Goal: Information Seeking & Learning: Check status

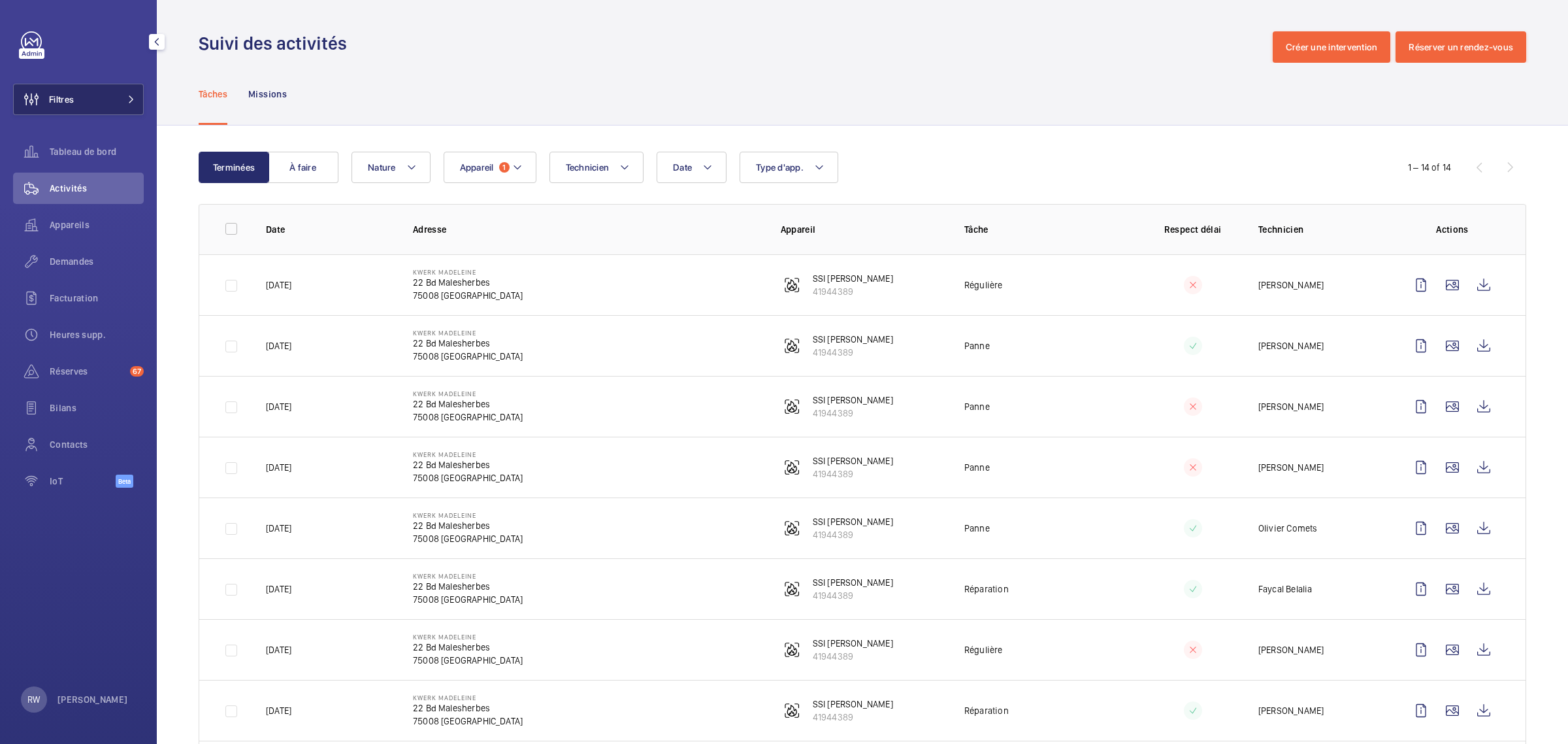
click at [85, 98] on button "Filtres" at bounding box center [78, 99] width 130 height 31
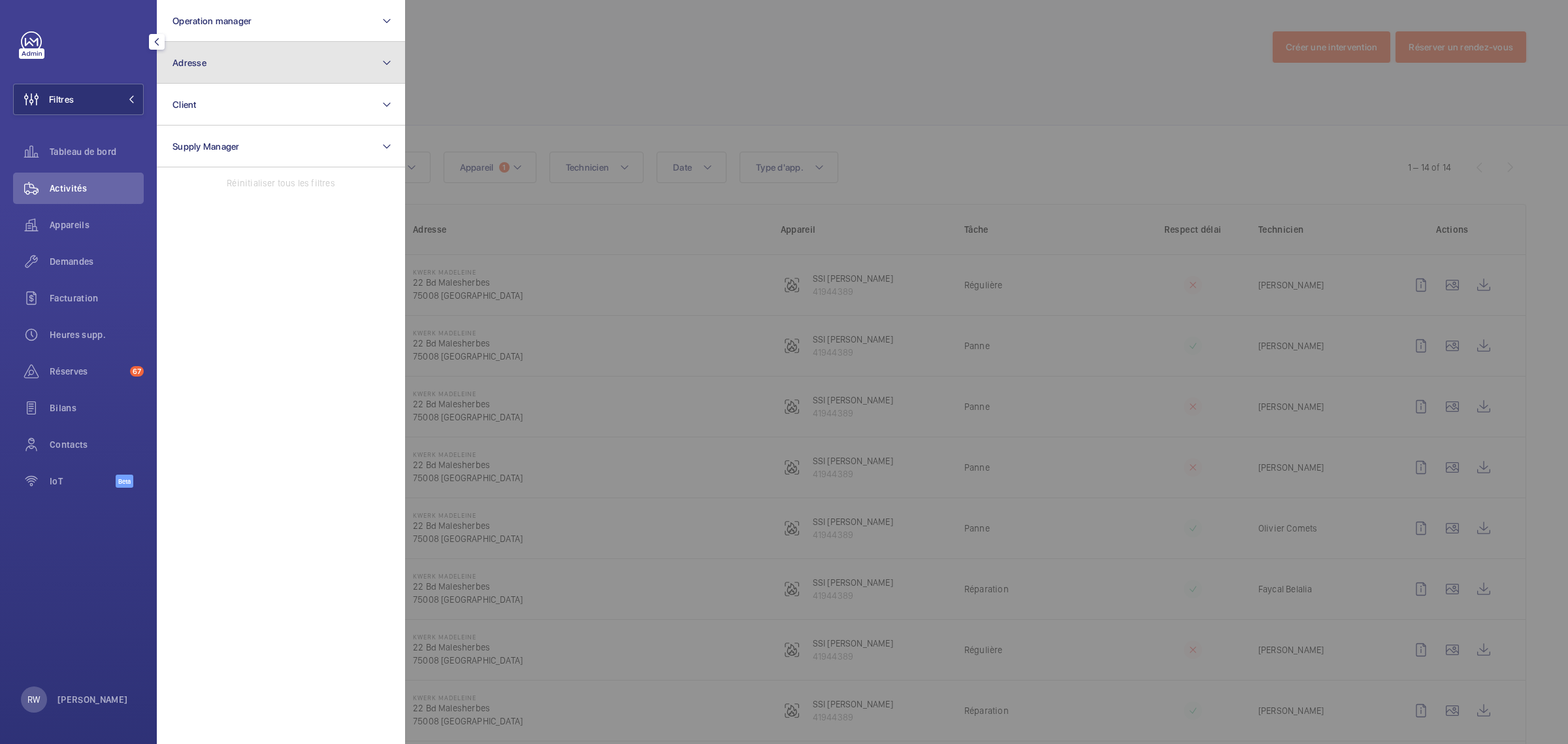
click at [259, 67] on button "Adresse" at bounding box center [280, 62] width 248 height 42
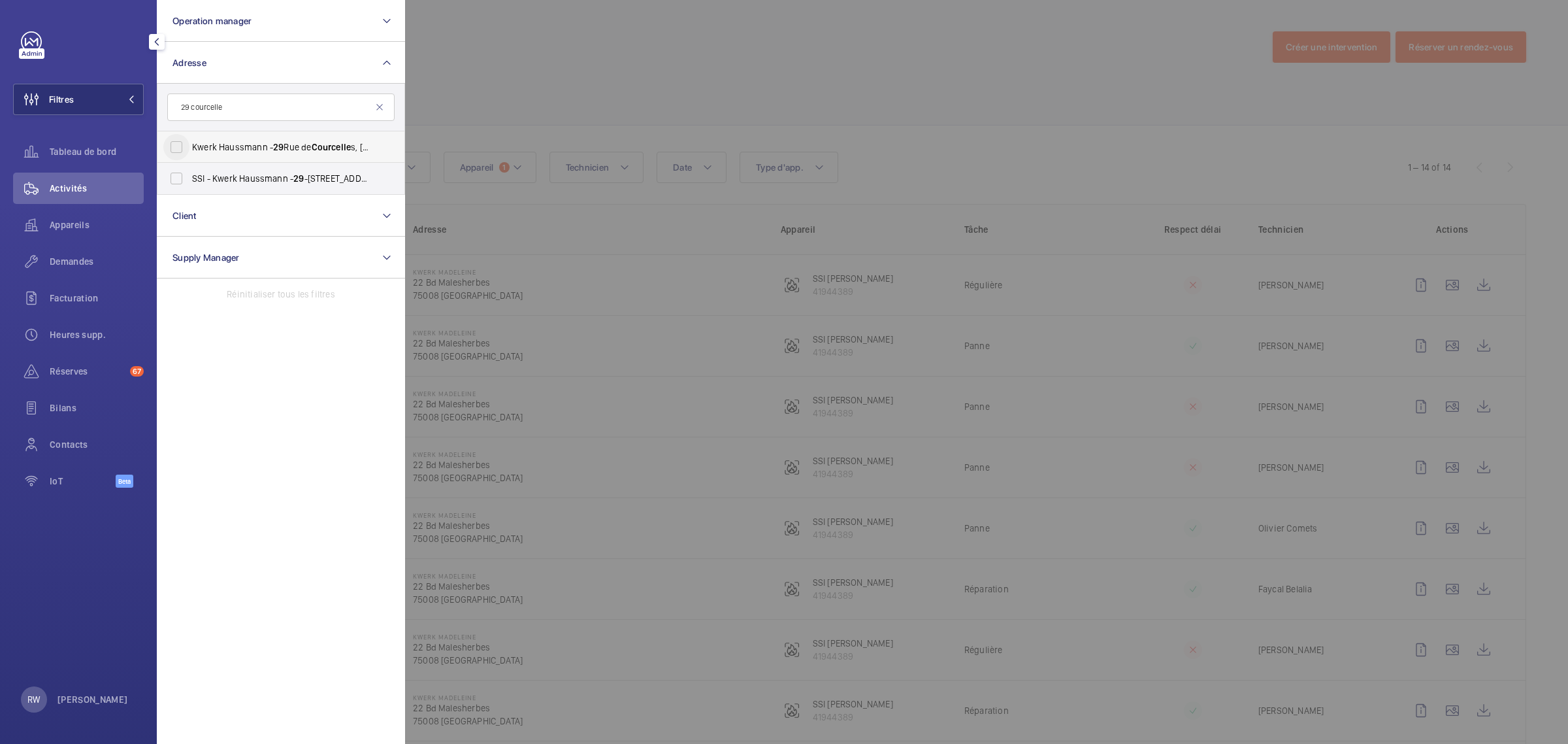
type input "29 courcelle"
click at [175, 146] on input "Kwerk Haussmann - [STREET_ADDRESS]" at bounding box center [176, 147] width 26 height 26
checkbox input "true"
click at [177, 170] on input "SSI - Kwerk Haussmann - [STREET_ADDRESS]" at bounding box center [176, 179] width 26 height 26
checkbox input "true"
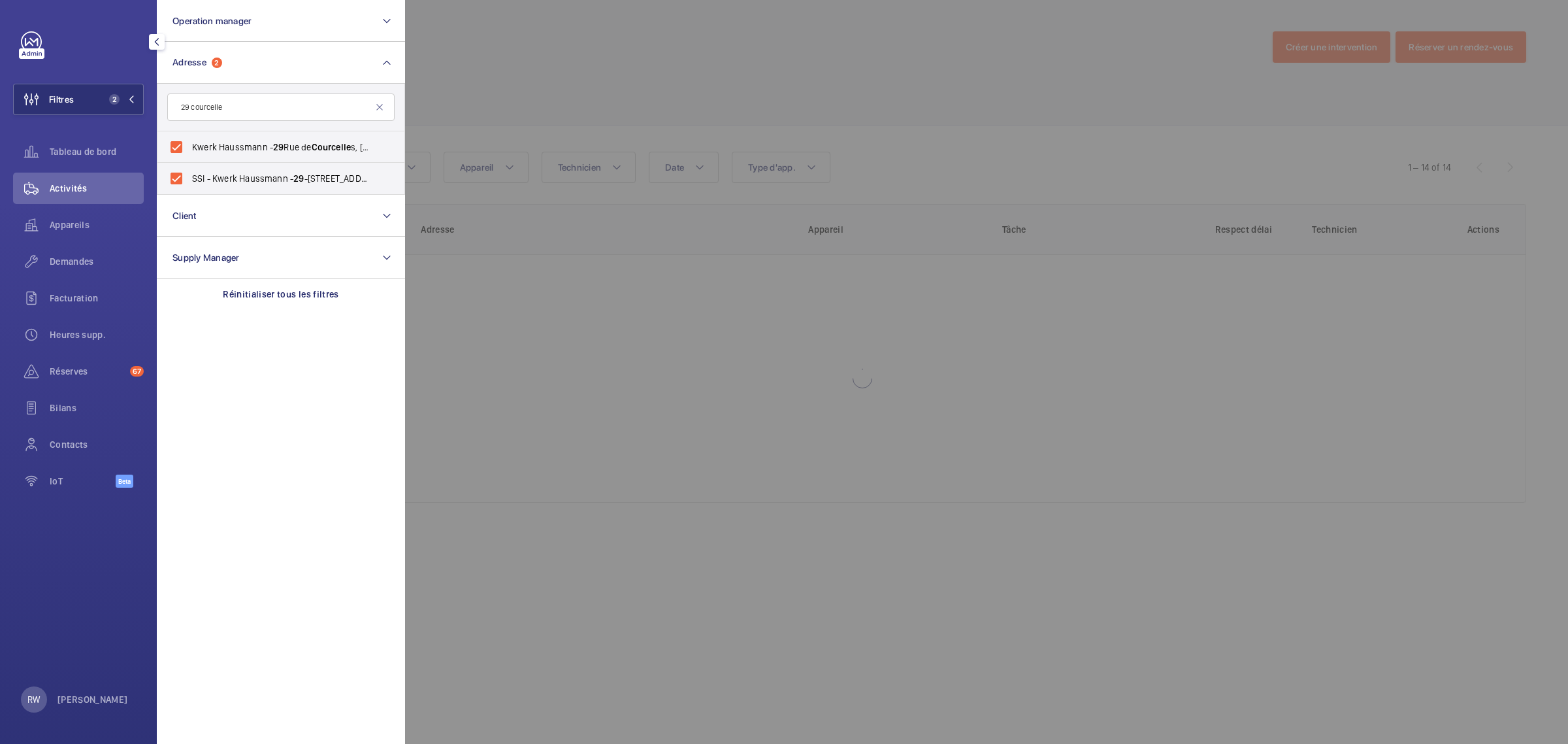
click at [567, 89] on div at bounding box center [1189, 372] width 1568 height 744
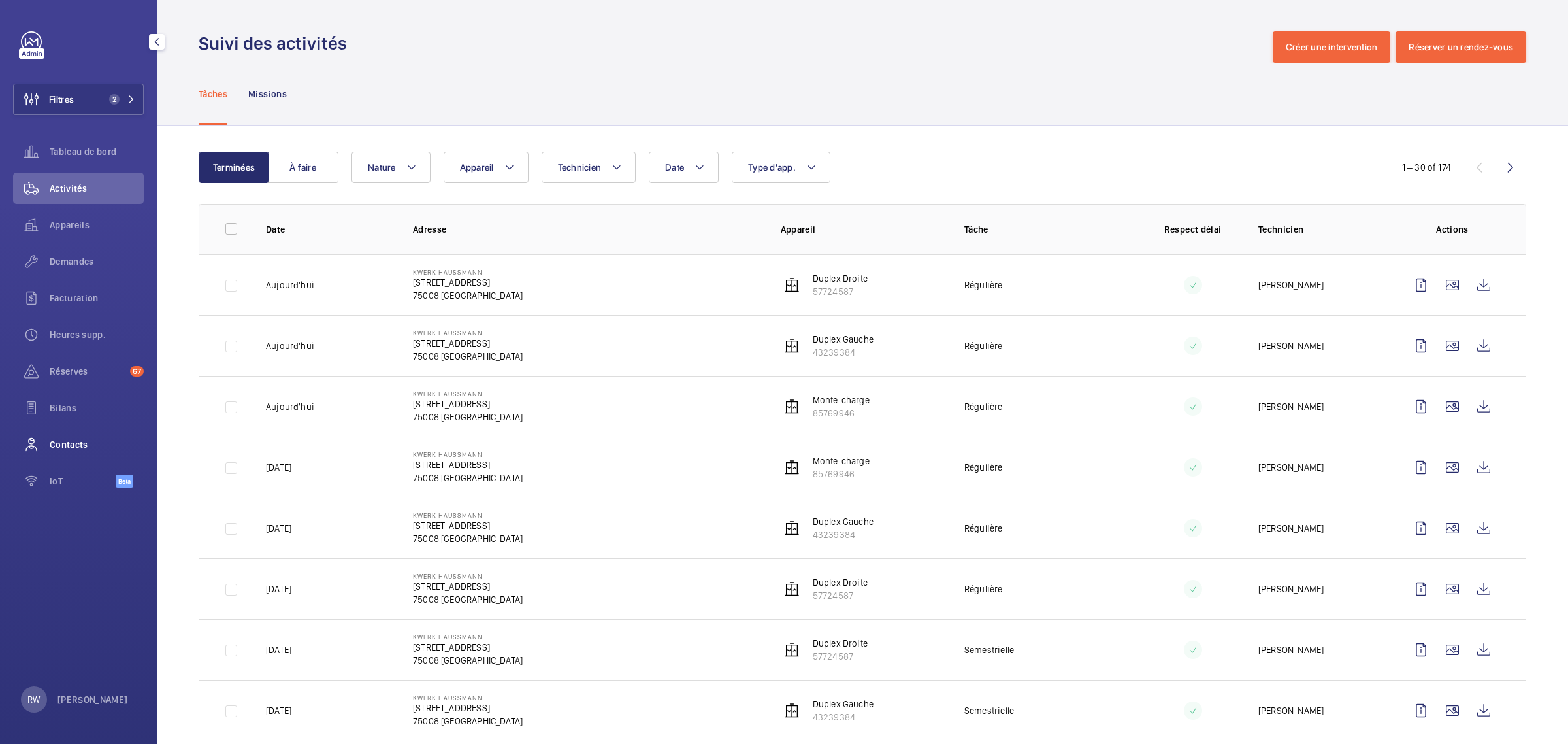
drag, startPoint x: 66, startPoint y: 440, endPoint x: 139, endPoint y: 438, distance: 73.0
click at [69, 440] on span "Contacts" at bounding box center [97, 445] width 94 height 13
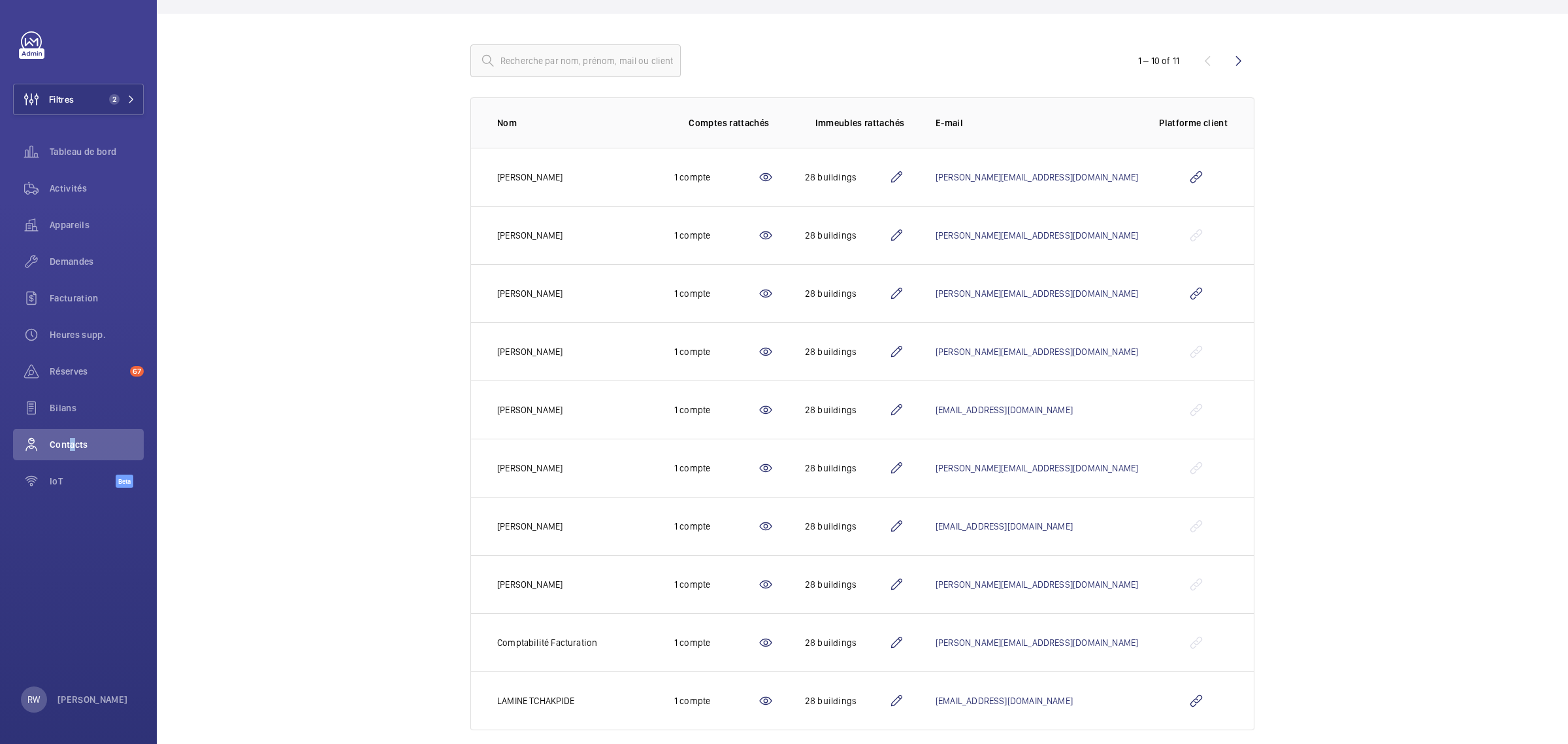
scroll to position [134, 0]
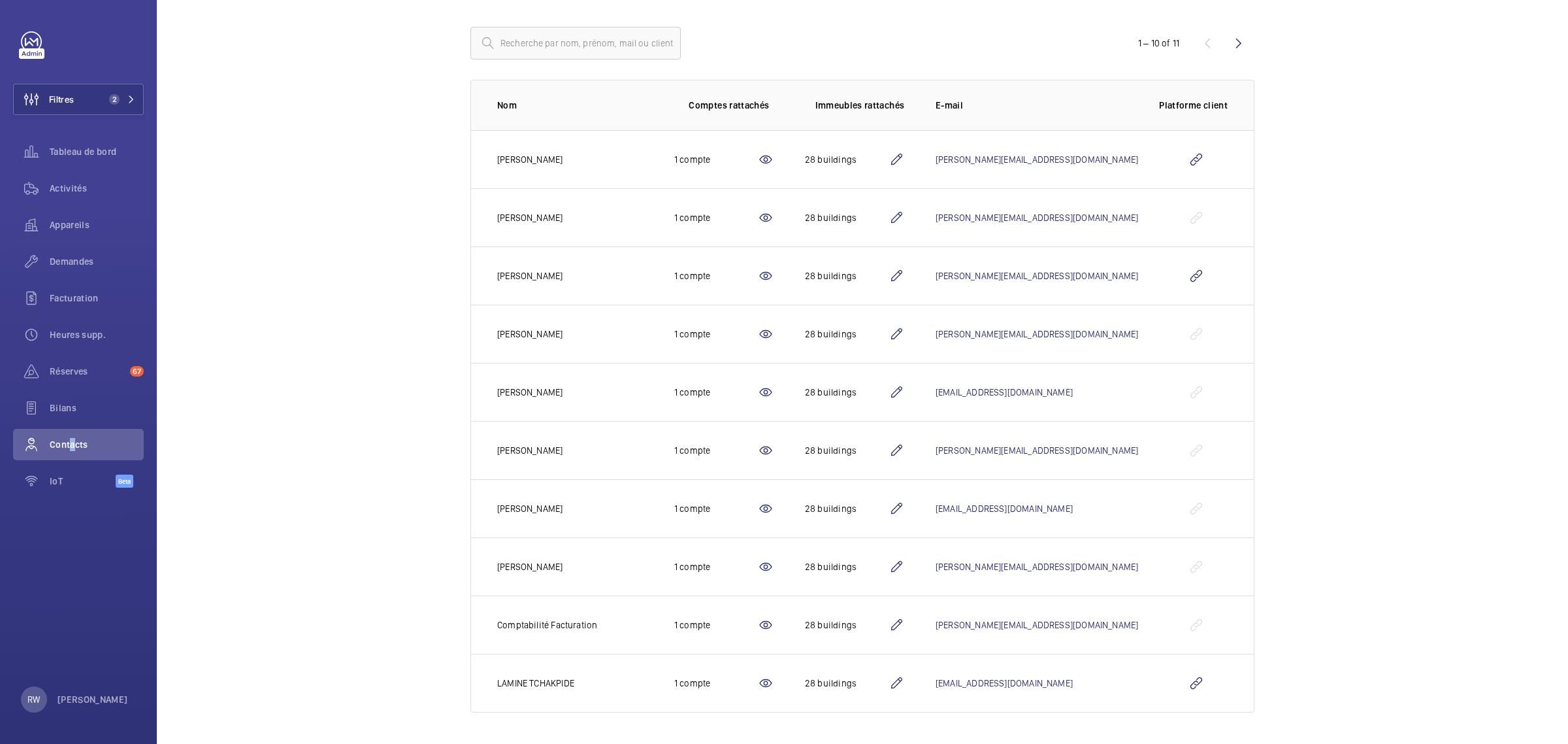
click at [905, 681] on mat-icon at bounding box center [896, 682] width 16 height 16
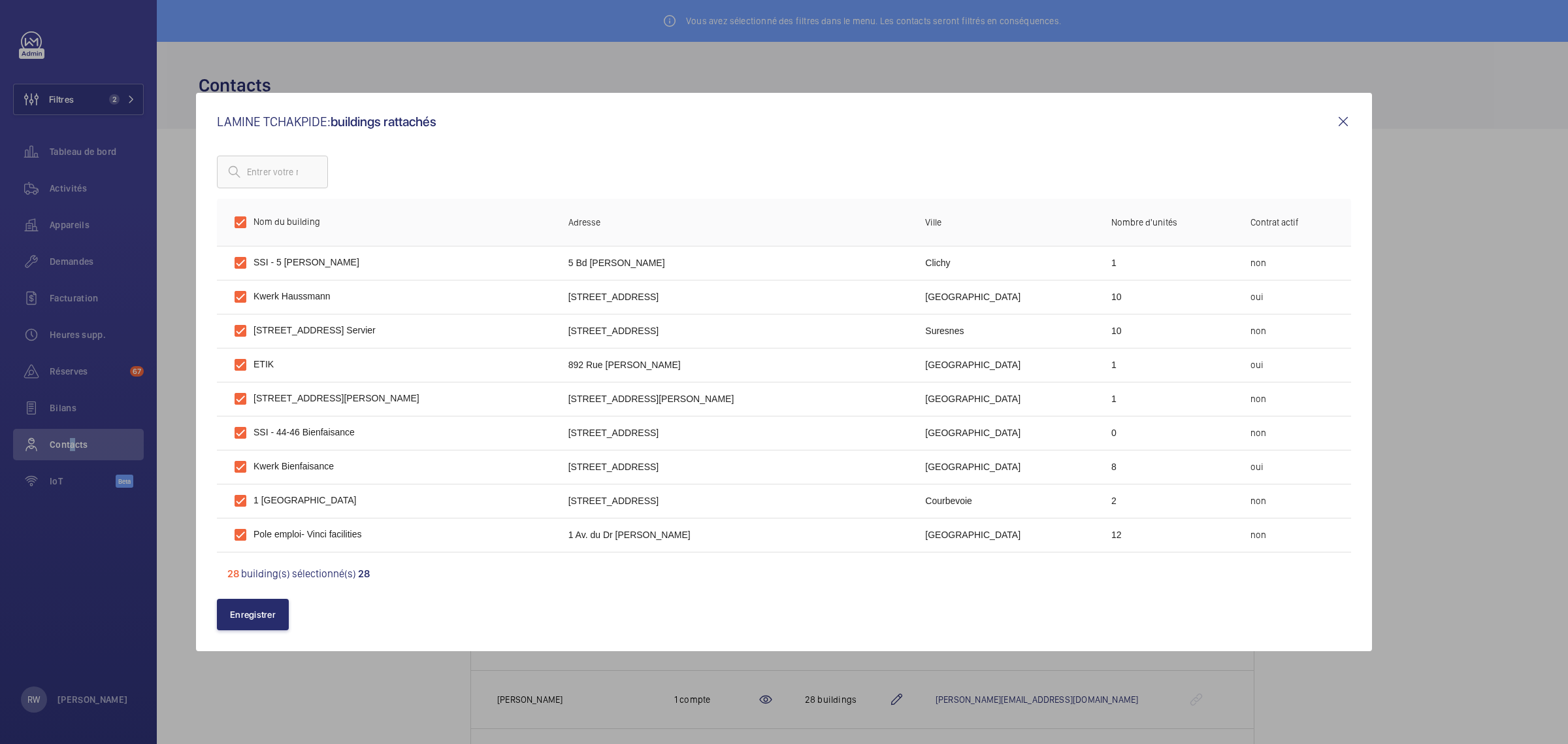
click at [1345, 117] on mat-icon at bounding box center [1343, 121] width 16 height 16
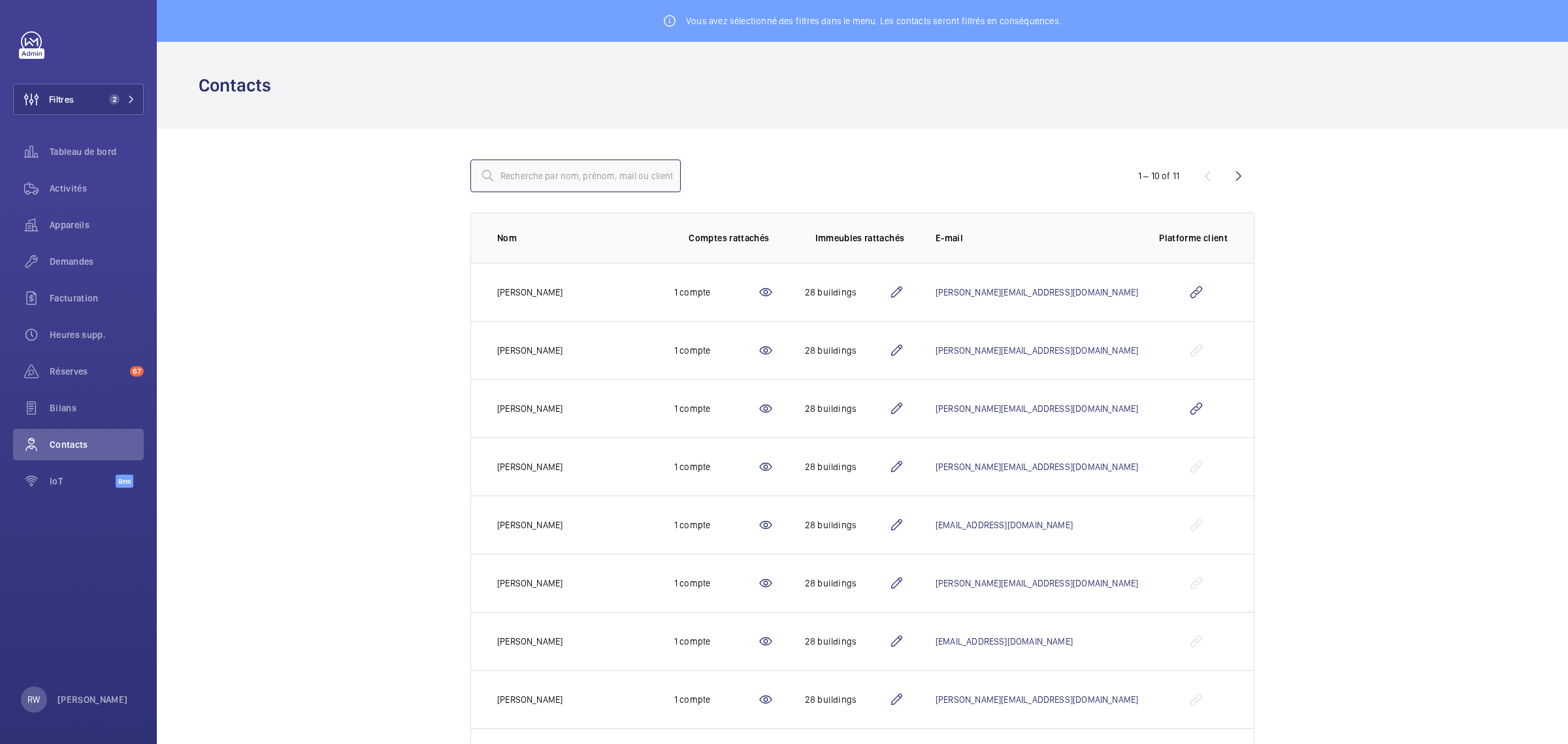
click at [575, 180] on input "text" at bounding box center [576, 176] width 211 height 33
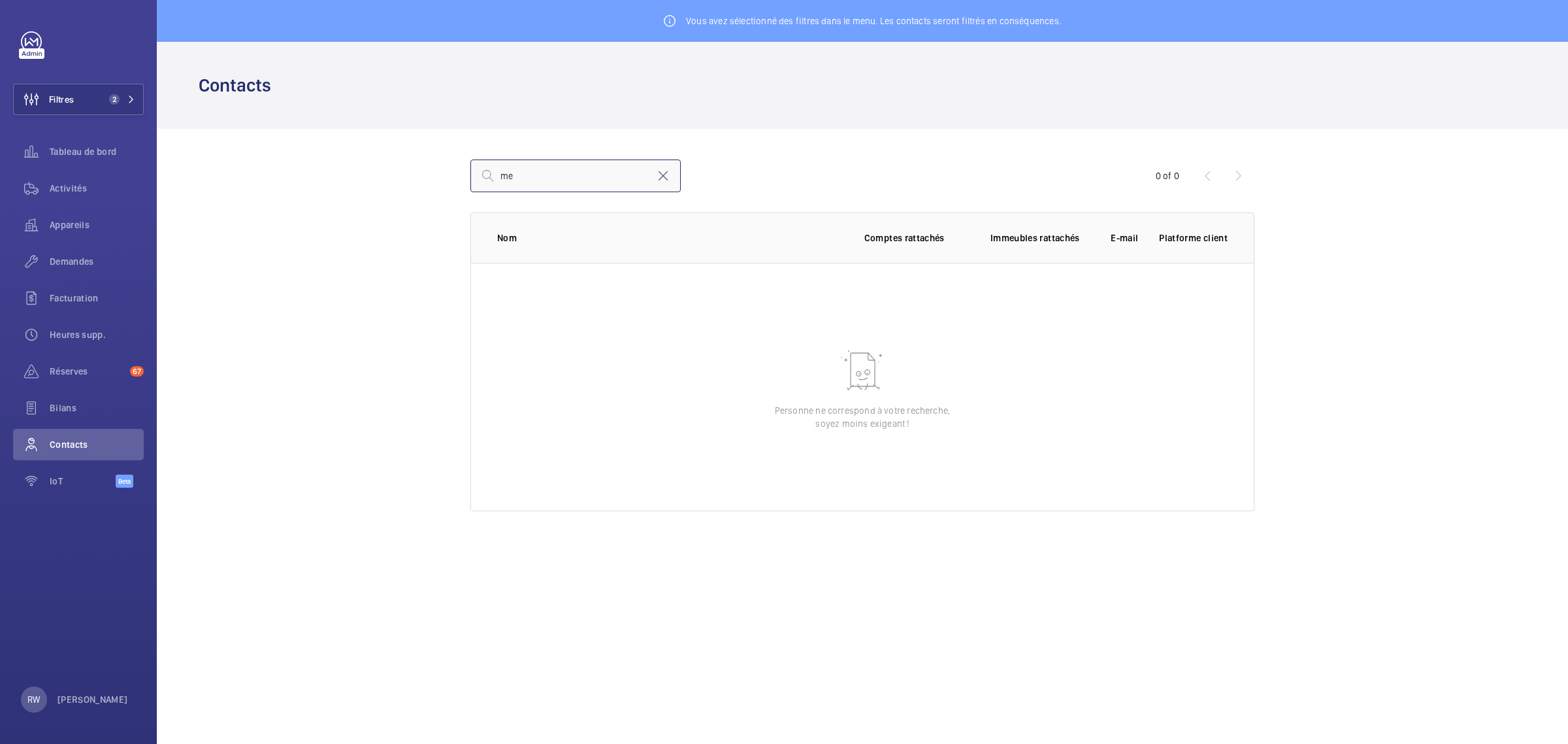
type input "m"
click at [324, 292] on wm-front-admin-customers "Vous avez sélectionné des filtres dans le menu. Les contacts seront filtrés en …" at bounding box center [862, 271] width 1411 height 542
click at [420, 336] on wm-front-admin-customers "Vous avez sélectionné des filtres dans le menu. Les contacts seront filtrés en …" at bounding box center [862, 271] width 1411 height 542
click at [60, 439] on span "Contacts" at bounding box center [97, 445] width 94 height 13
click at [69, 440] on span "Contacts" at bounding box center [97, 445] width 94 height 13
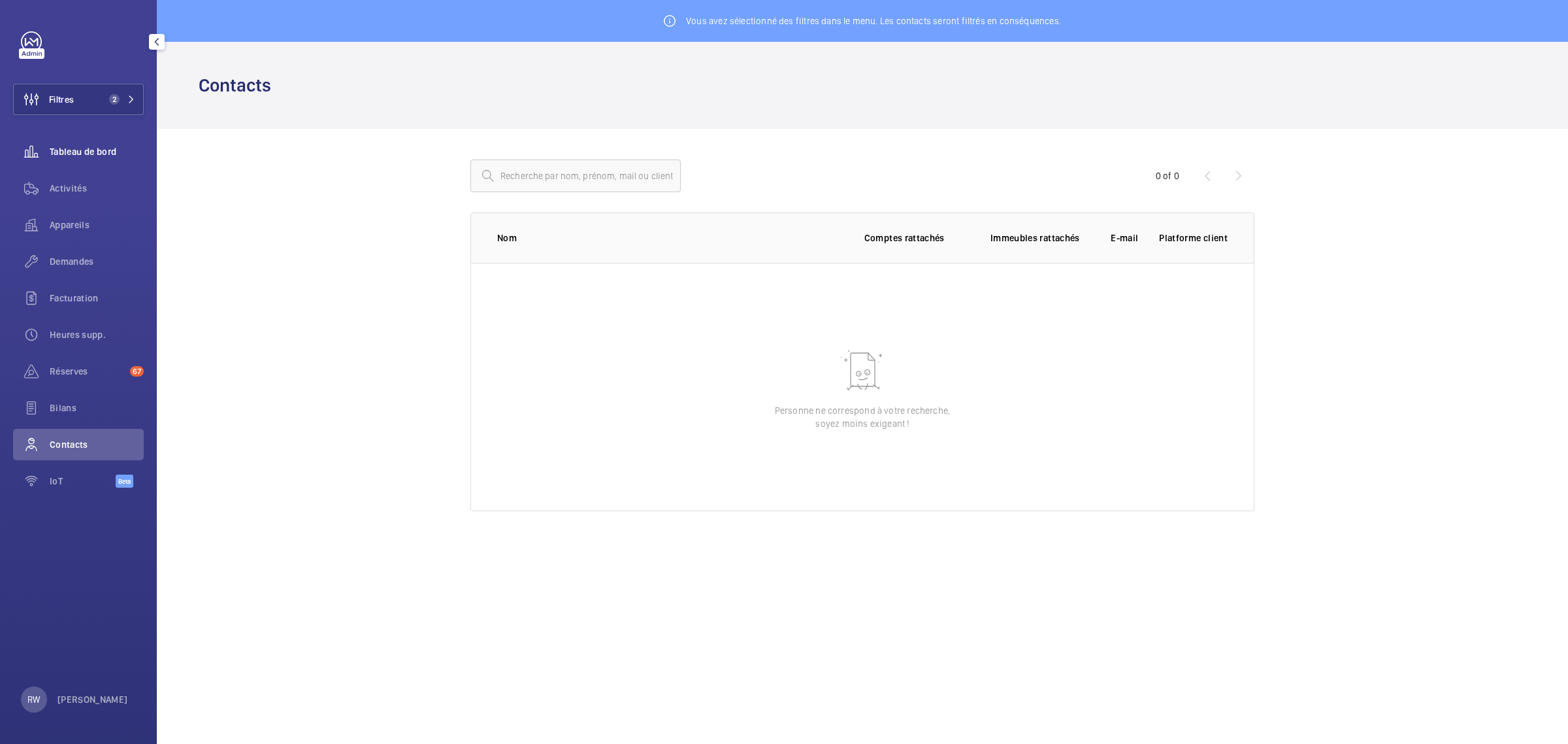
click at [79, 145] on span "Tableau de bord" at bounding box center [97, 152] width 94 height 13
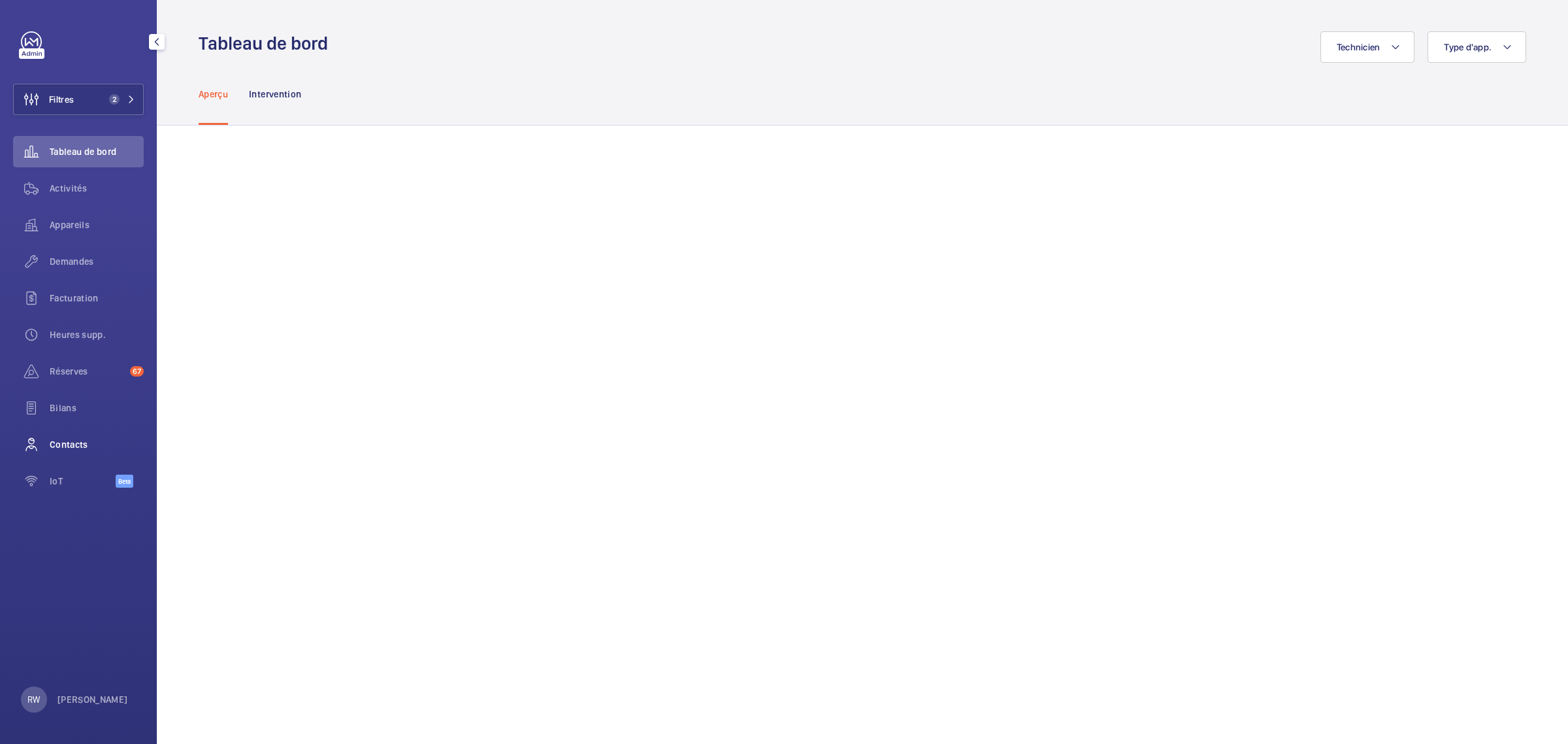
click at [80, 445] on span "Contacts" at bounding box center [97, 445] width 94 height 13
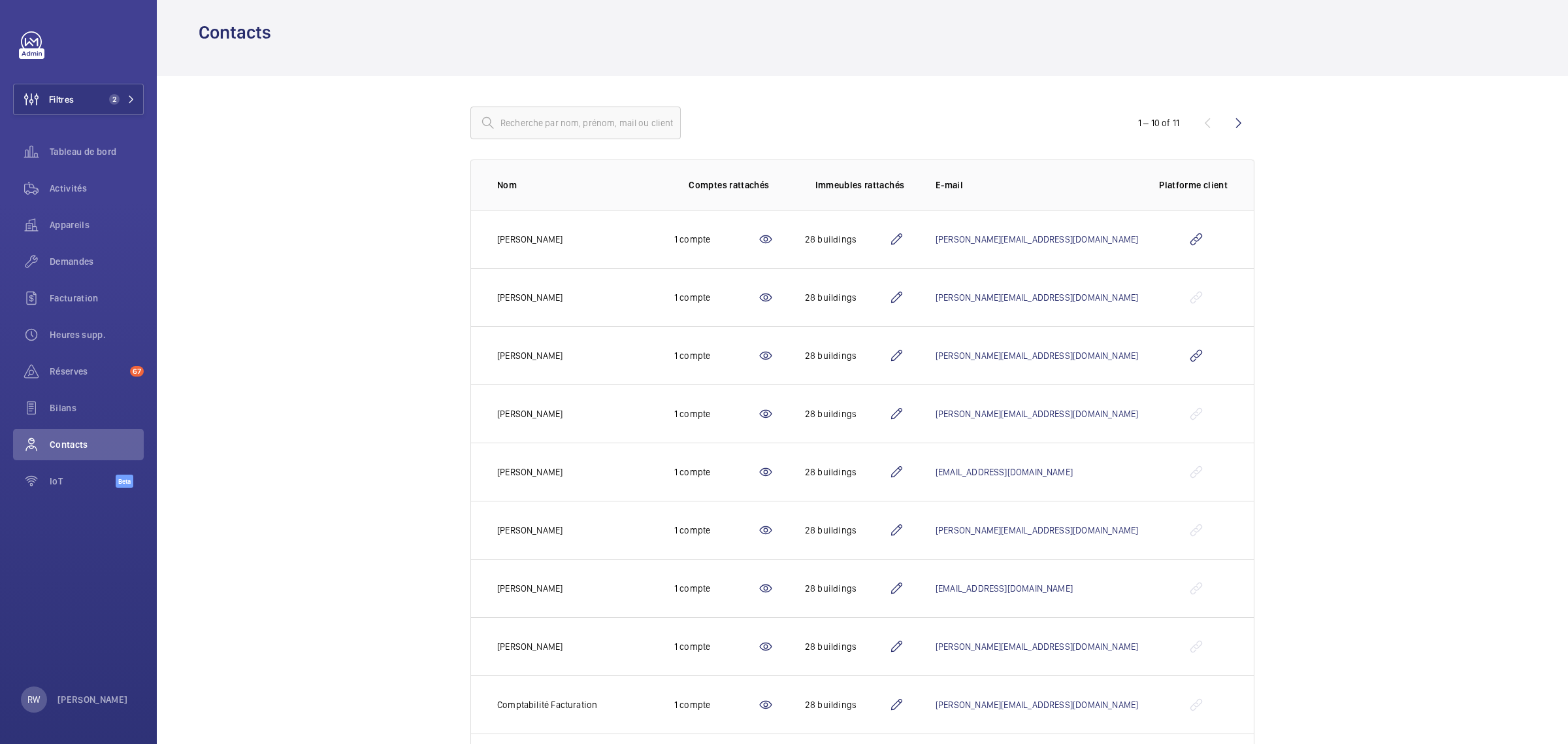
scroll to position [82, 0]
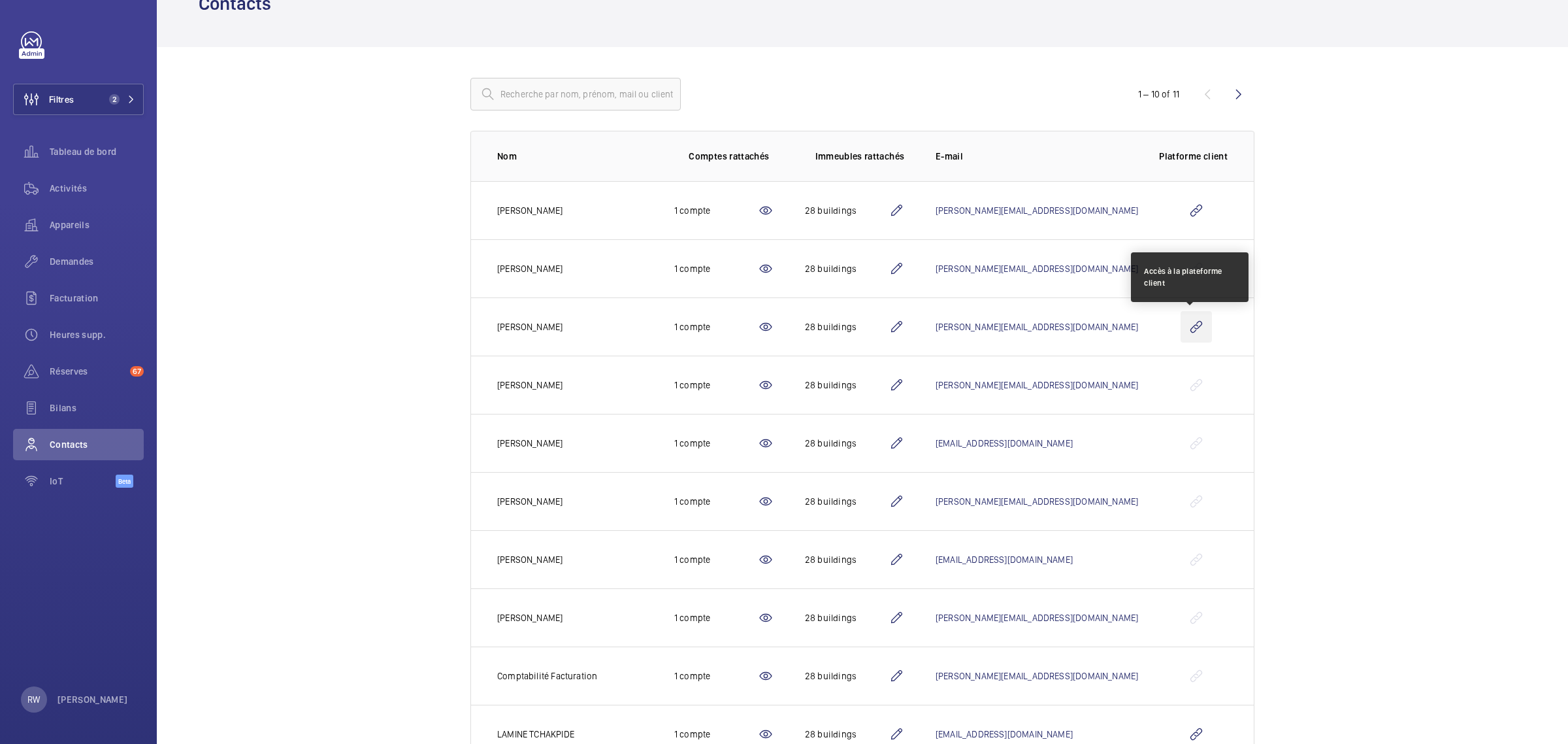
click at [1190, 323] on wm-front-icon-button at bounding box center [1197, 326] width 31 height 31
drag, startPoint x: 85, startPoint y: 106, endPoint x: 98, endPoint y: 102, distance: 13.6
click at [85, 106] on button "Filtres 2" at bounding box center [78, 99] width 130 height 31
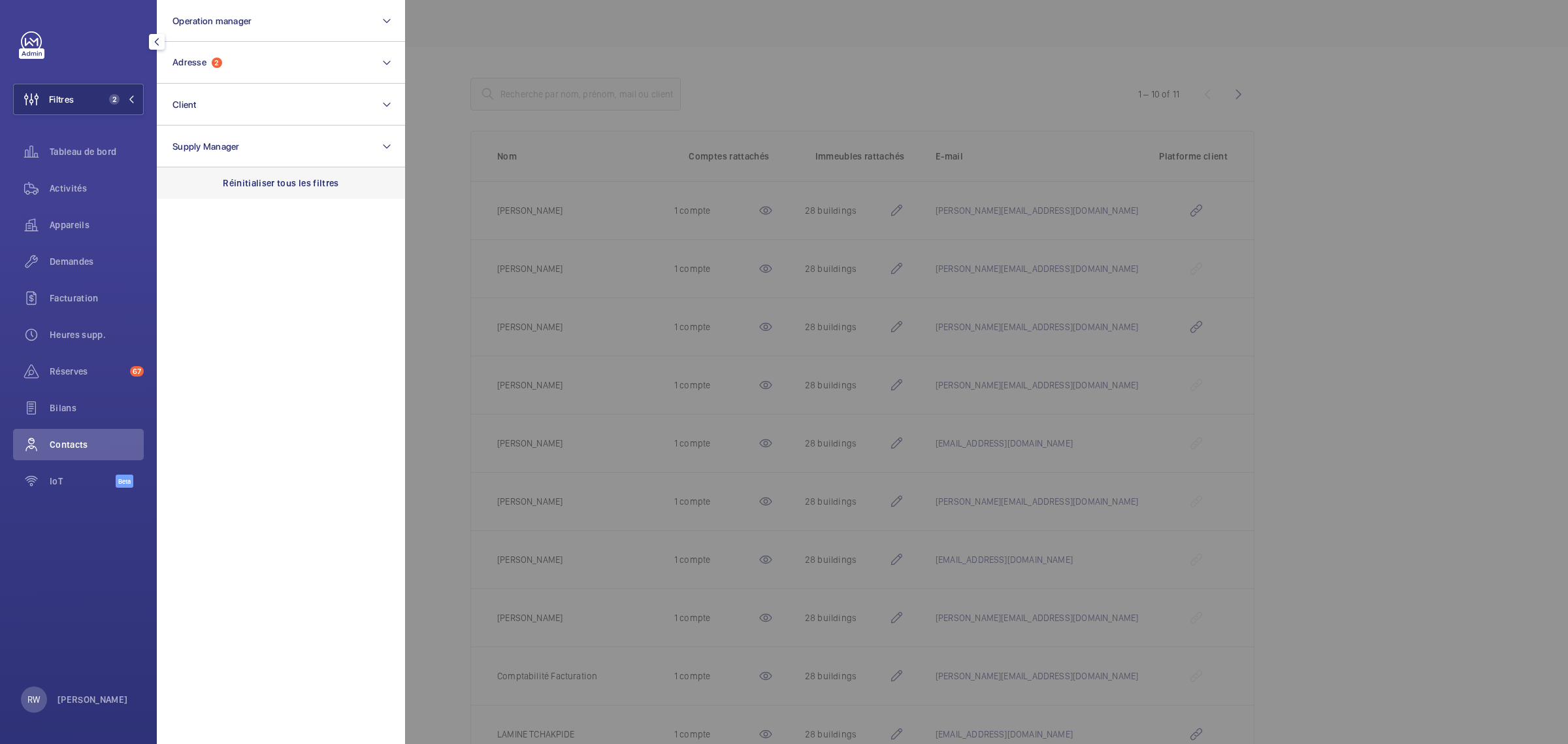
click at [247, 186] on p "Réinitialiser tous les filtres" at bounding box center [281, 183] width 116 height 13
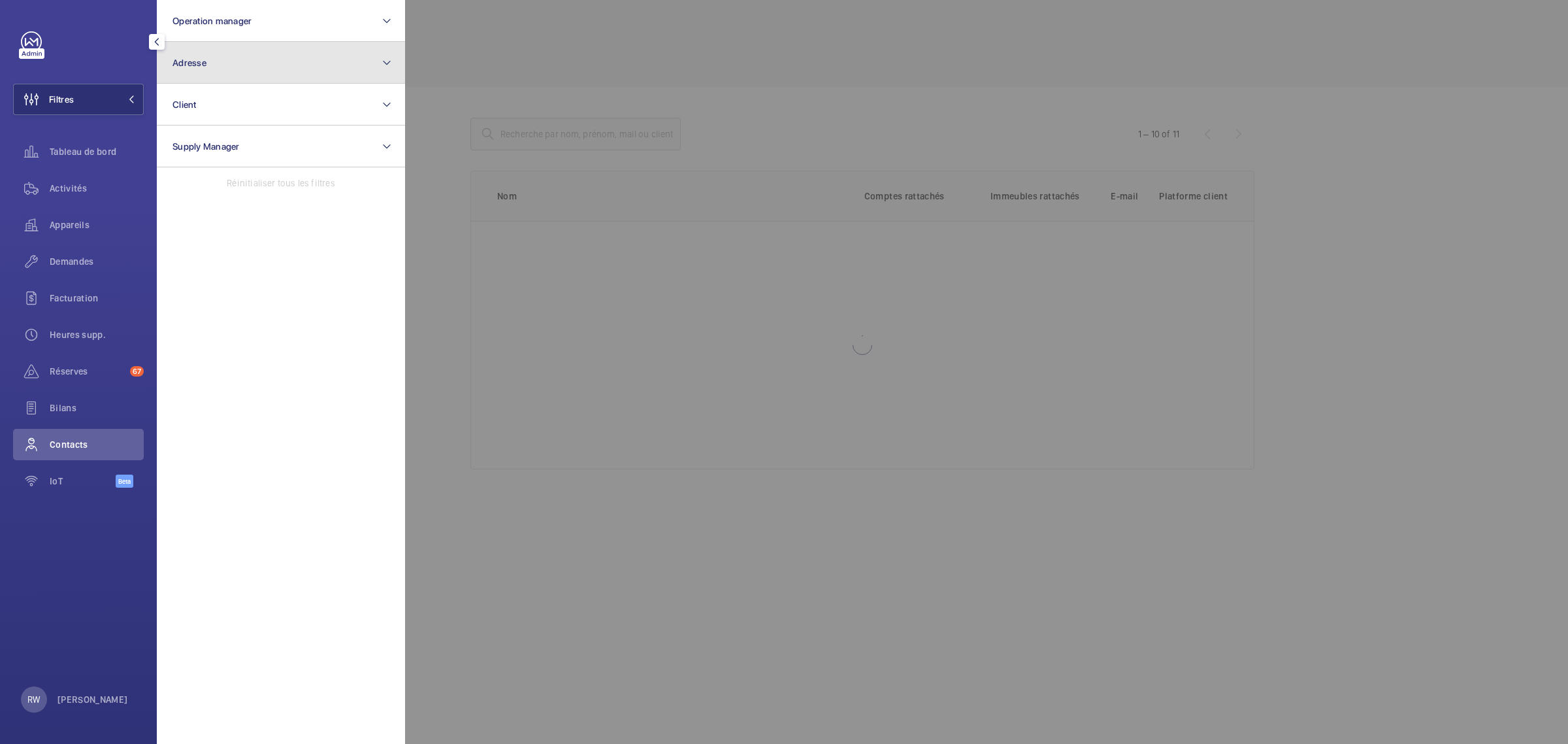
click at [206, 66] on span "Adresse" at bounding box center [189, 62] width 34 height 11
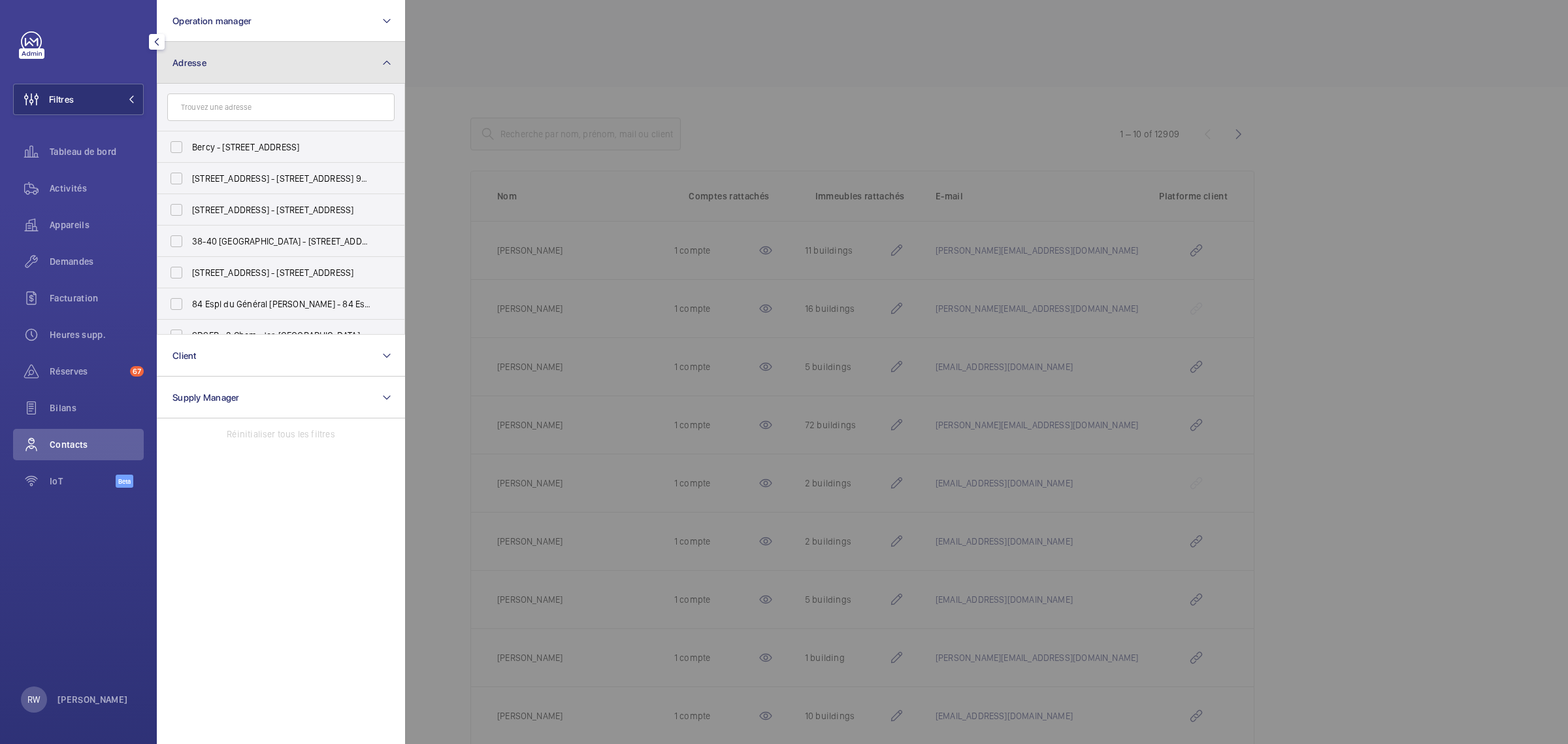
click at [189, 70] on button "Adresse" at bounding box center [280, 62] width 248 height 42
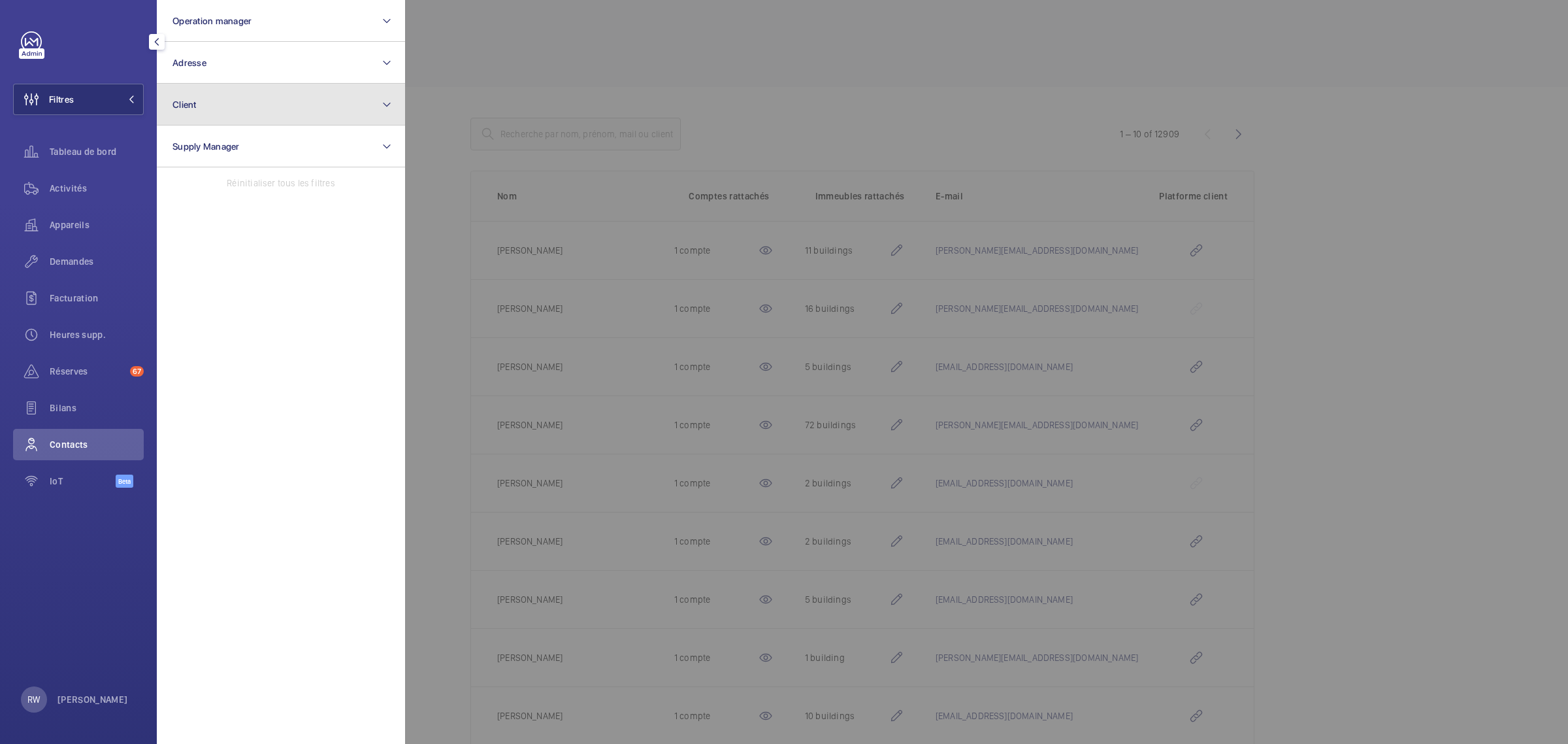
click at [206, 114] on button "Client" at bounding box center [280, 104] width 248 height 42
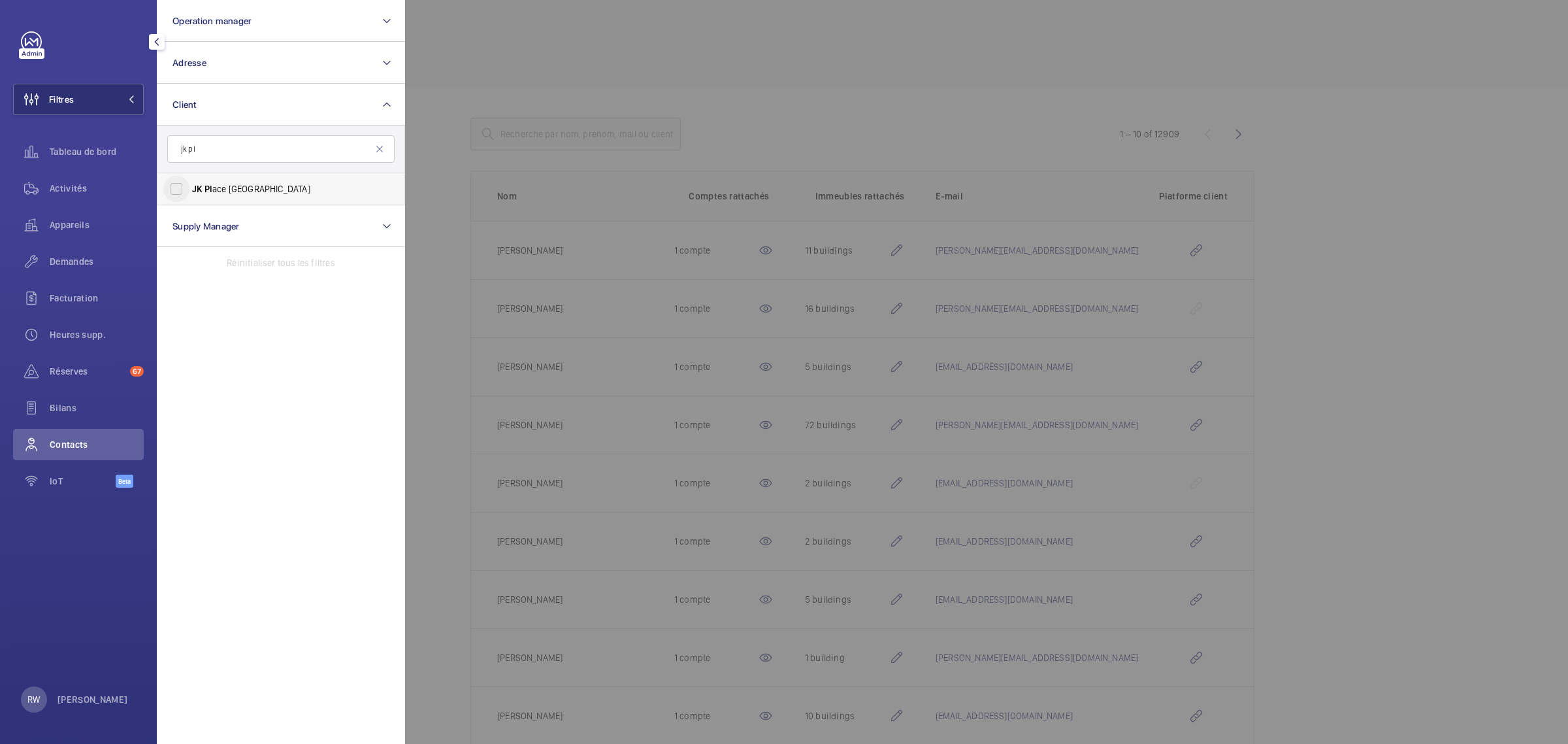
type input "jk pl"
click at [176, 184] on input "JK Pl ace [GEOGRAPHIC_DATA]" at bounding box center [176, 189] width 26 height 26
checkbox input "true"
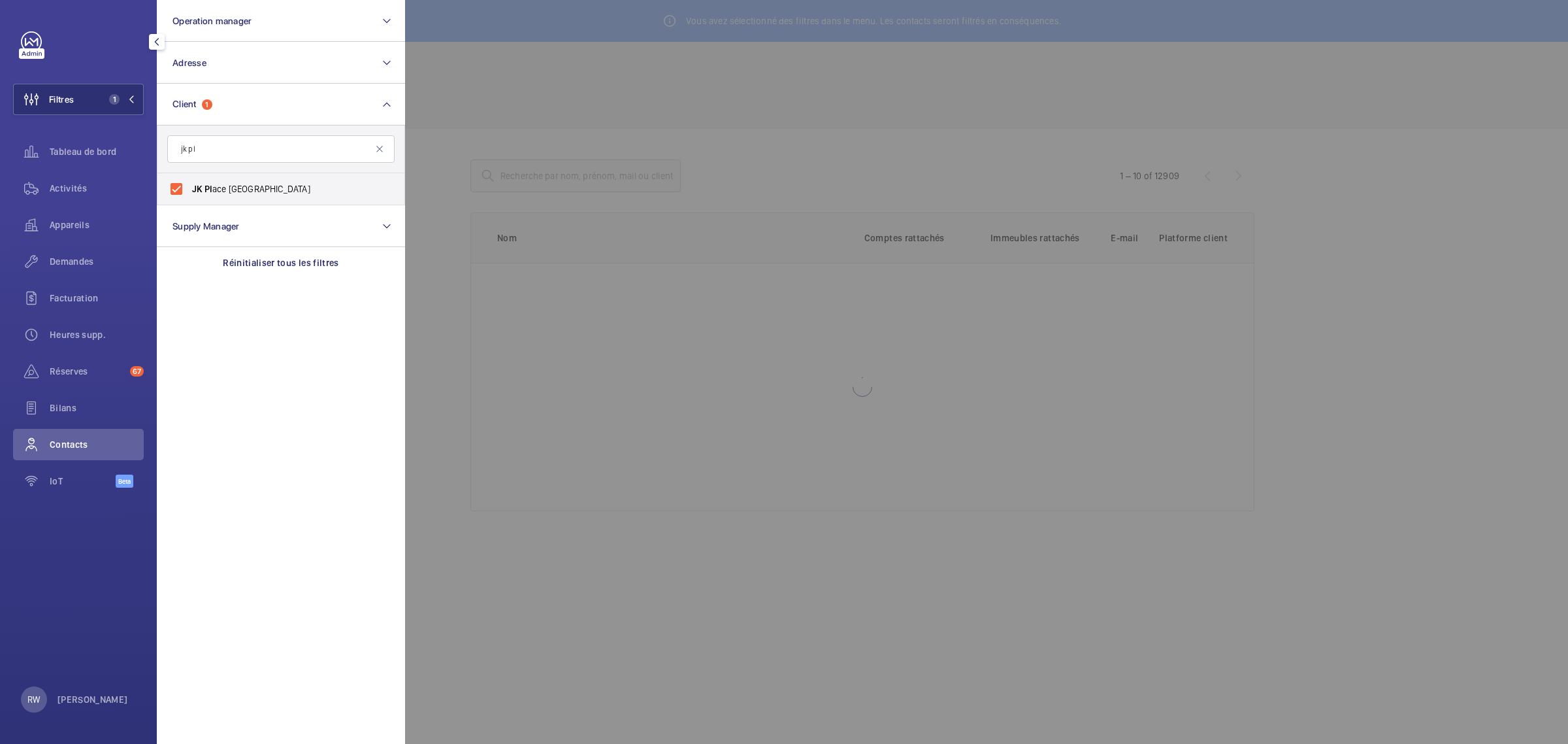
click at [704, 70] on div at bounding box center [1189, 372] width 1568 height 744
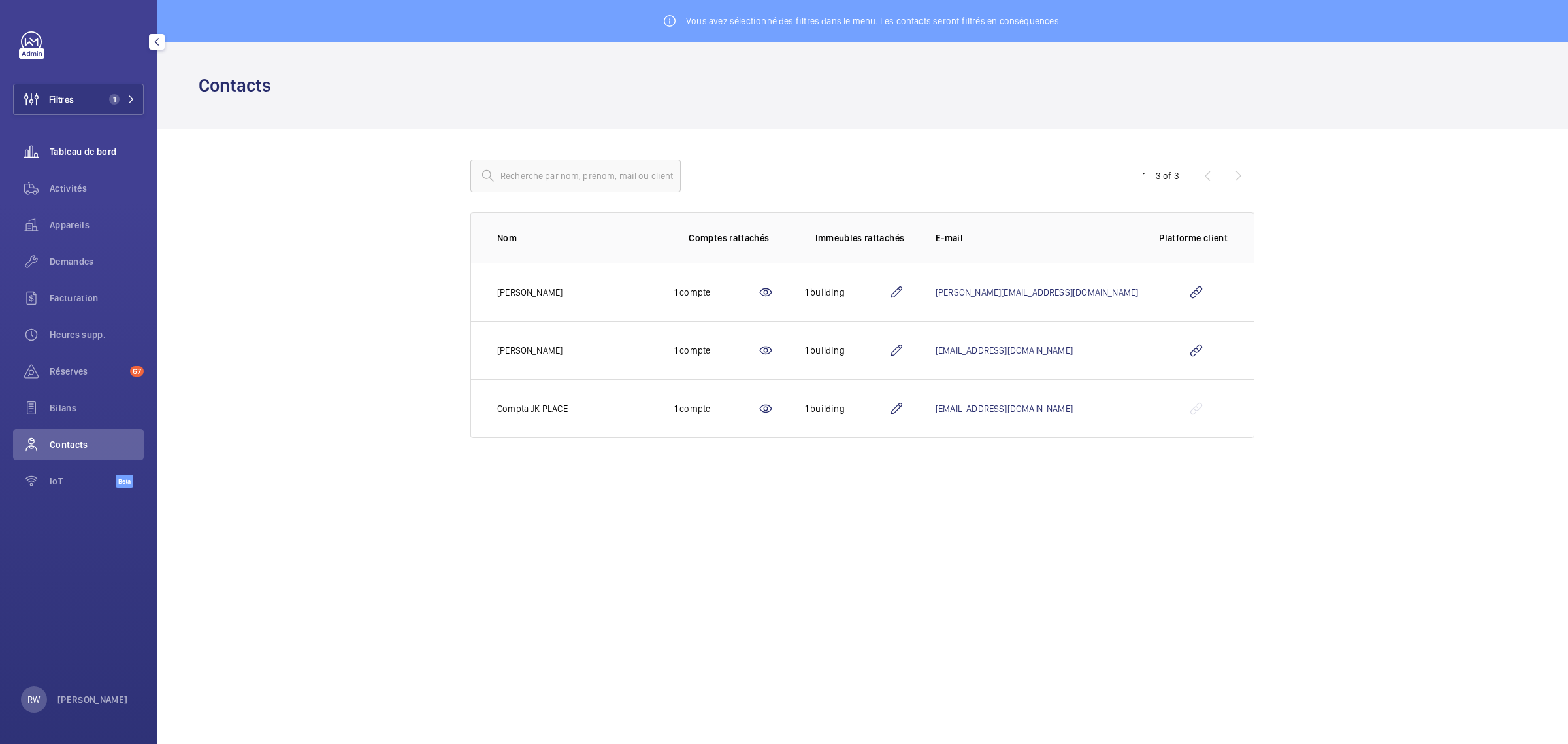
click at [73, 148] on span "Tableau de bord" at bounding box center [97, 152] width 94 height 13
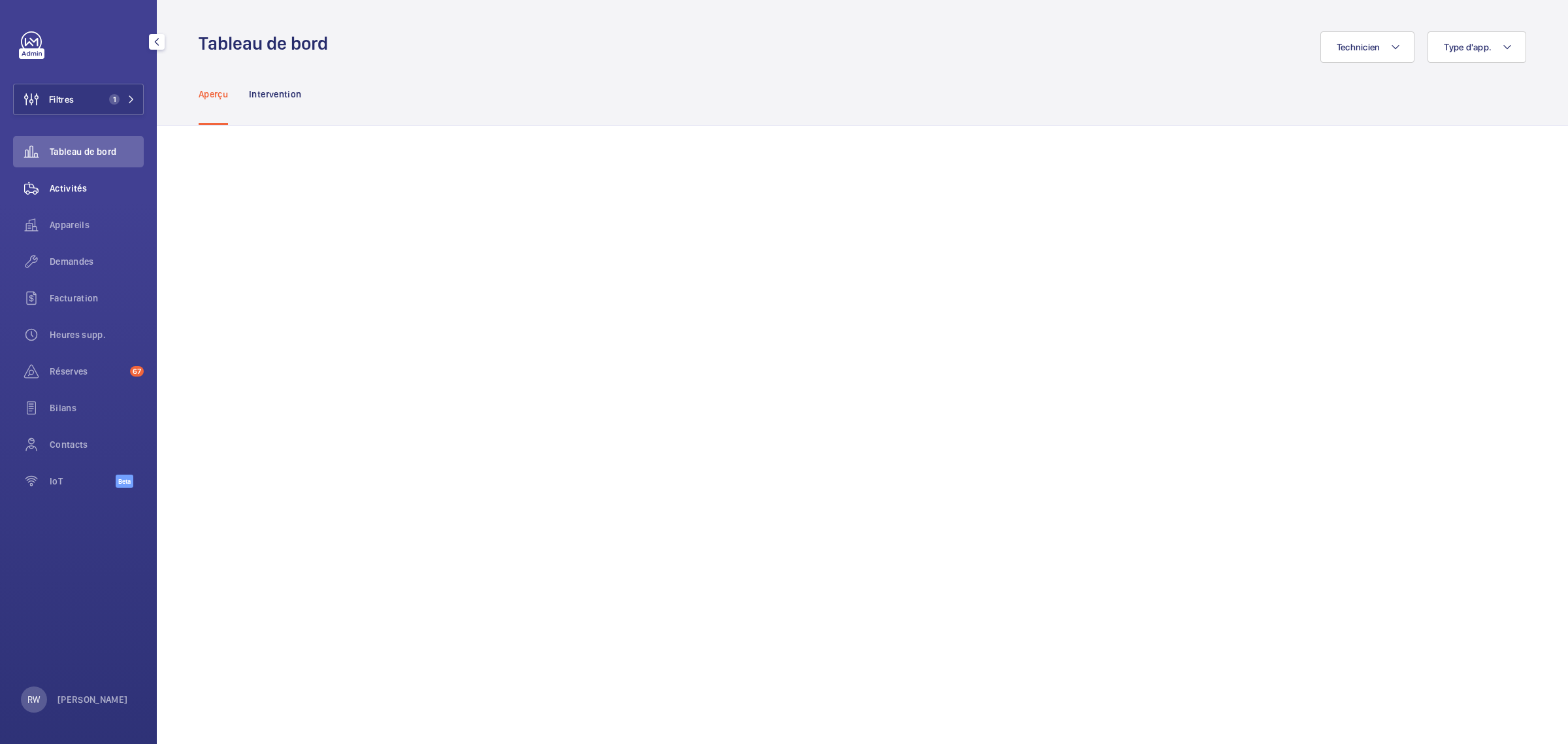
click at [57, 187] on span "Activités" at bounding box center [97, 189] width 94 height 13
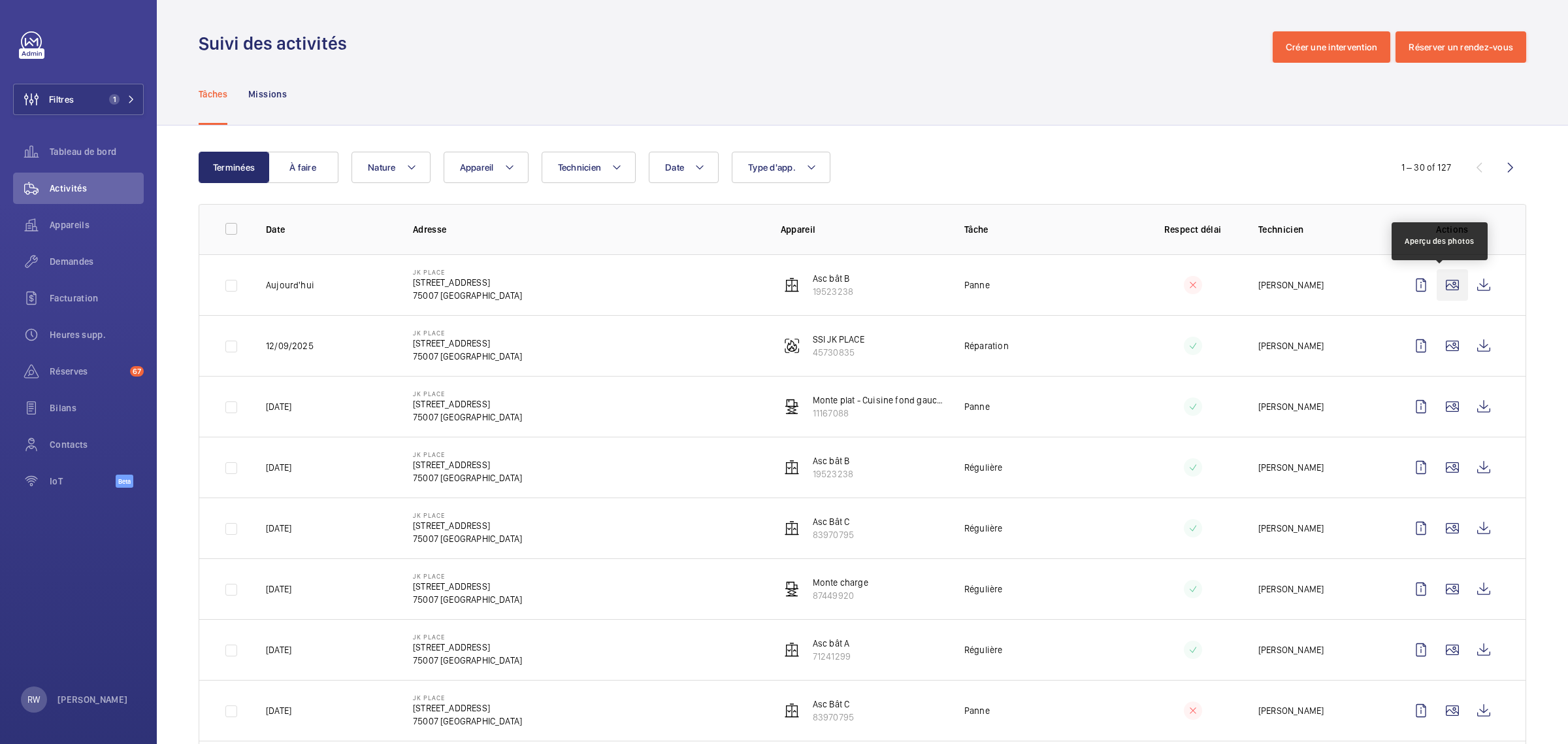
click at [1446, 286] on wm-front-icon-button at bounding box center [1452, 285] width 31 height 31
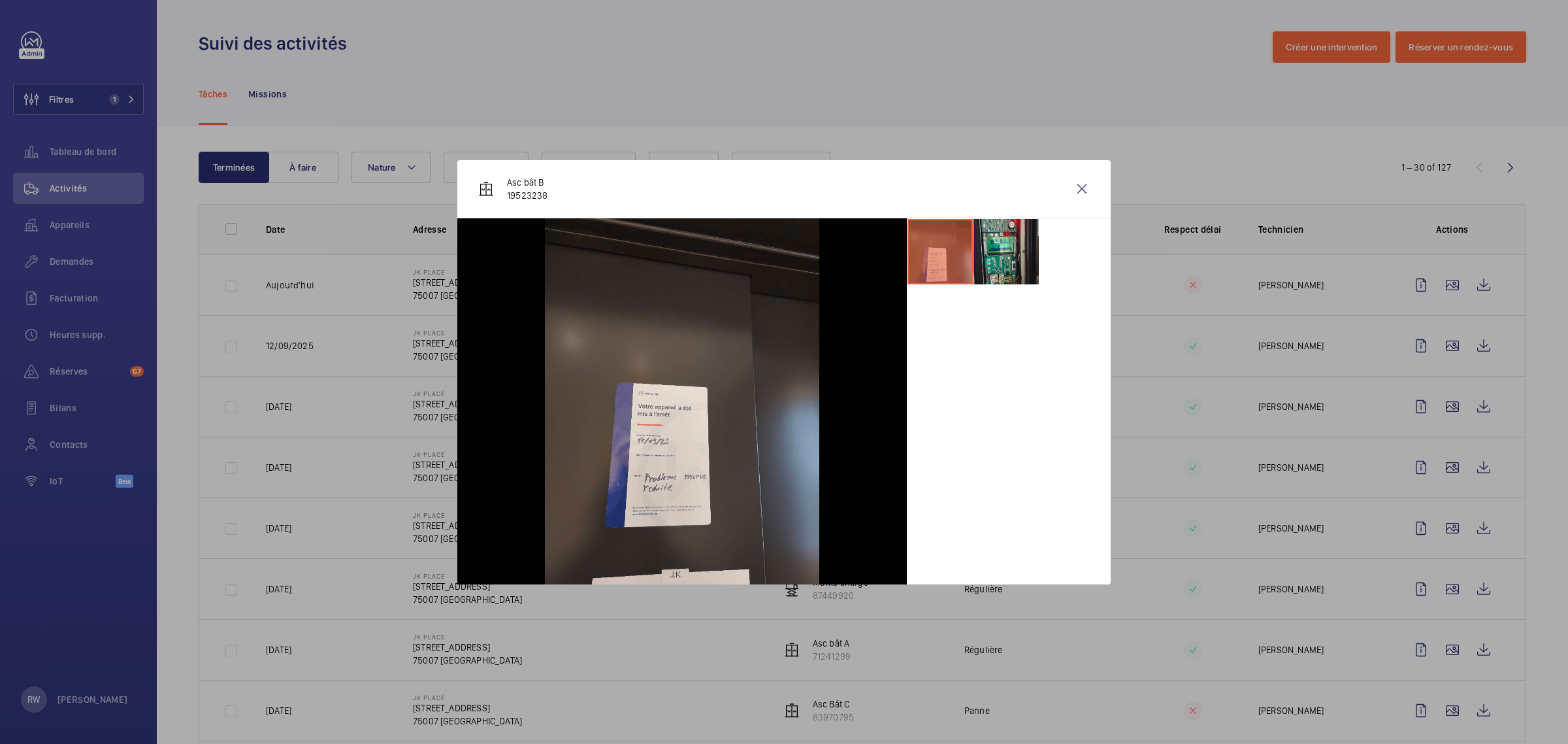
click at [997, 250] on li at bounding box center [1006, 252] width 66 height 66
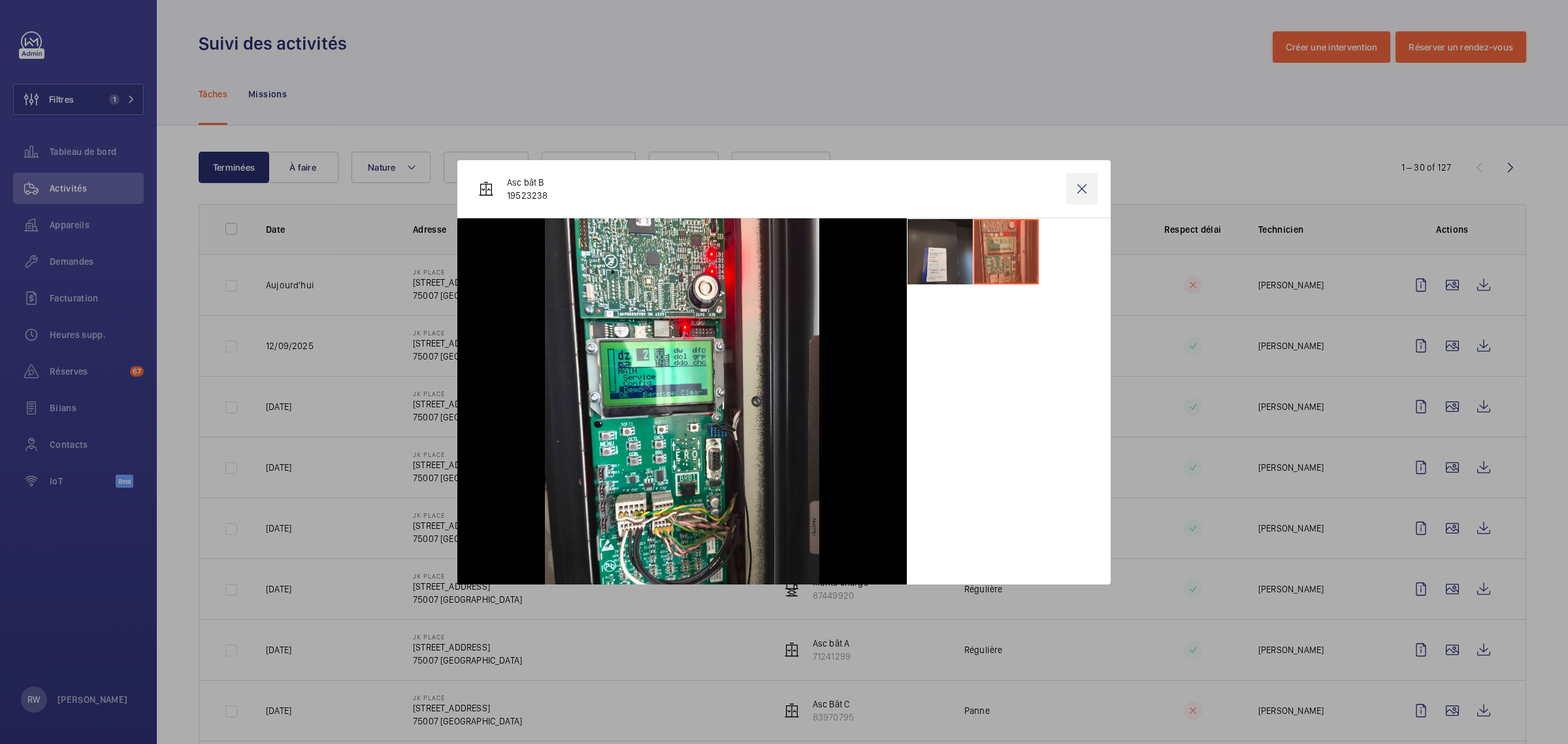
click at [1079, 191] on wm-front-icon-button at bounding box center [1082, 189] width 31 height 31
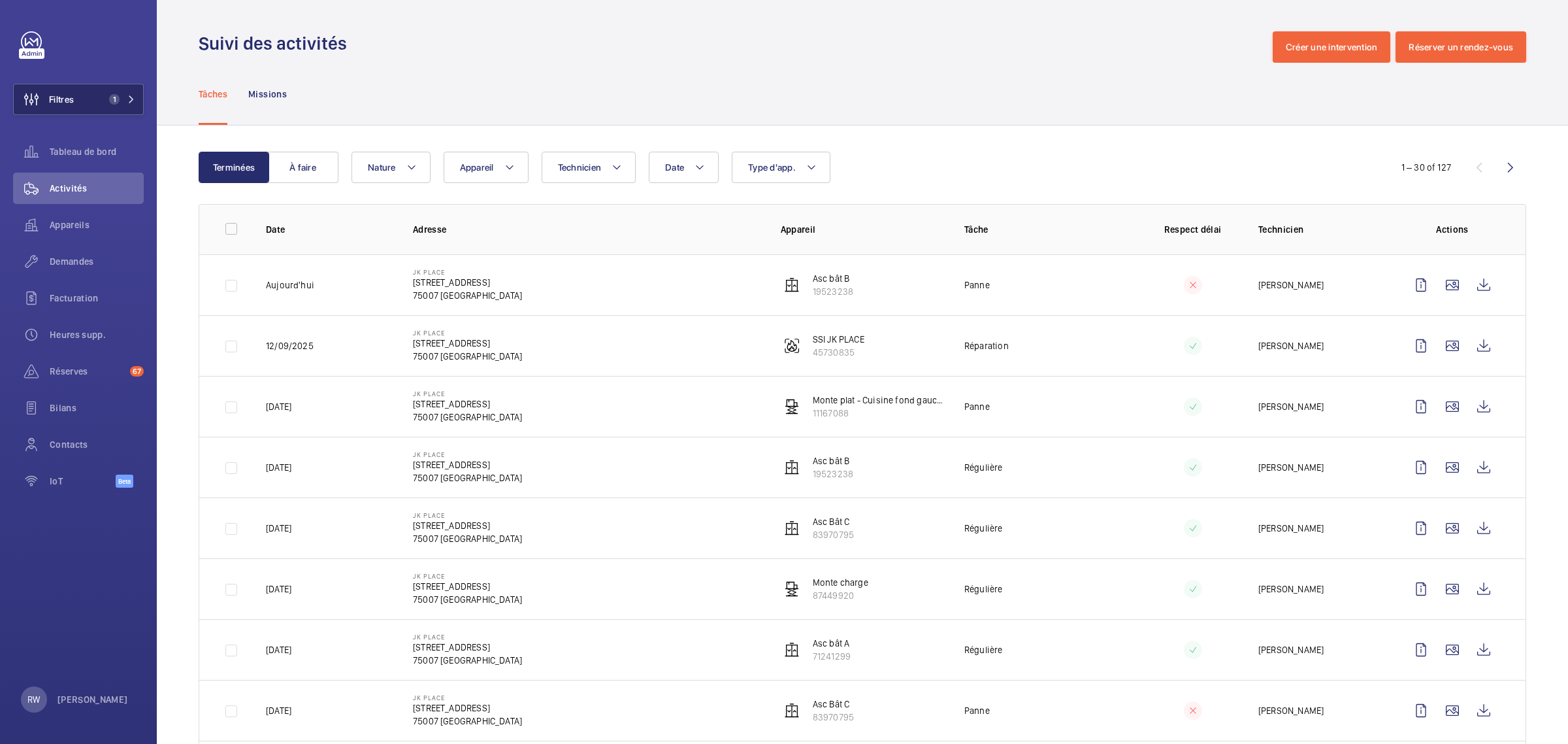
click at [117, 82] on div "Filtres 1 Tableau de bord Activités Appareils Demandes Facturation Heures supp.…" at bounding box center [78, 267] width 130 height 471
click at [120, 102] on span "1" at bounding box center [120, 99] width 31 height 11
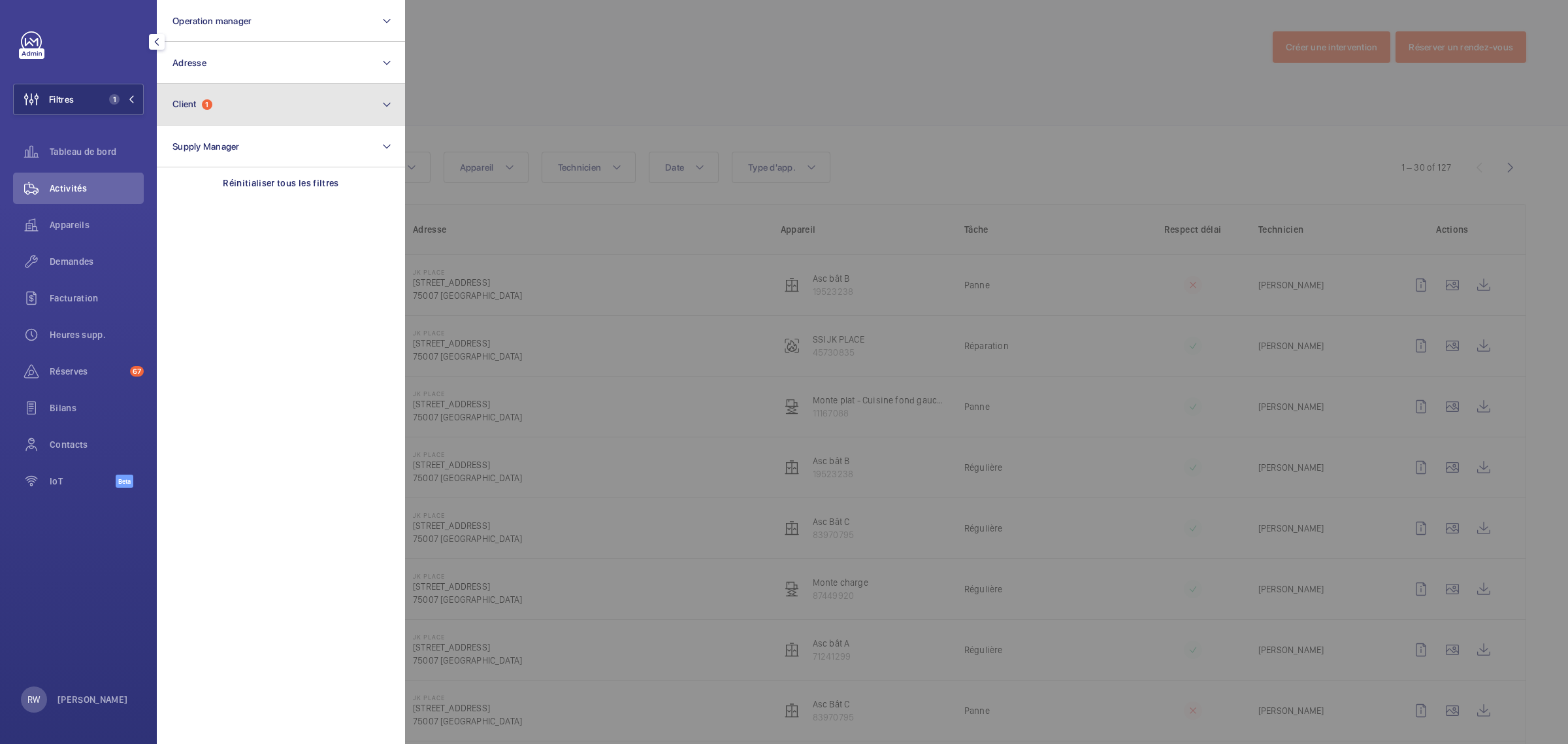
click at [194, 107] on span "Client" at bounding box center [184, 103] width 24 height 11
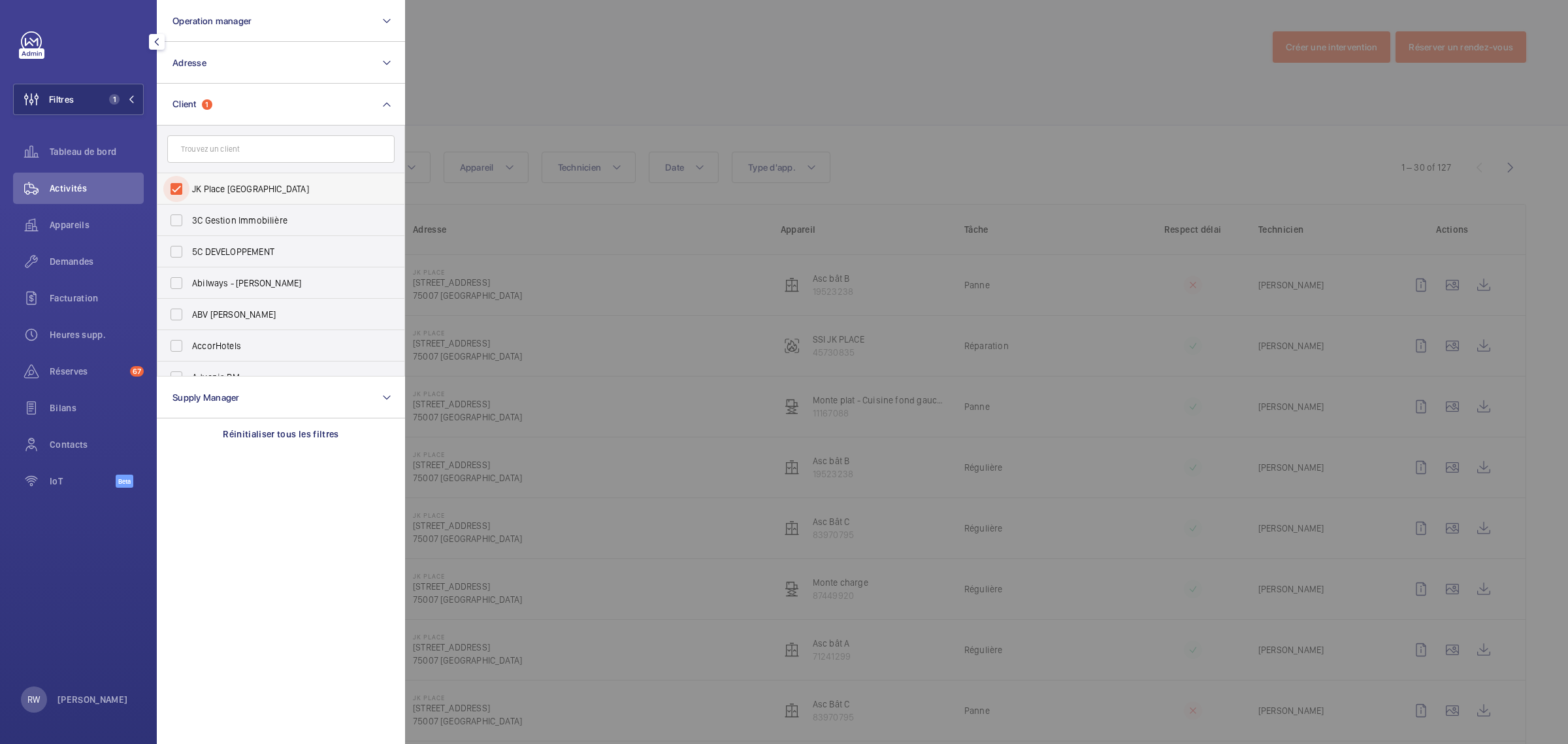
click at [170, 189] on input "JK Place [GEOGRAPHIC_DATA]" at bounding box center [176, 189] width 26 height 26
checkbox input "false"
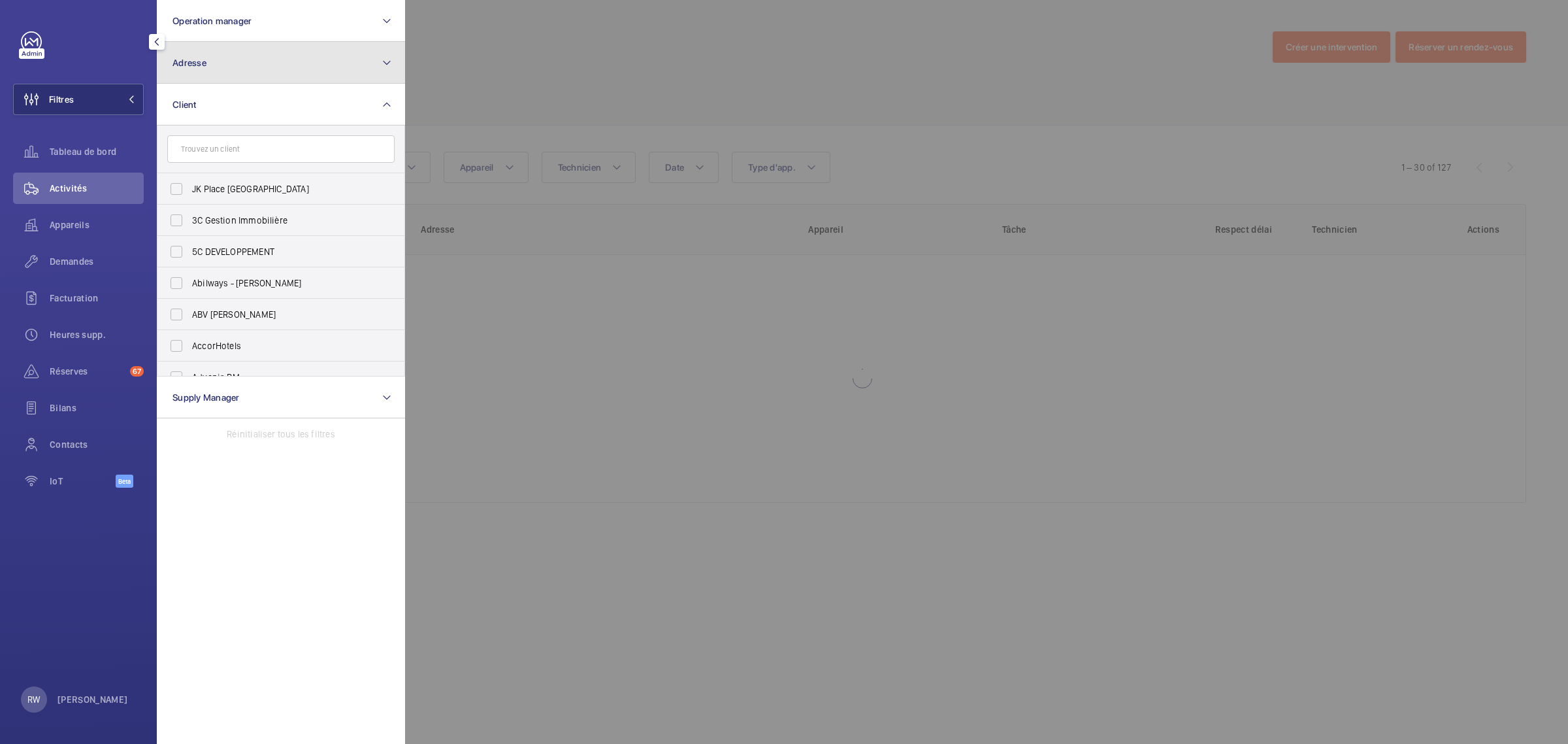
click at [210, 50] on button "Adresse" at bounding box center [280, 62] width 248 height 42
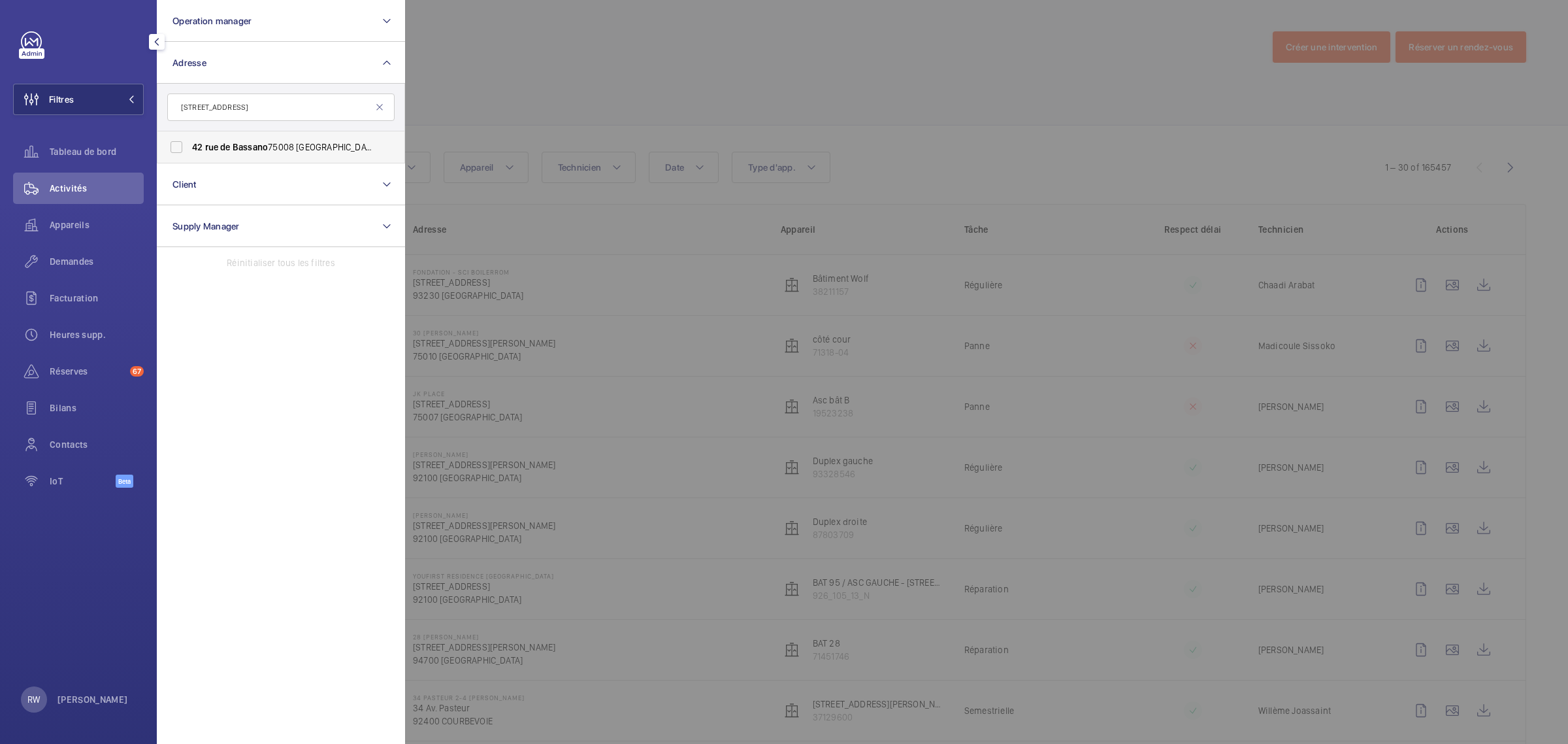
type input "[STREET_ADDRESS]"
click at [193, 139] on label "[STREET_ADDRESS] - [STREET_ADDRESS]" at bounding box center [271, 147] width 227 height 31
click at [189, 139] on input "[STREET_ADDRESS] - [STREET_ADDRESS]" at bounding box center [176, 147] width 26 height 26
checkbox input "true"
click at [583, 60] on div at bounding box center [1189, 372] width 1568 height 744
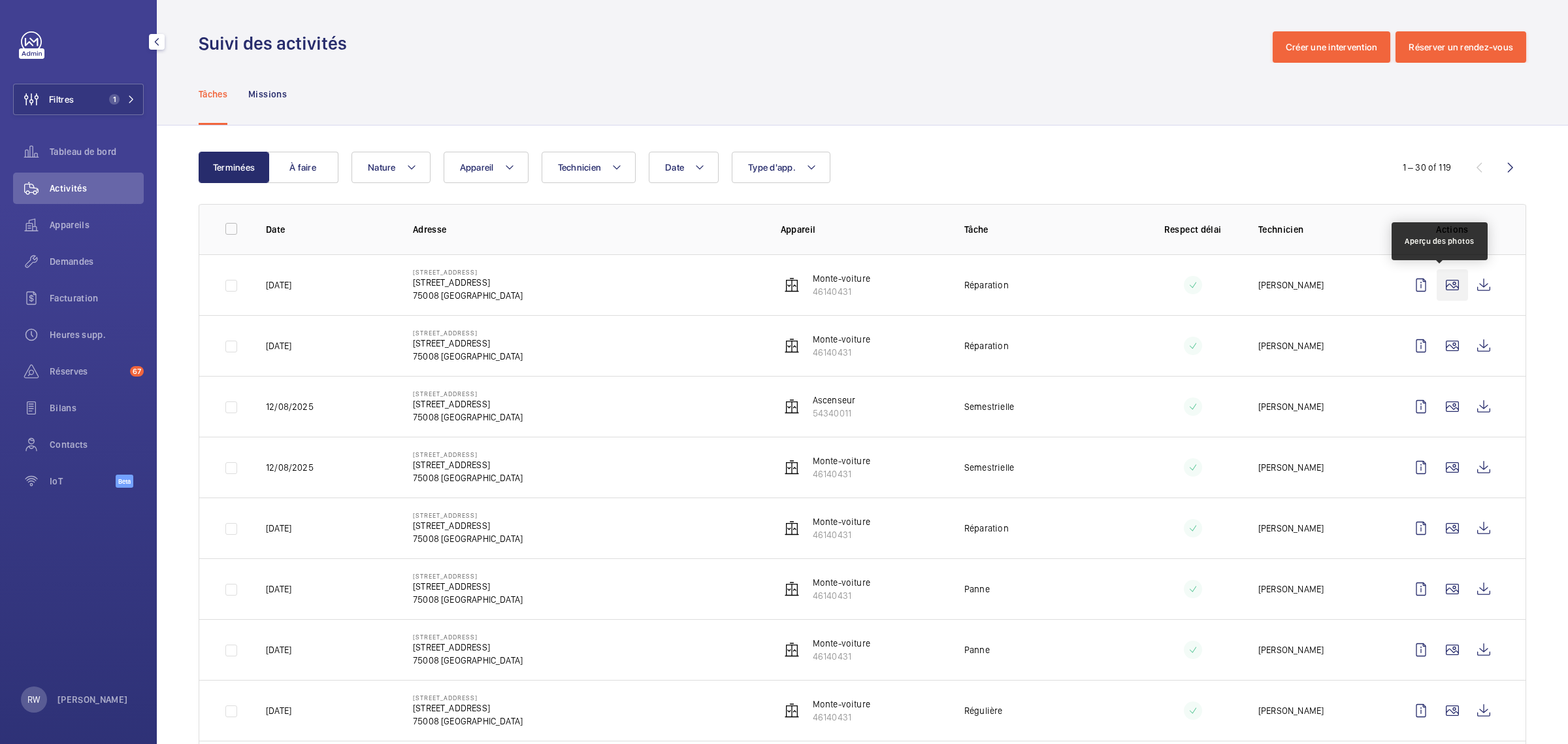
click at [1438, 288] on wm-front-icon-button at bounding box center [1452, 285] width 31 height 31
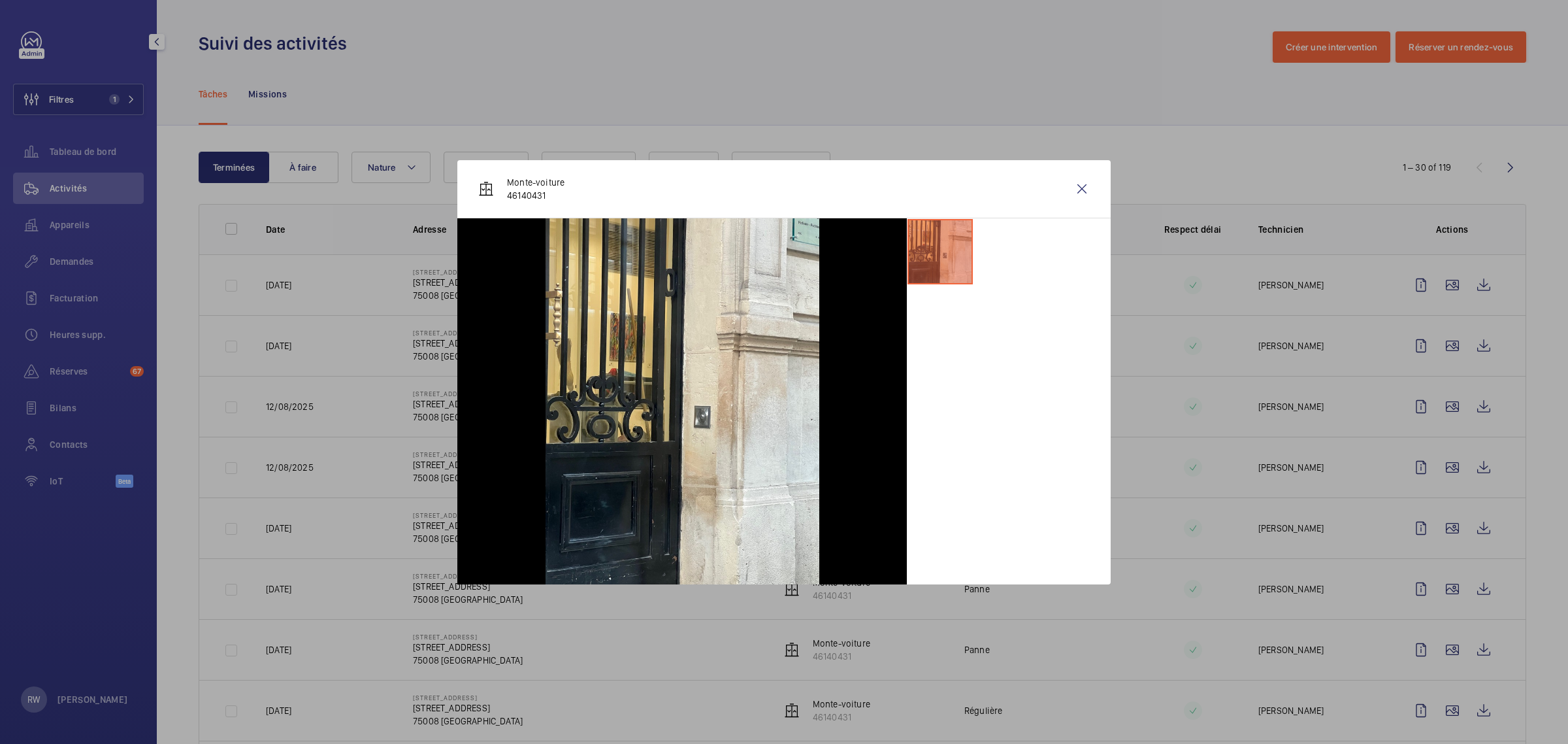
drag, startPoint x: 1083, startPoint y: 187, endPoint x: 1063, endPoint y: 95, distance: 94.1
click at [1083, 187] on wm-front-icon-button at bounding box center [1082, 189] width 31 height 31
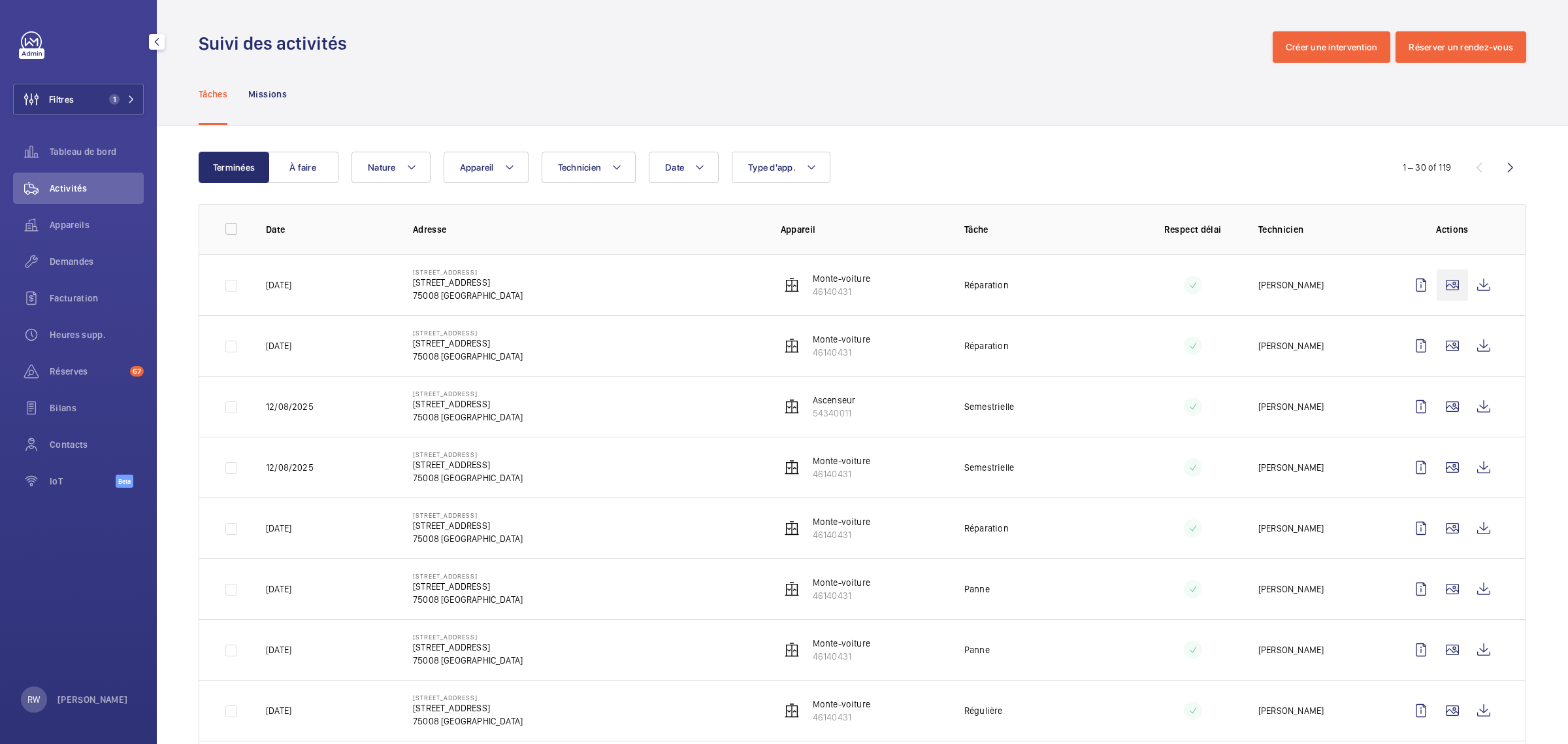
click at [1442, 281] on wm-front-icon-button at bounding box center [1452, 285] width 31 height 31
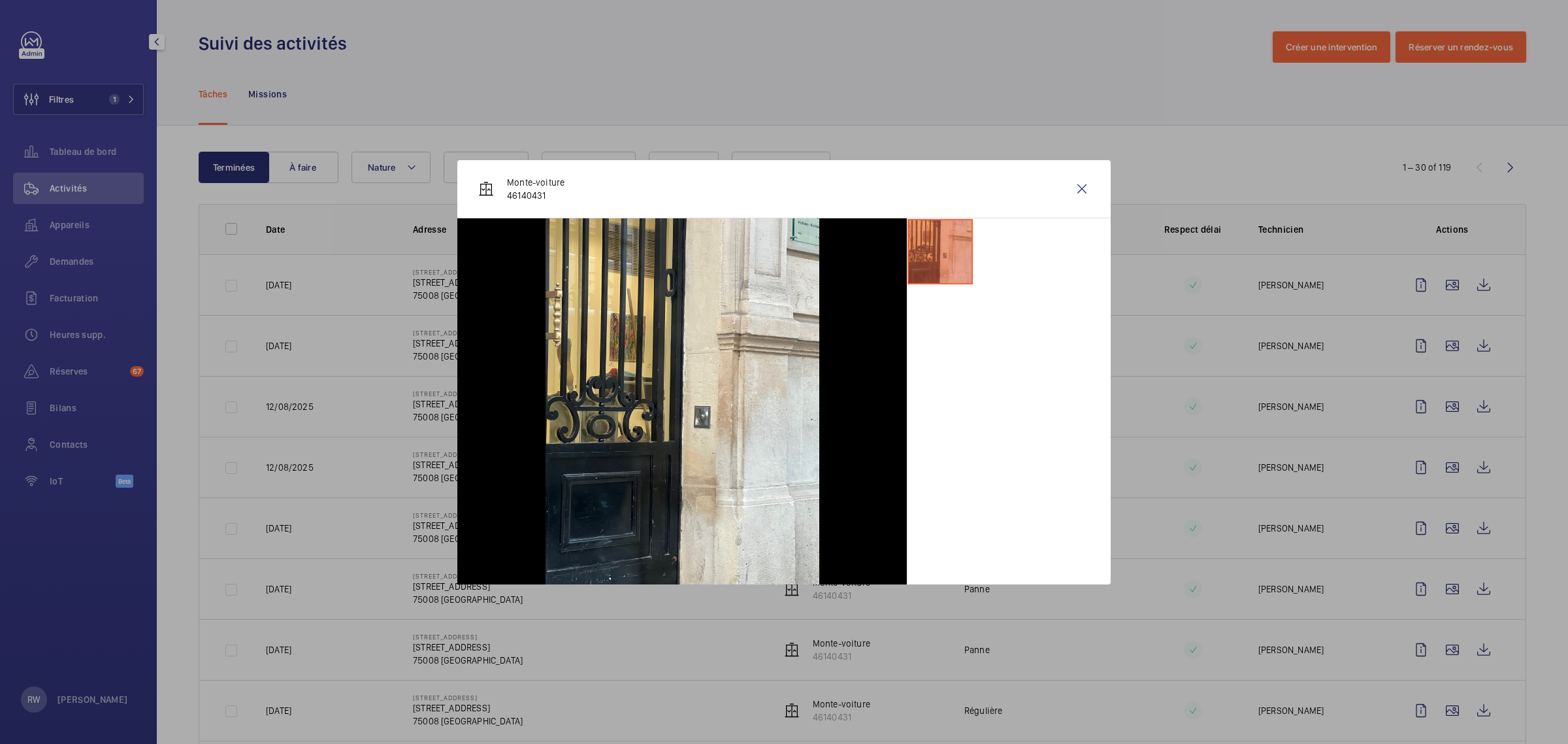
drag, startPoint x: 1069, startPoint y: 188, endPoint x: 943, endPoint y: 164, distance: 128.3
click at [1069, 188] on wm-front-icon-button at bounding box center [1082, 189] width 31 height 31
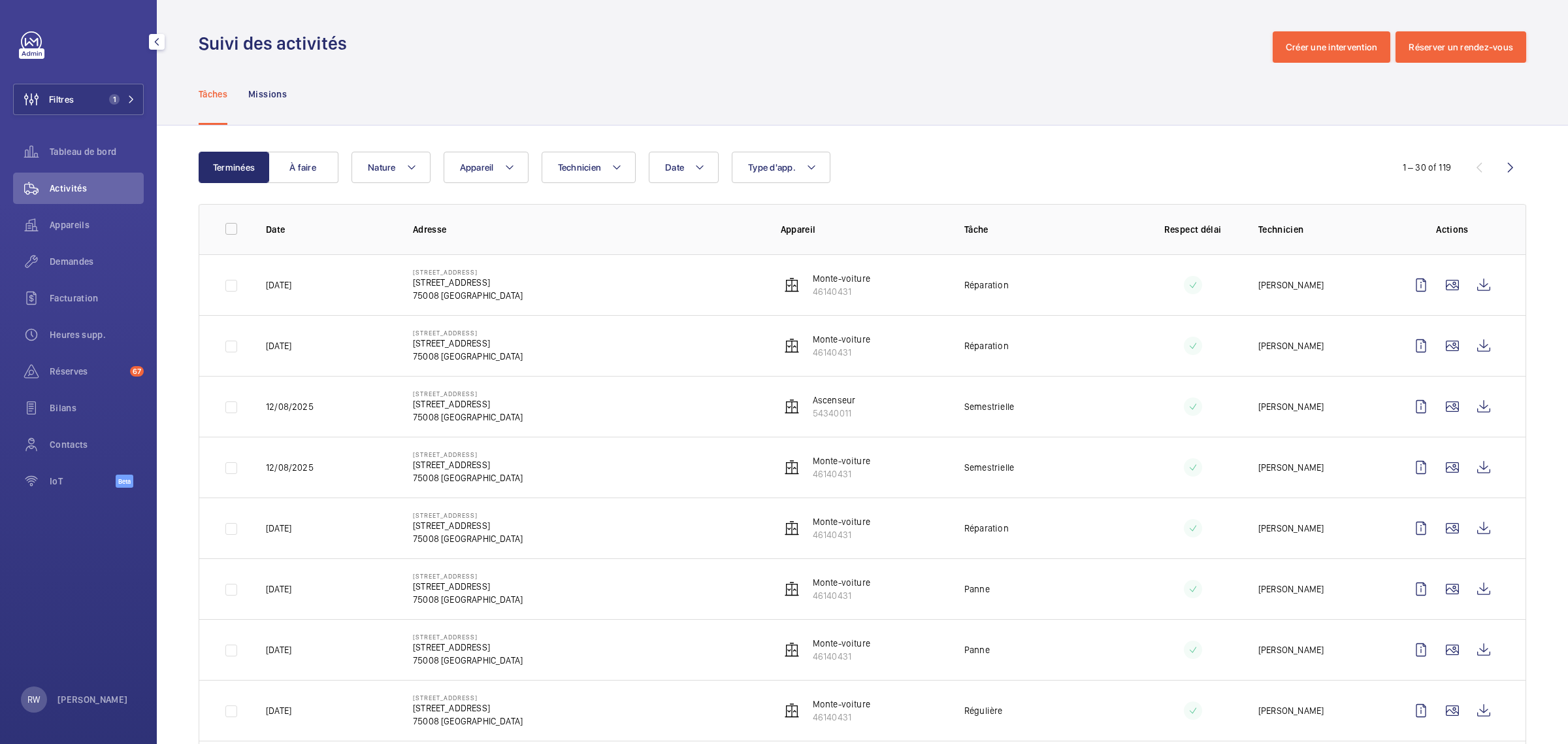
click at [677, 72] on div "Tâches Missions" at bounding box center [862, 94] width 1328 height 62
click at [30, 37] on link at bounding box center [30, 41] width 21 height 21
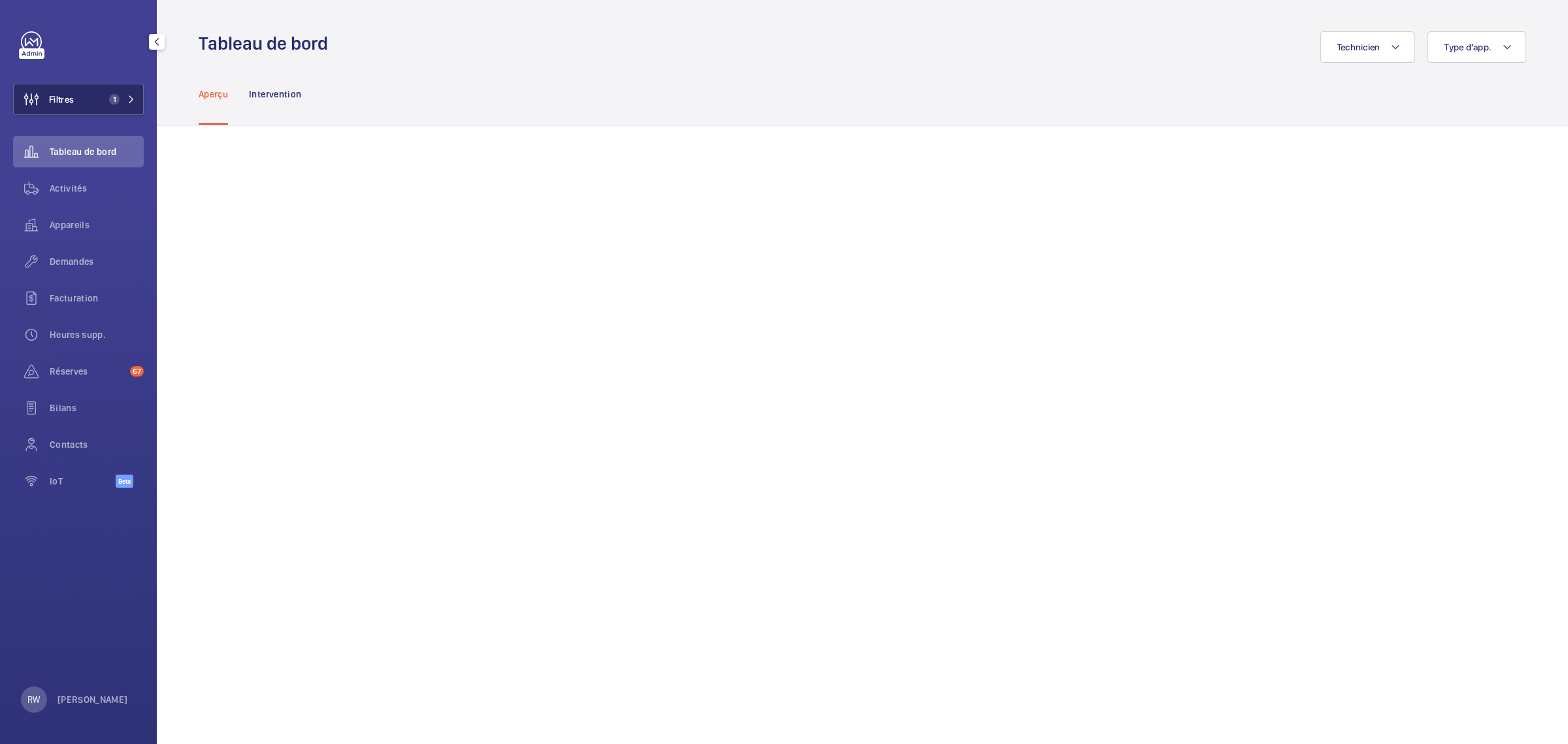
click at [100, 105] on button "Filtres 1" at bounding box center [78, 99] width 130 height 31
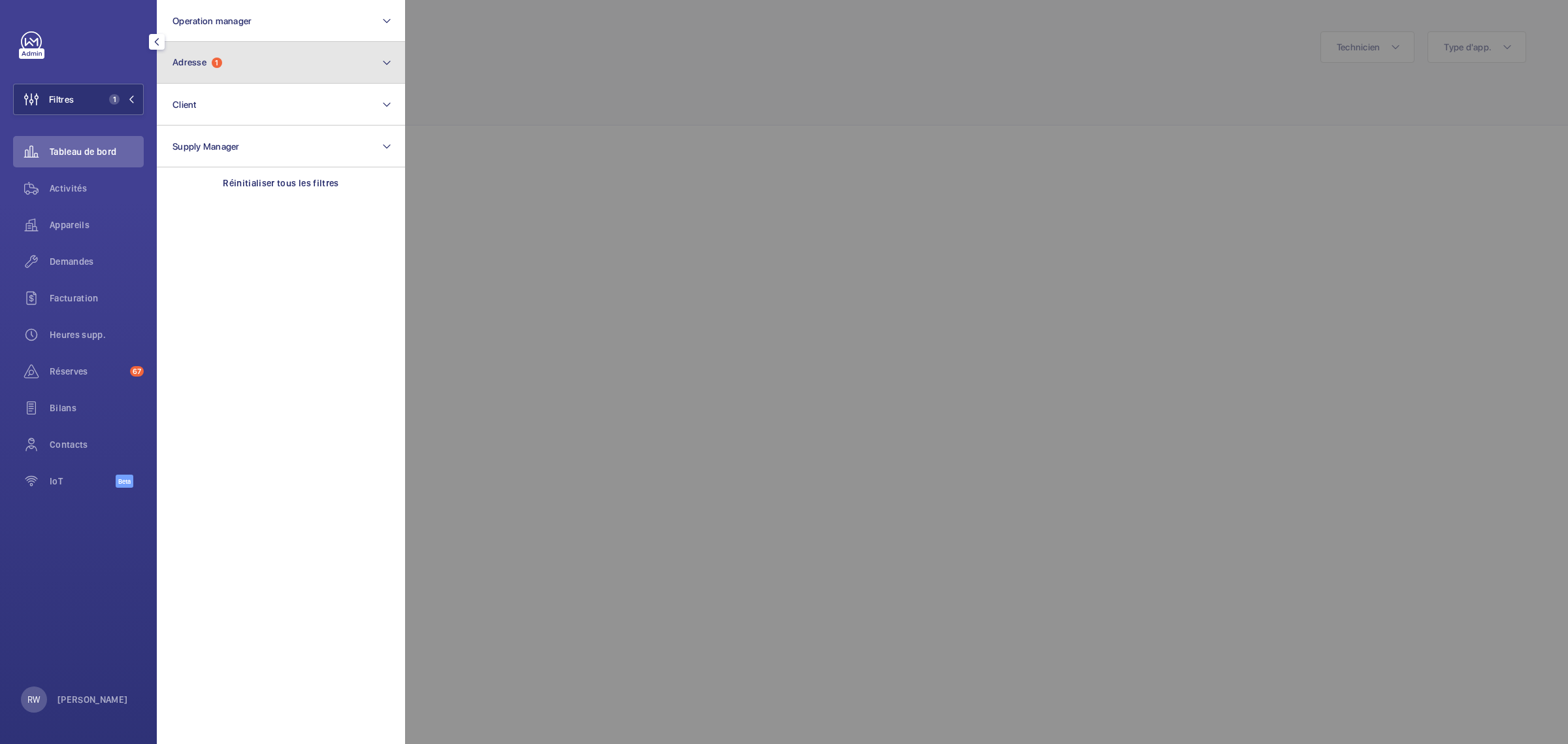
click at [220, 67] on button "Adresse 1" at bounding box center [280, 62] width 248 height 42
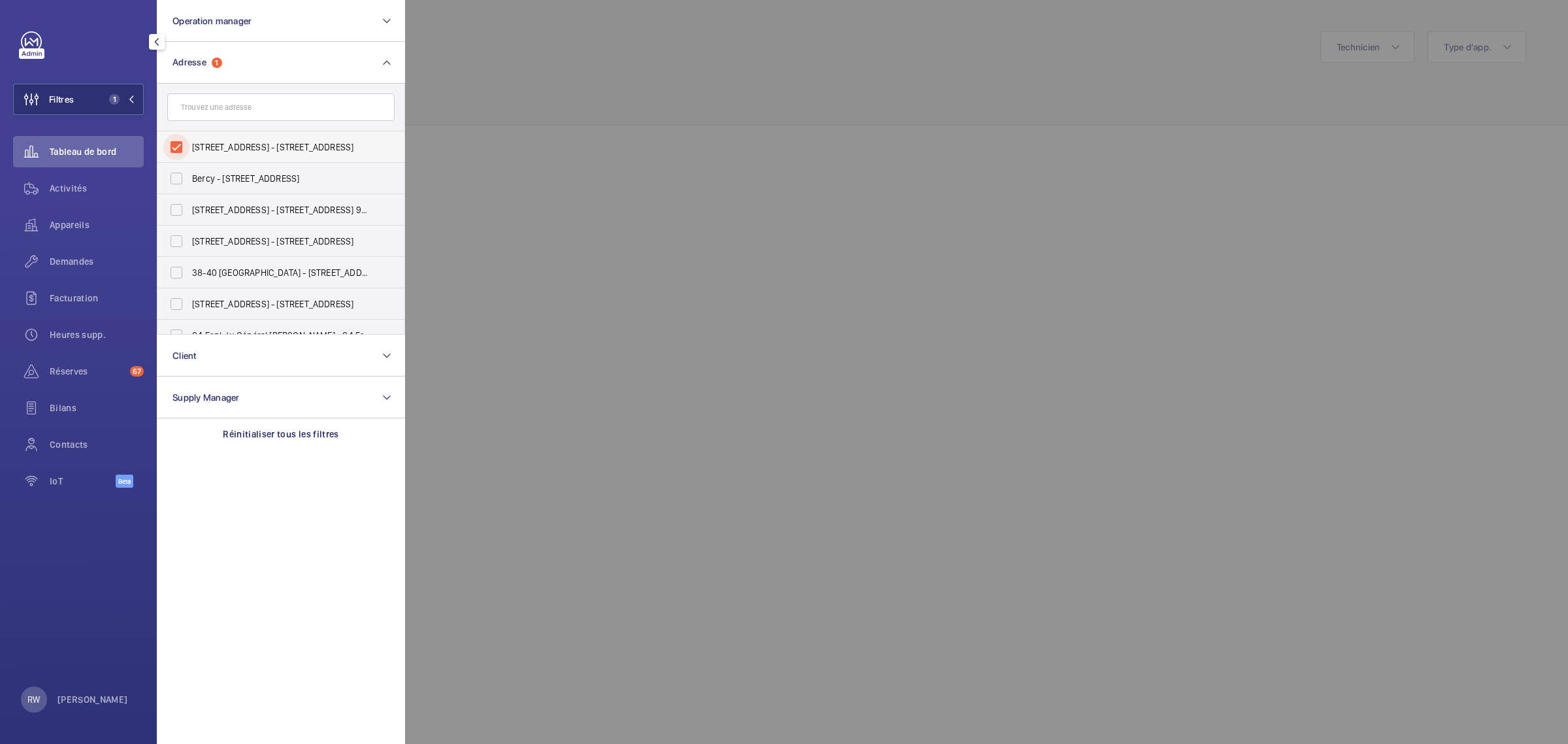
click at [177, 147] on input "[STREET_ADDRESS] - [STREET_ADDRESS]" at bounding box center [176, 147] width 26 height 26
checkbox input "false"
click at [213, 96] on input "text" at bounding box center [280, 107] width 227 height 27
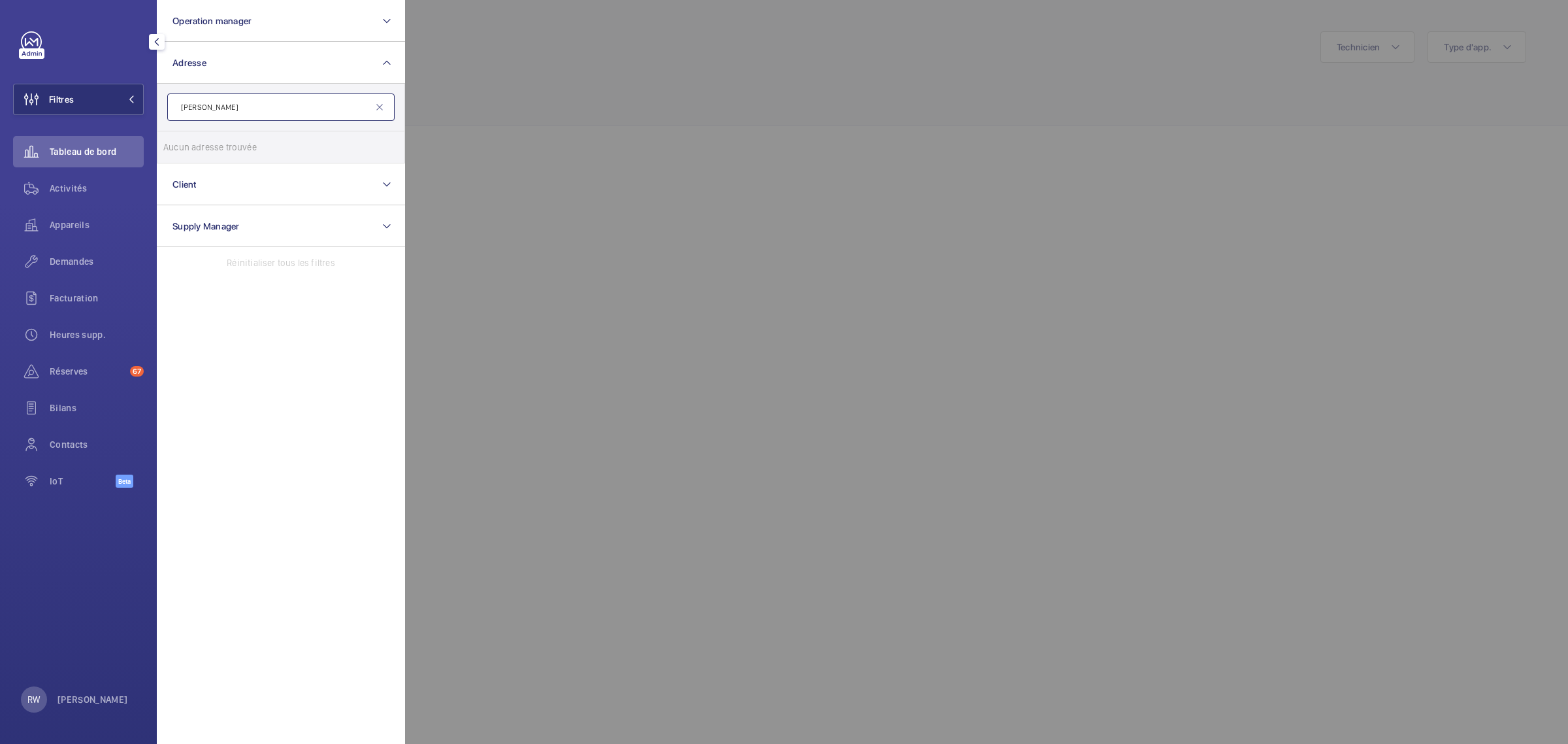
type input "[PERSON_NAME]"
drag, startPoint x: 240, startPoint y: 107, endPoint x: 126, endPoint y: 107, distance: 114.0
click at [126, 107] on wm-front-sidebar-menu-filter "Filtres Operation manager Adresse [PERSON_NAME] re Aucun adresse trouvée Réinit…" at bounding box center [78, 99] width 130 height 31
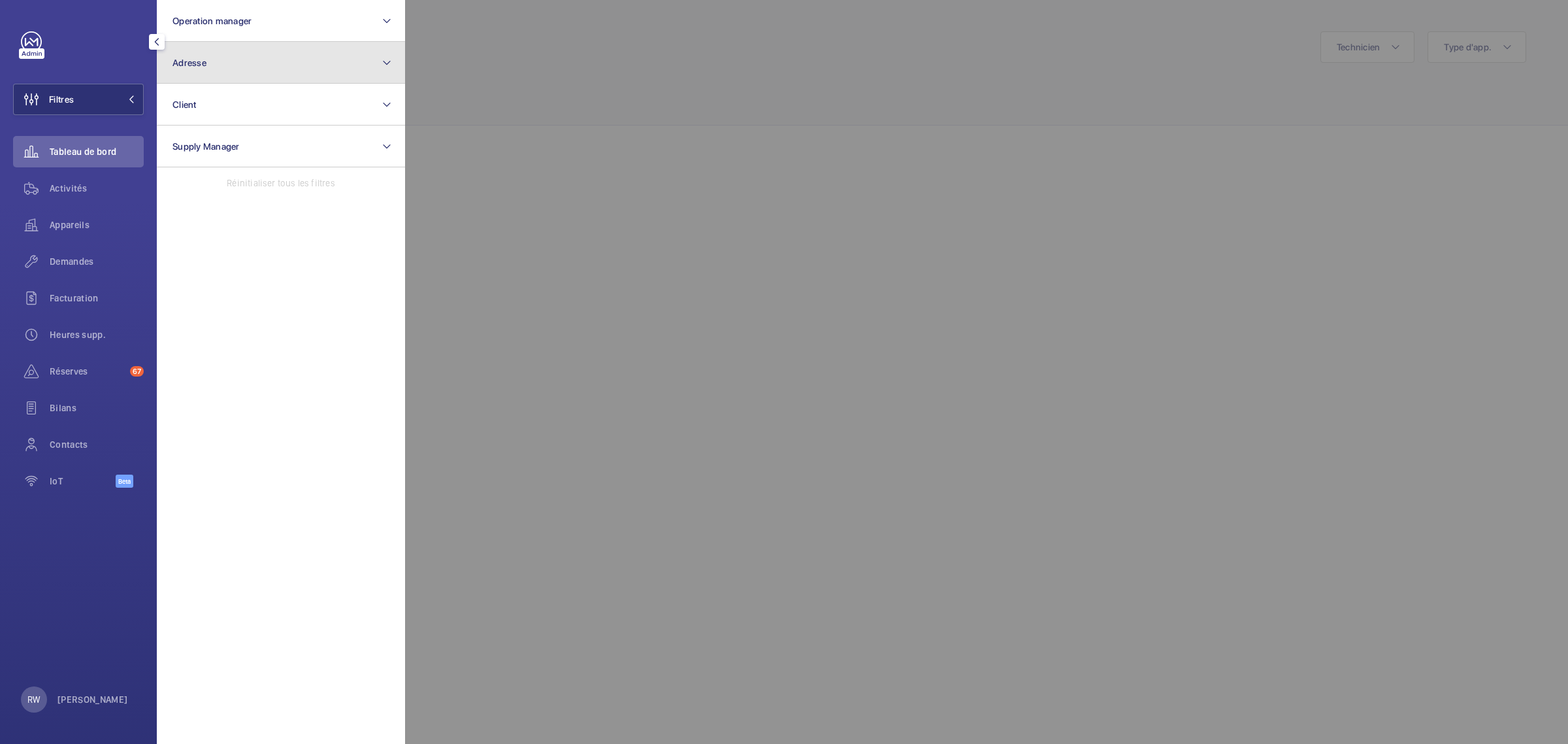
click at [211, 57] on button "Adresse" at bounding box center [280, 62] width 248 height 42
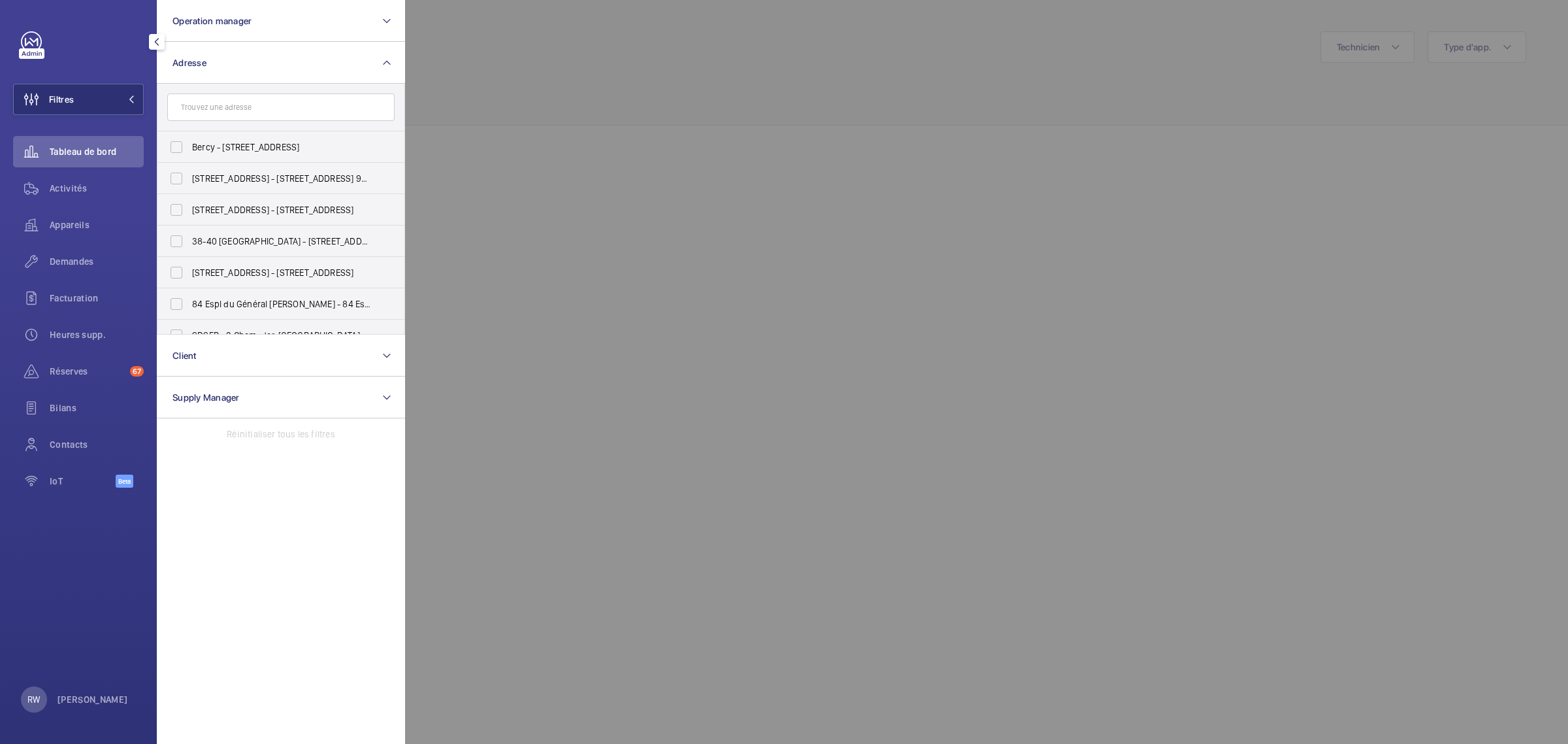
click at [206, 109] on input "text" at bounding box center [280, 107] width 227 height 27
type input "maisons-alfort"
click at [180, 272] on input "28 [PERSON_NAME] - [STREET_ADDRESS][PERSON_NAME]" at bounding box center [176, 272] width 26 height 26
checkbox input "true"
click at [687, 139] on div at bounding box center [1189, 372] width 1568 height 744
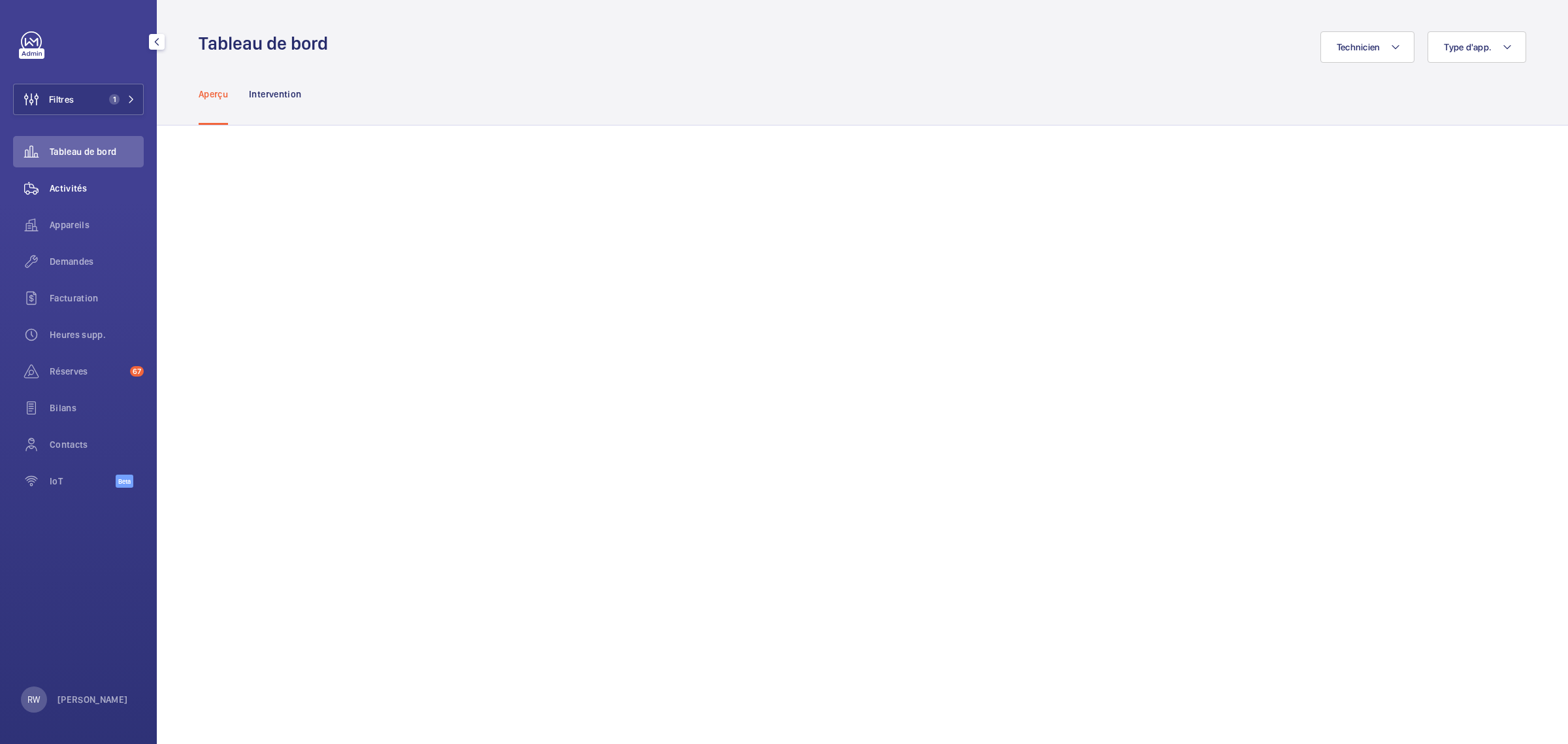
click at [66, 188] on span "Activités" at bounding box center [97, 189] width 94 height 13
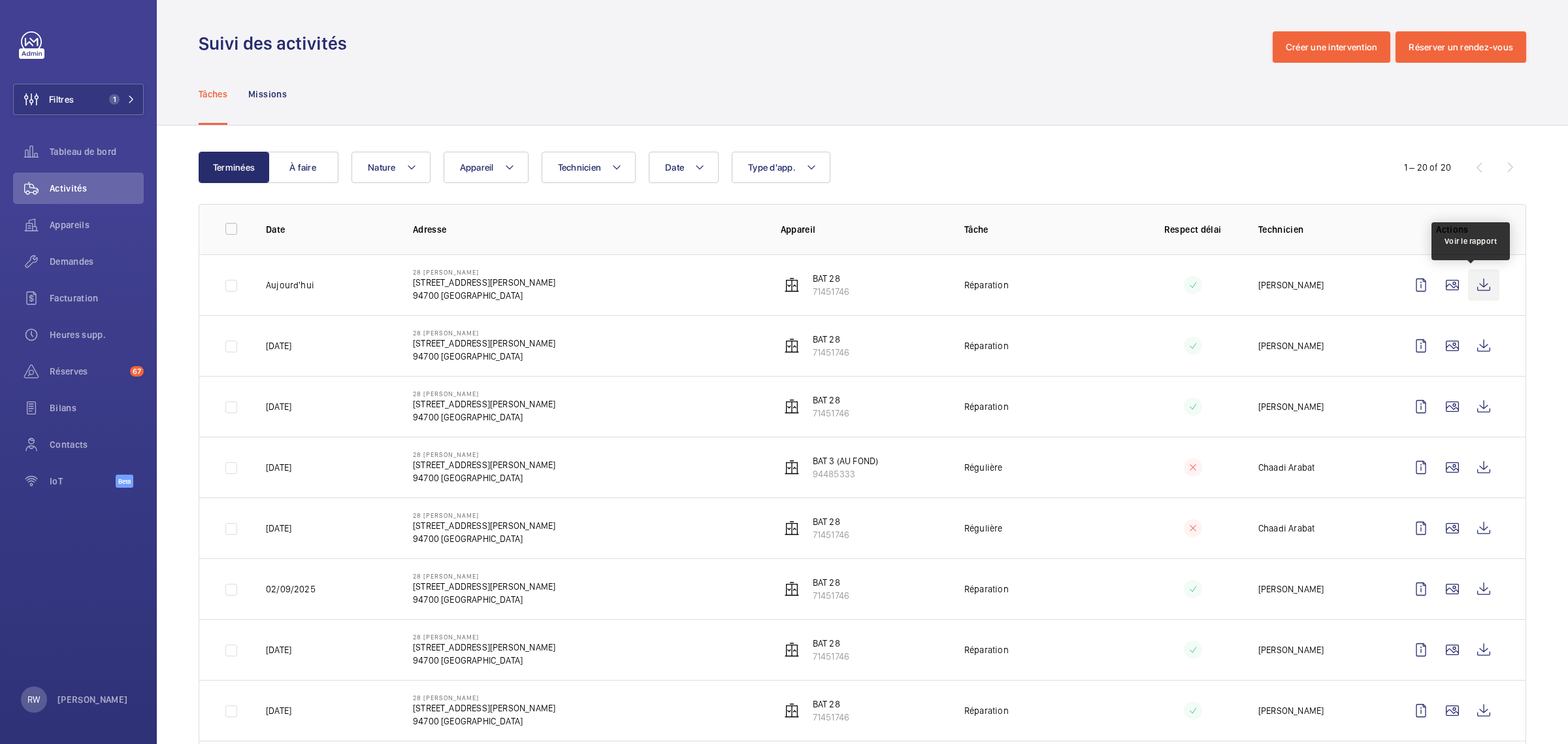
click at [1472, 288] on wm-front-icon-button at bounding box center [1484, 285] width 31 height 31
click at [82, 108] on button "Filtres 1" at bounding box center [78, 99] width 130 height 31
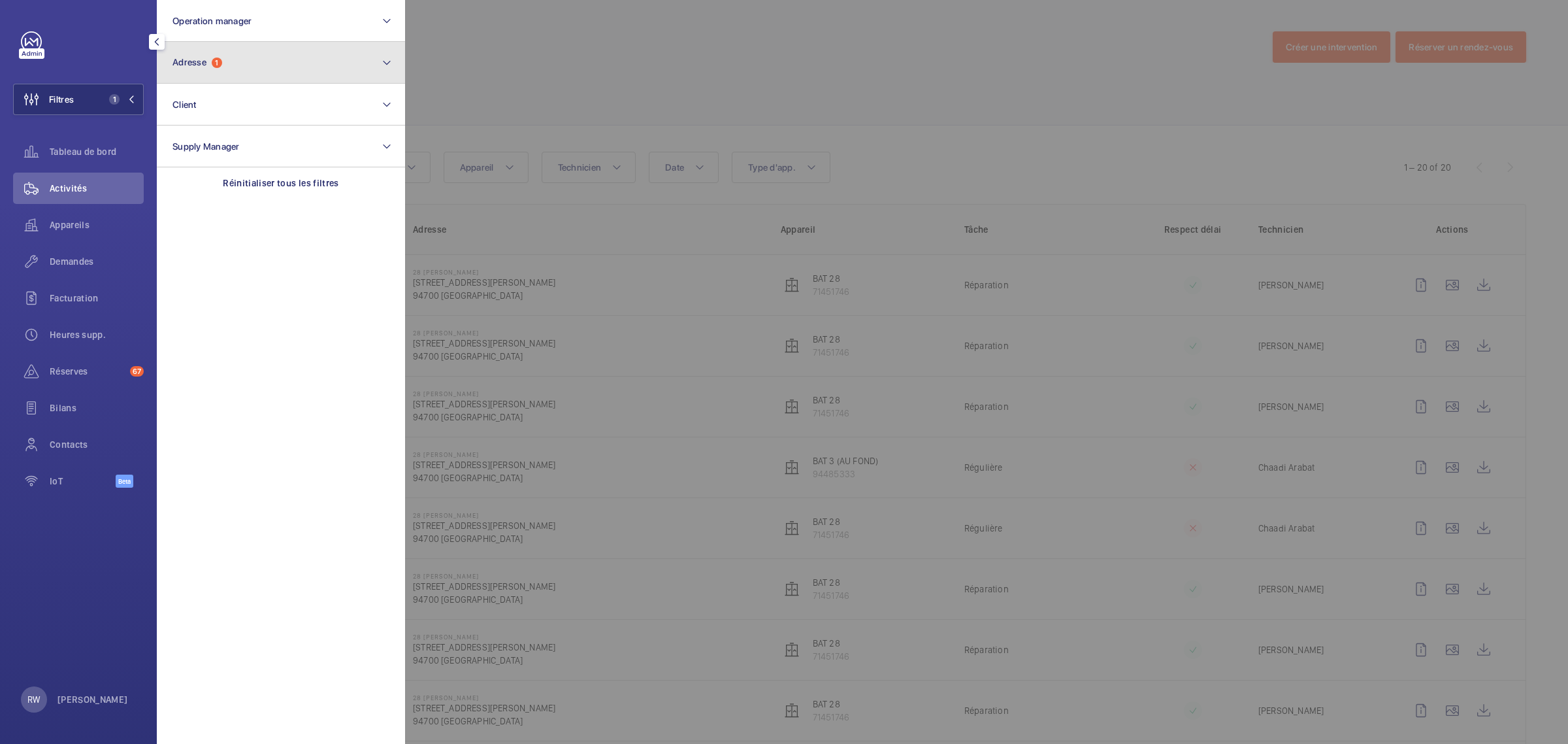
click at [244, 47] on button "Adresse 1" at bounding box center [280, 62] width 248 height 42
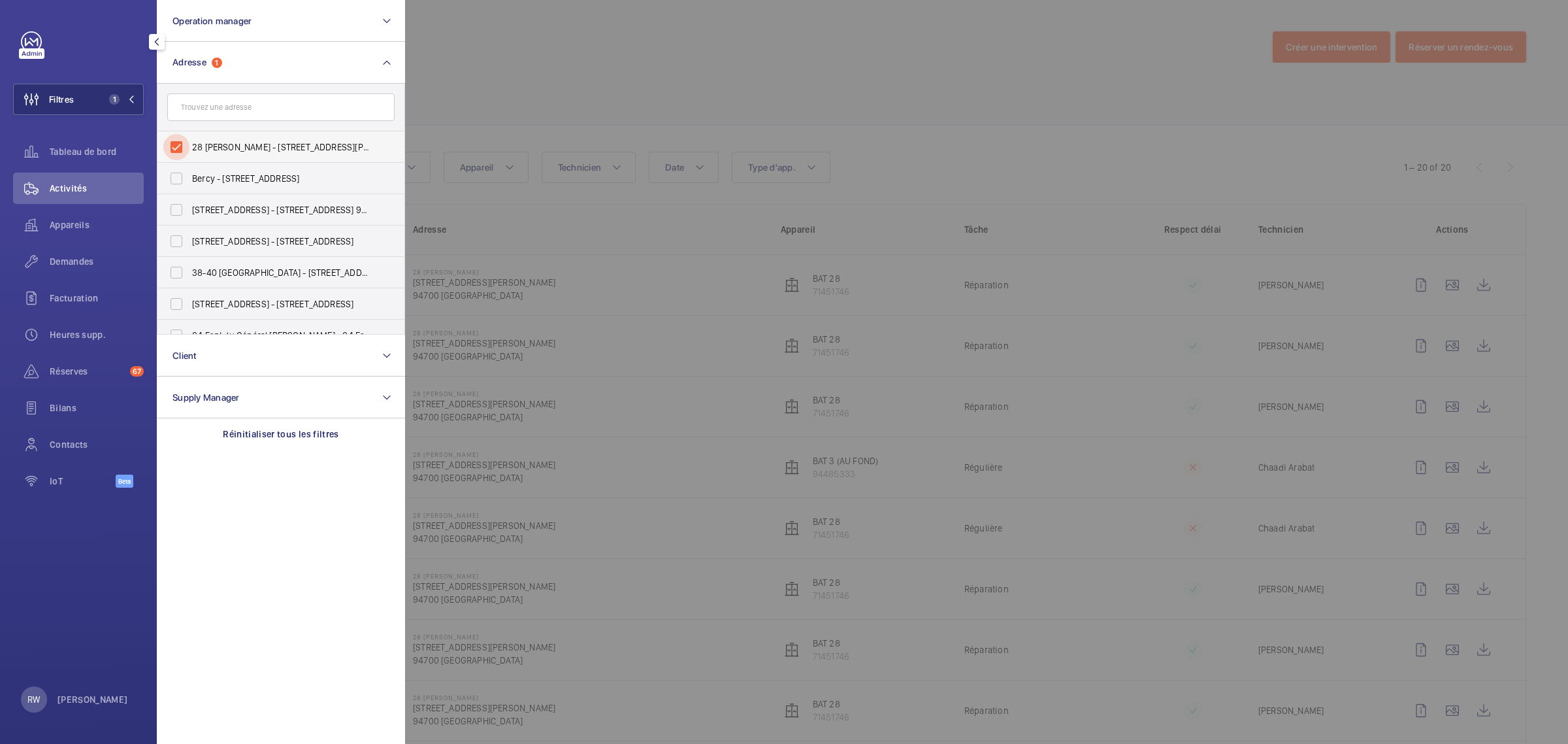
click at [176, 145] on input "28 [PERSON_NAME] - [STREET_ADDRESS][PERSON_NAME]" at bounding box center [176, 147] width 26 height 26
checkbox input "false"
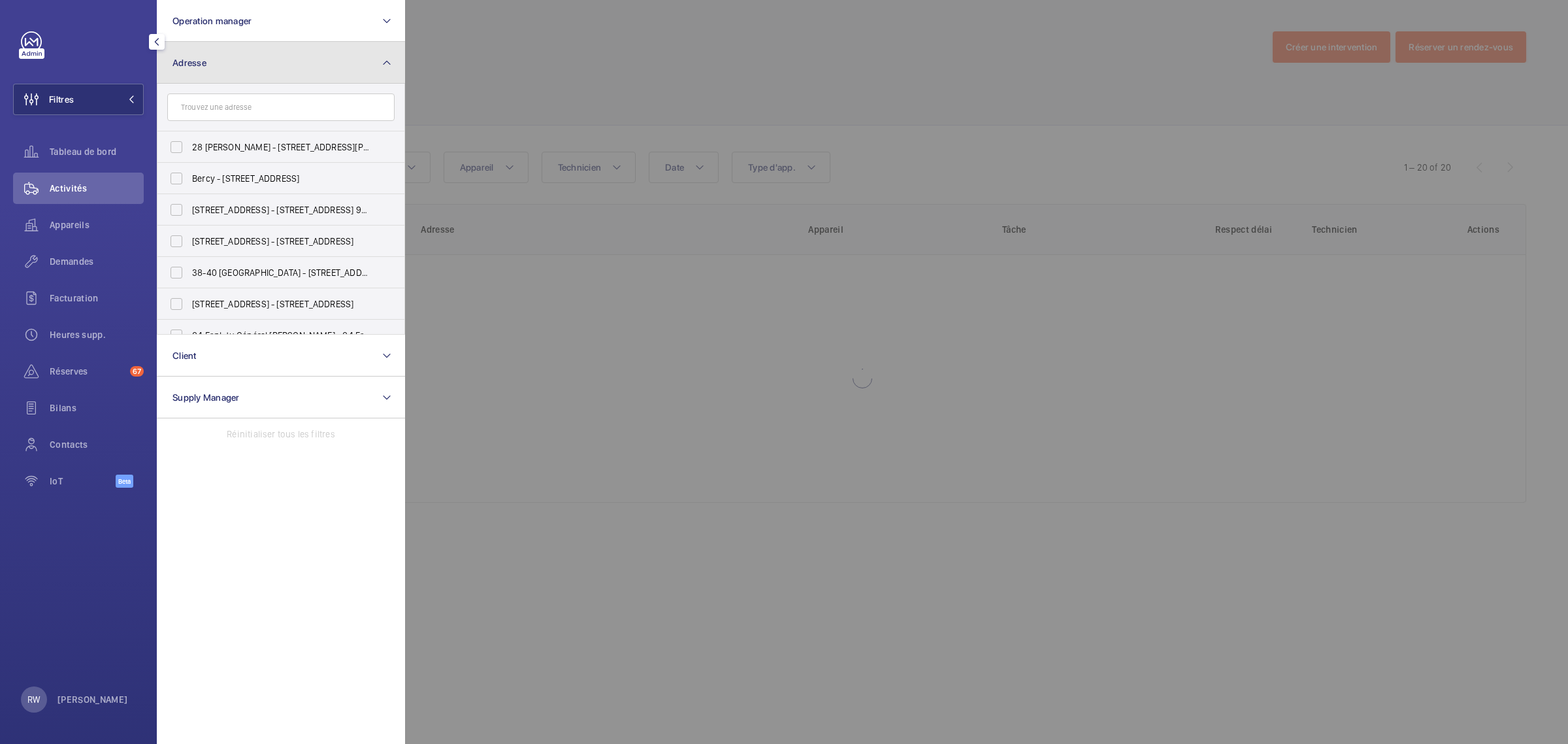
click at [224, 57] on button "Adresse" at bounding box center [280, 62] width 248 height 42
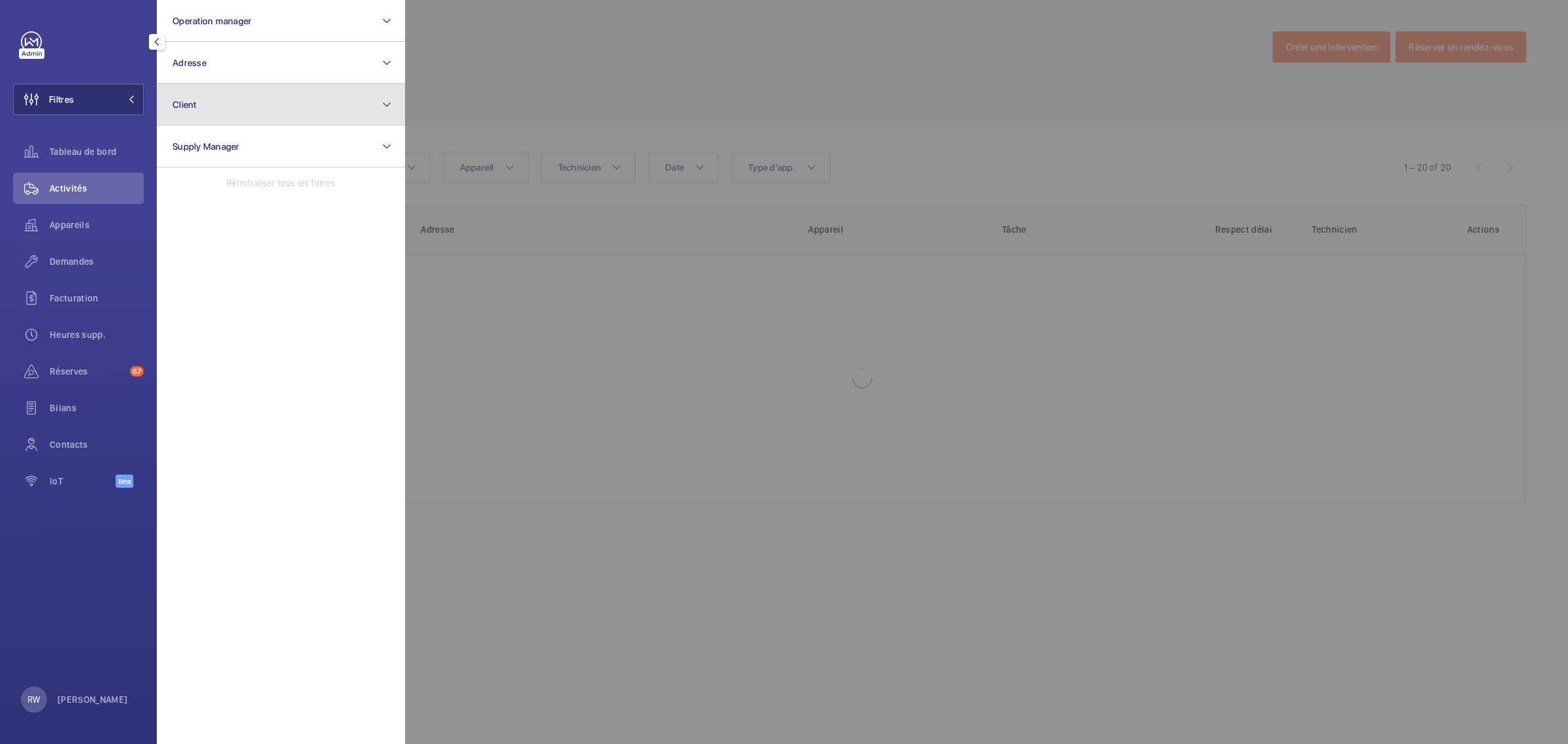
click at [252, 116] on button "Client" at bounding box center [280, 104] width 248 height 42
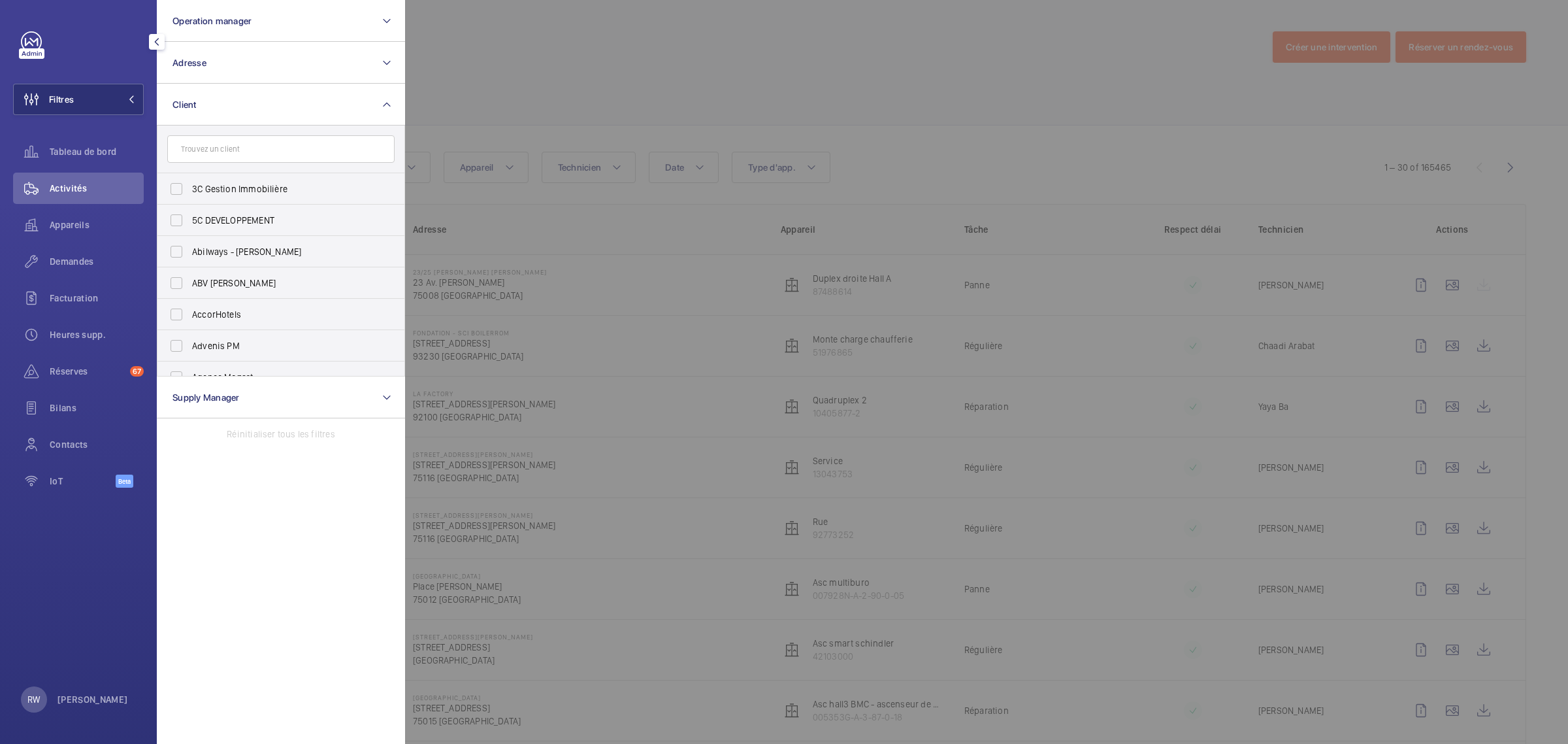
click at [204, 147] on input "text" at bounding box center [280, 148] width 227 height 27
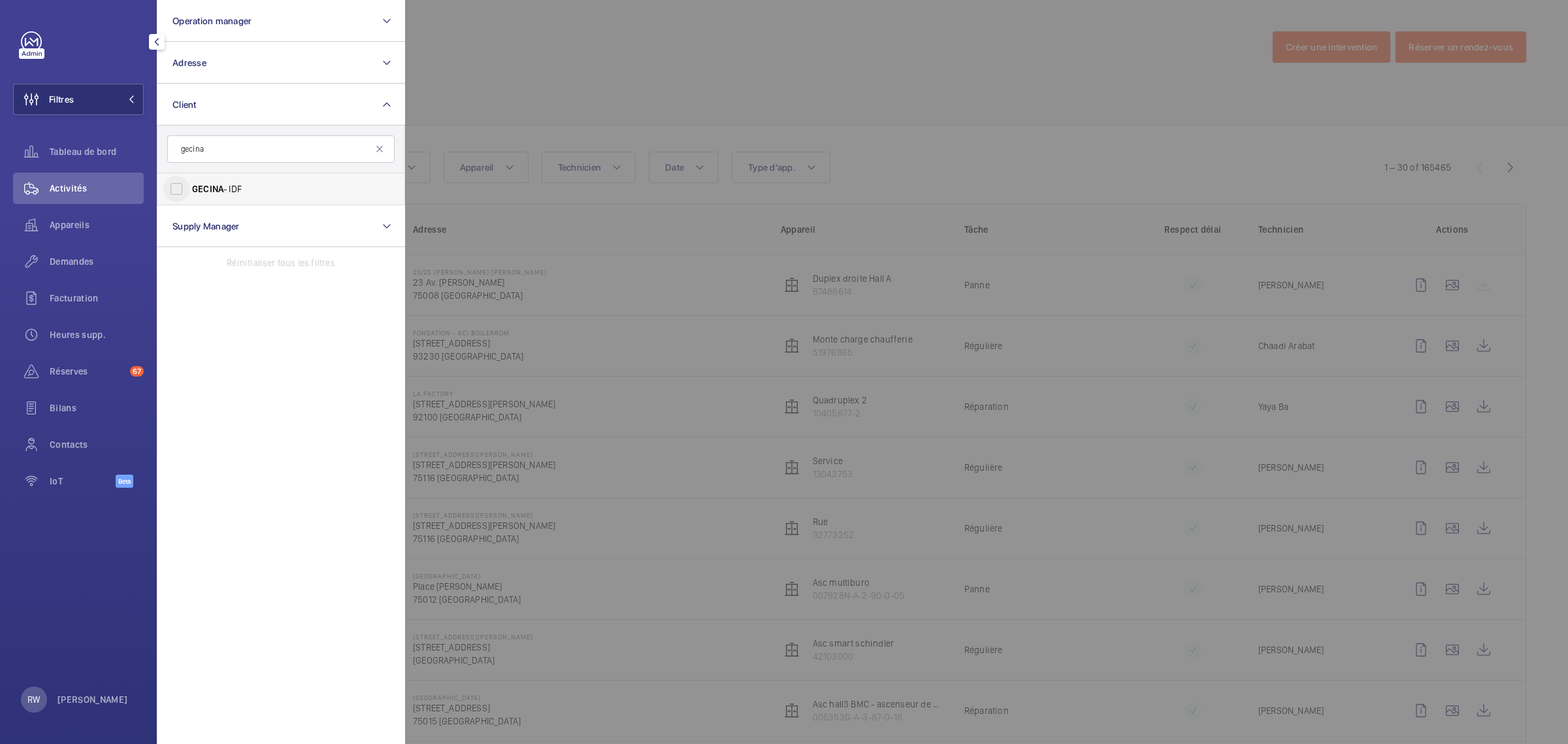
type input "gecina"
click at [178, 185] on input "GECINA - IDF" at bounding box center [176, 189] width 26 height 26
checkbox input "true"
click at [644, 92] on div at bounding box center [1189, 372] width 1568 height 744
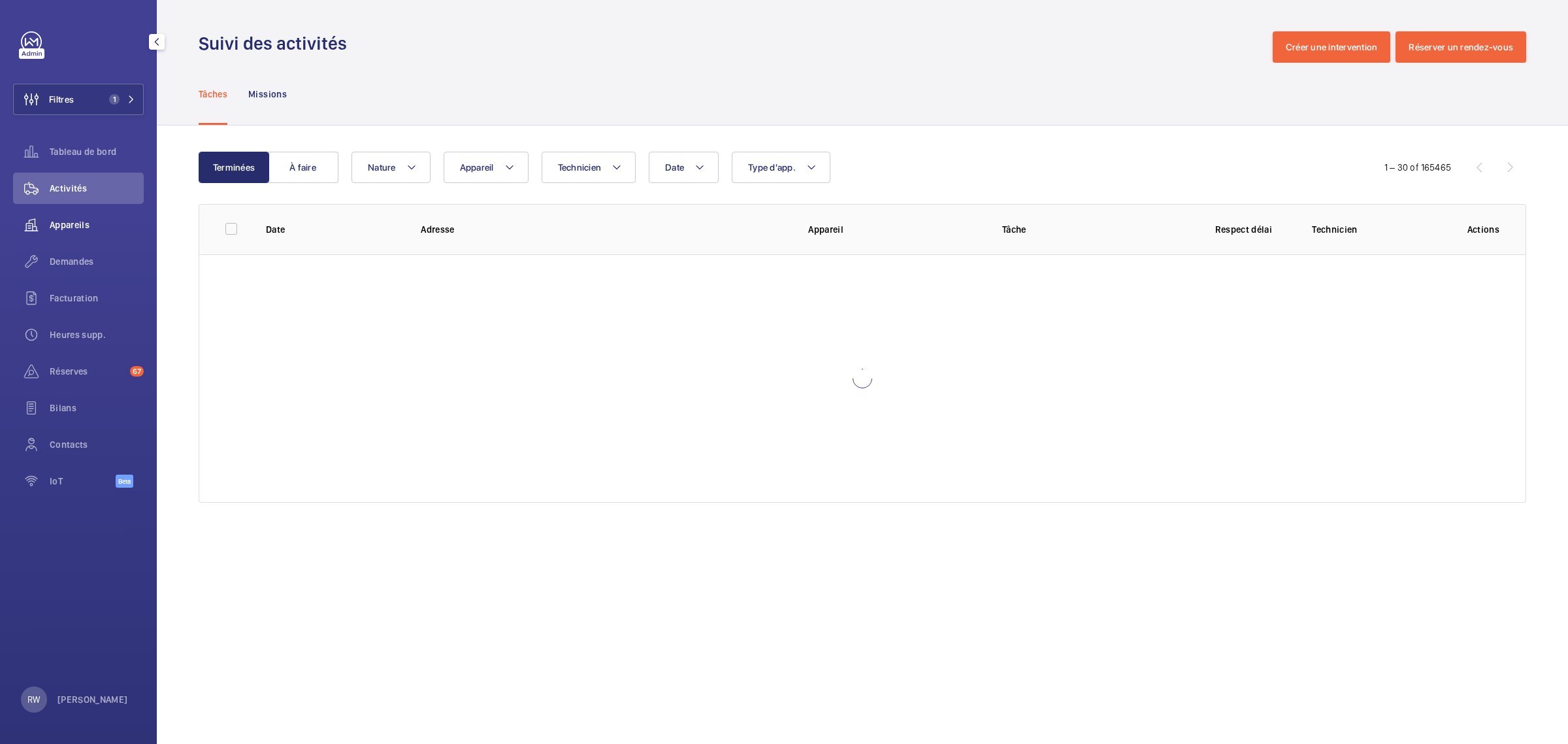
click at [79, 221] on span "Appareils" at bounding box center [97, 225] width 94 height 13
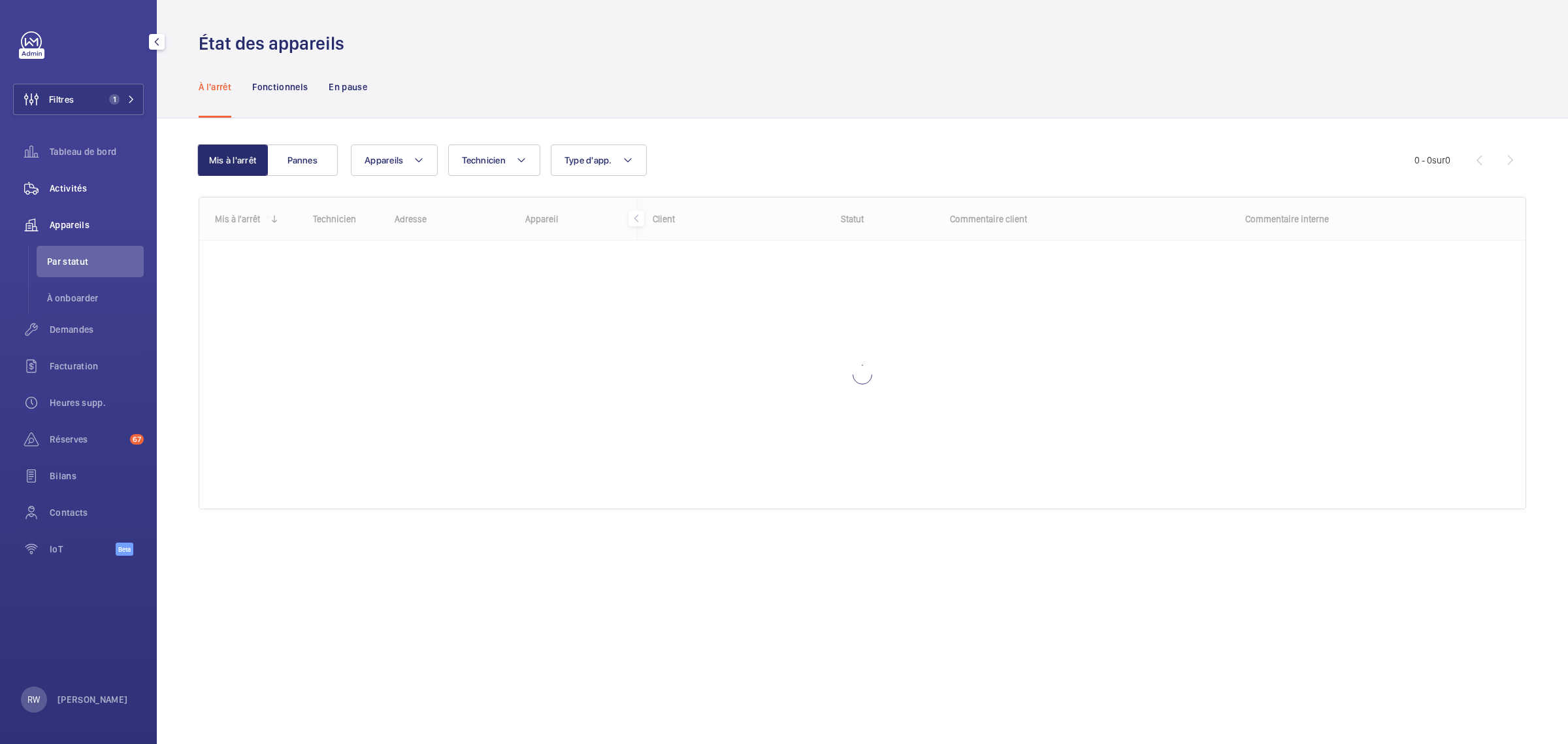
click at [71, 183] on span "Activités" at bounding box center [97, 189] width 94 height 13
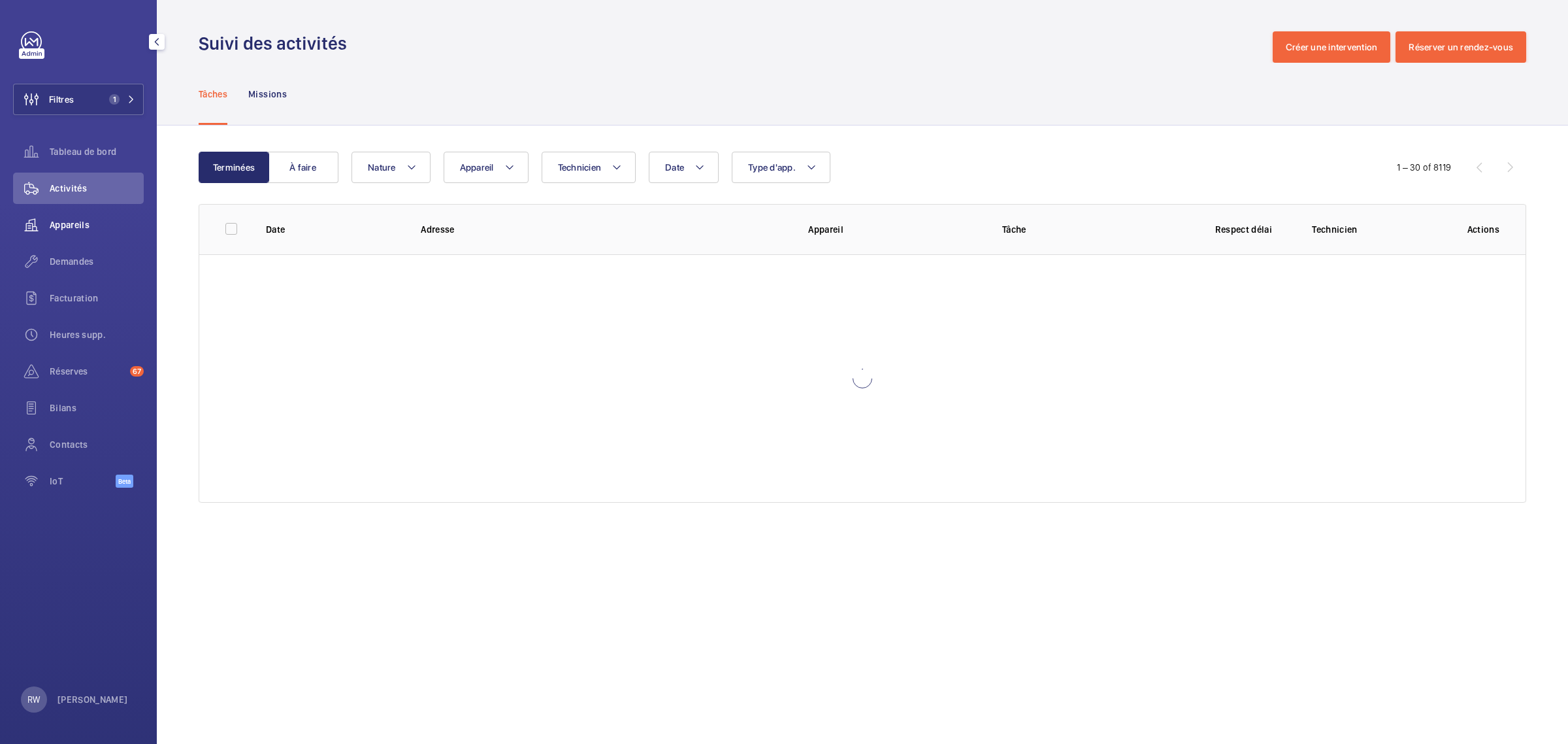
click at [61, 235] on div "Appareils" at bounding box center [78, 225] width 130 height 31
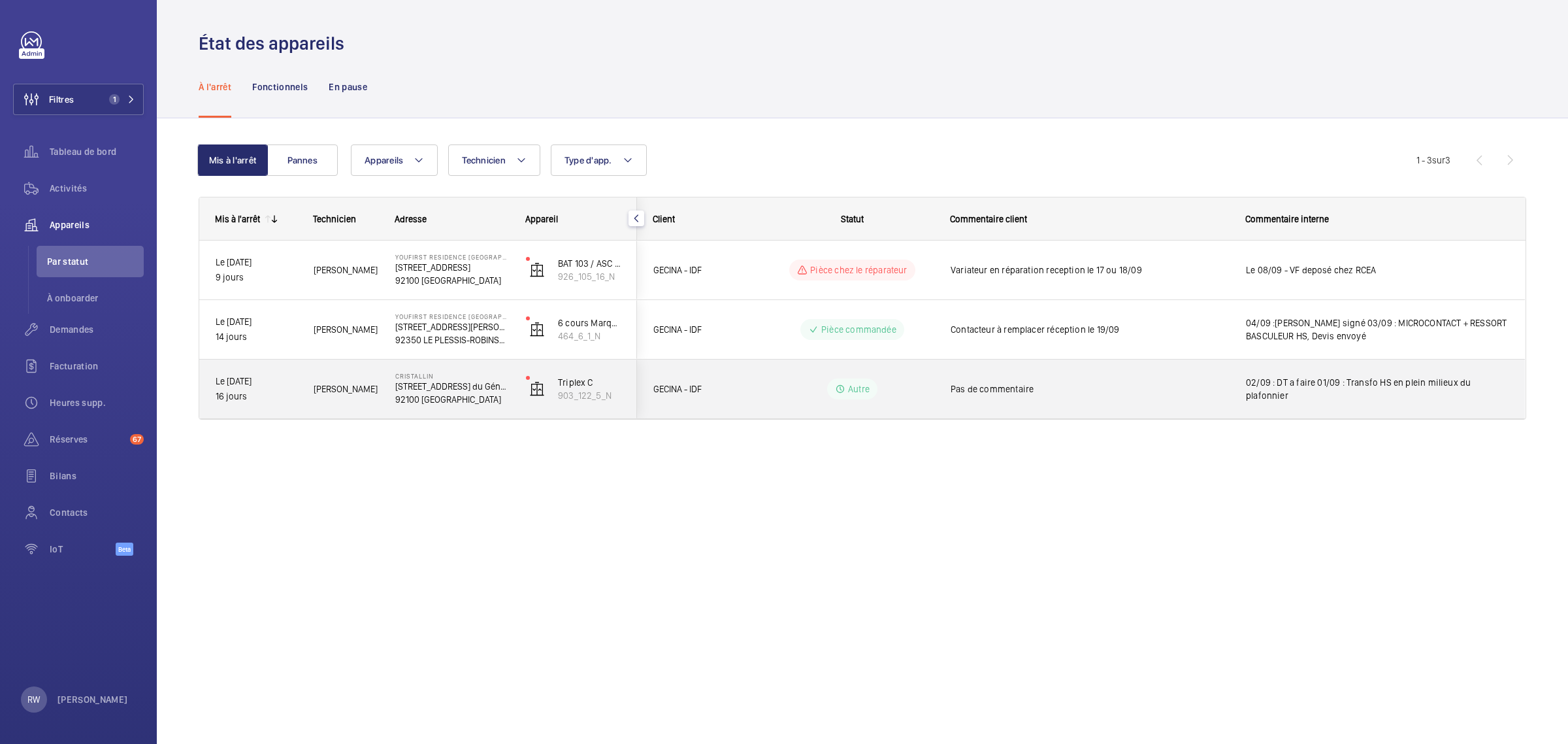
click at [1357, 390] on span "02/09 : DT a faire 01/09 : Transfo HS en plein milieux du plafonnier" at bounding box center [1378, 389] width 262 height 26
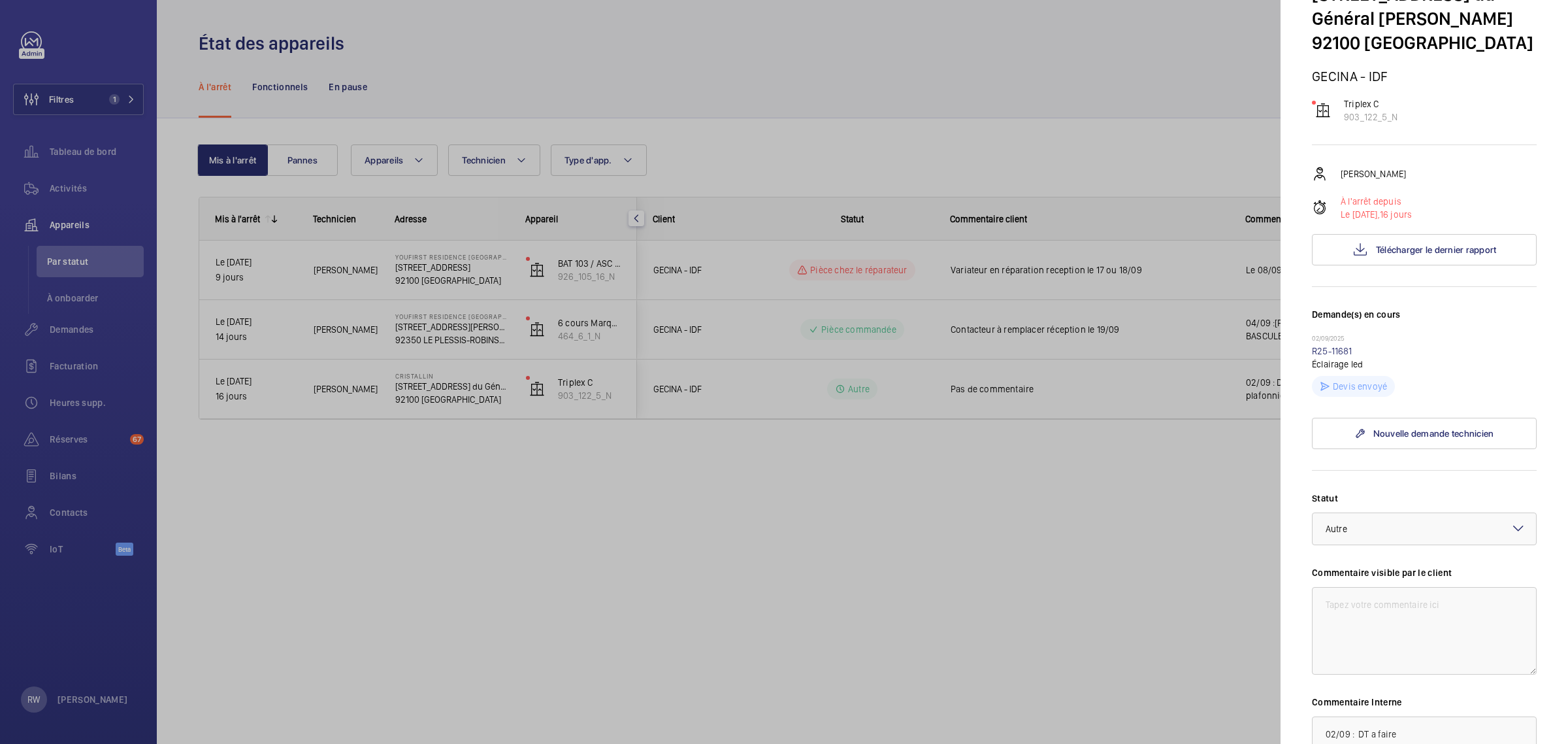
scroll to position [82, 0]
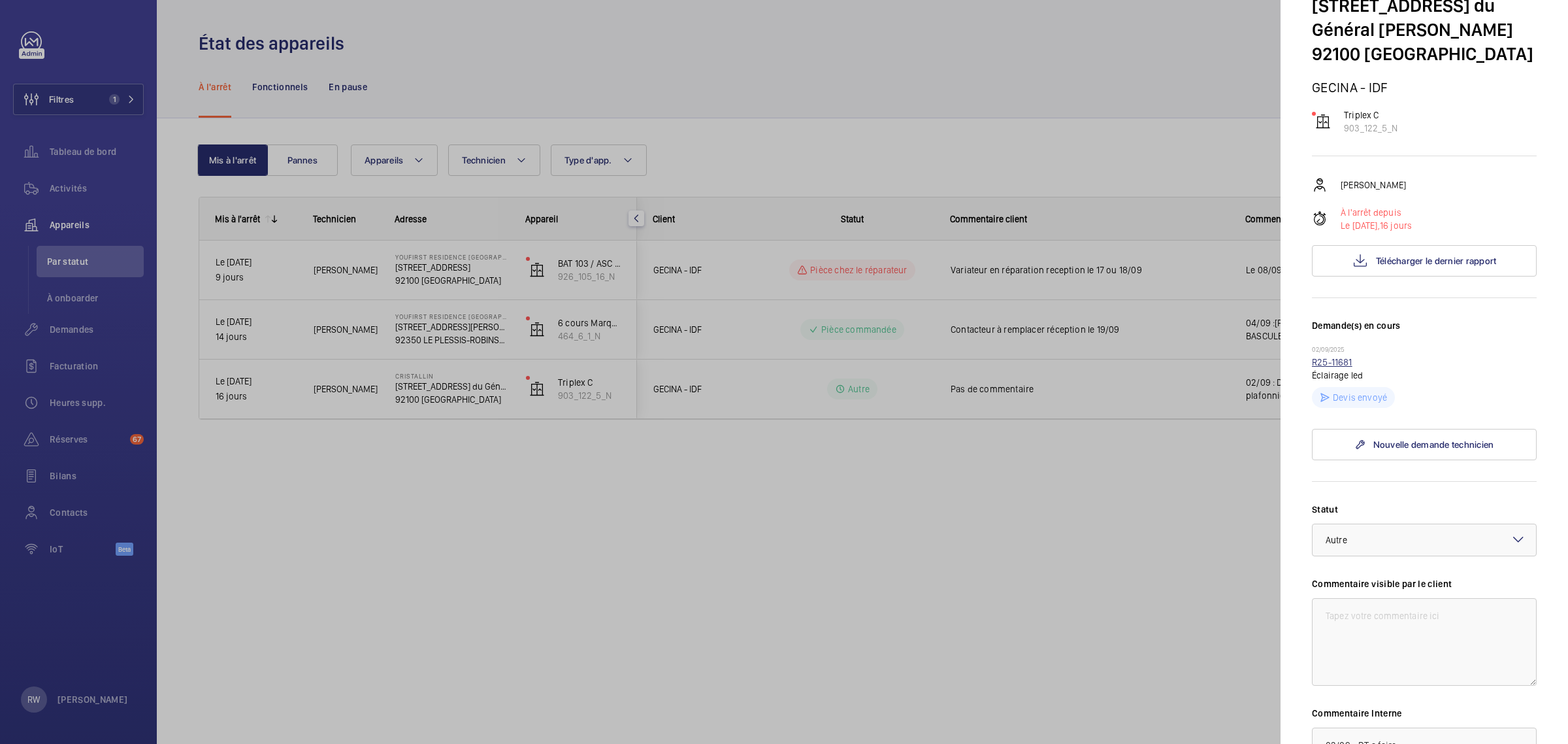
click at [1330, 365] on link "R25-11681" at bounding box center [1332, 362] width 40 height 11
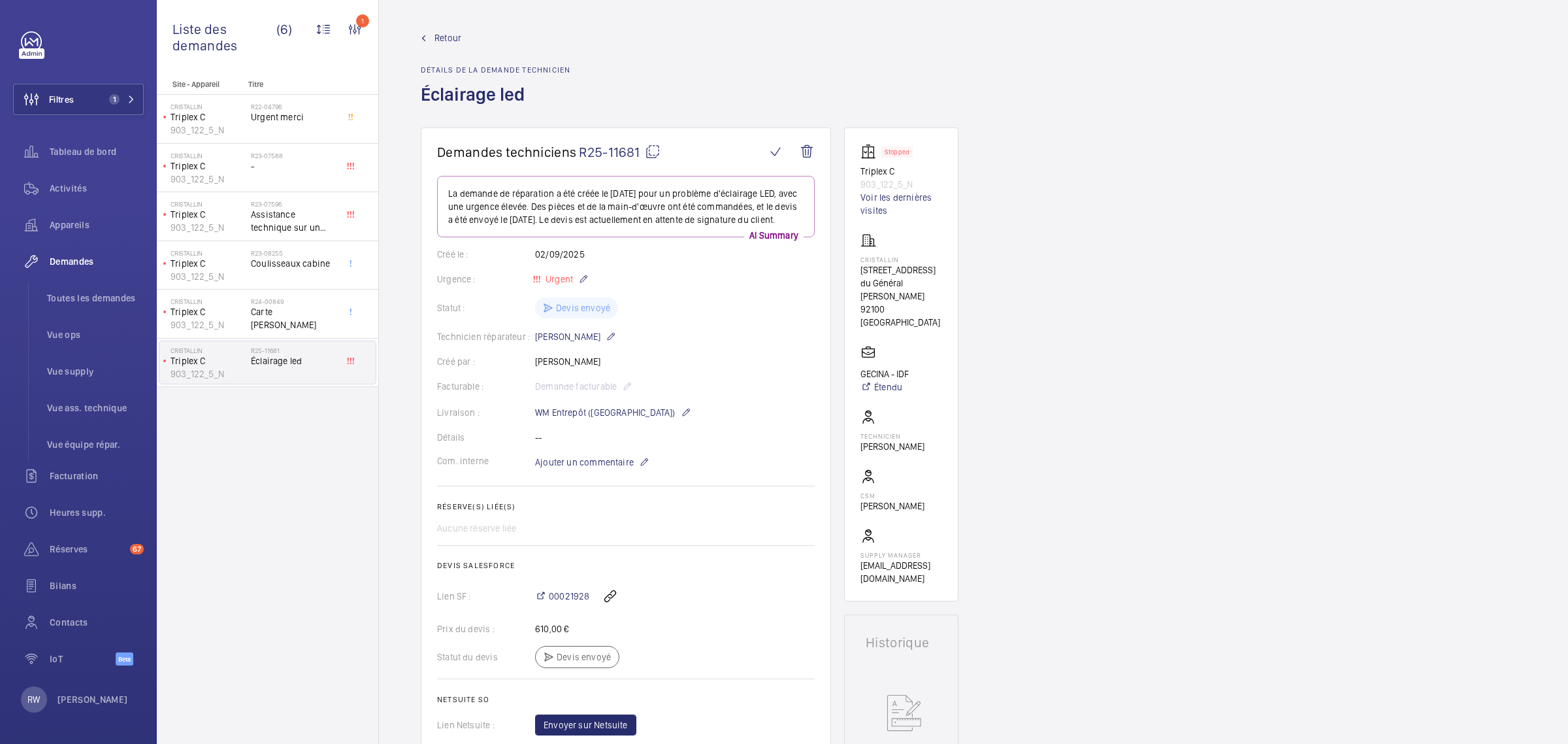
click at [444, 31] on span "Retour" at bounding box center [448, 38] width 27 height 13
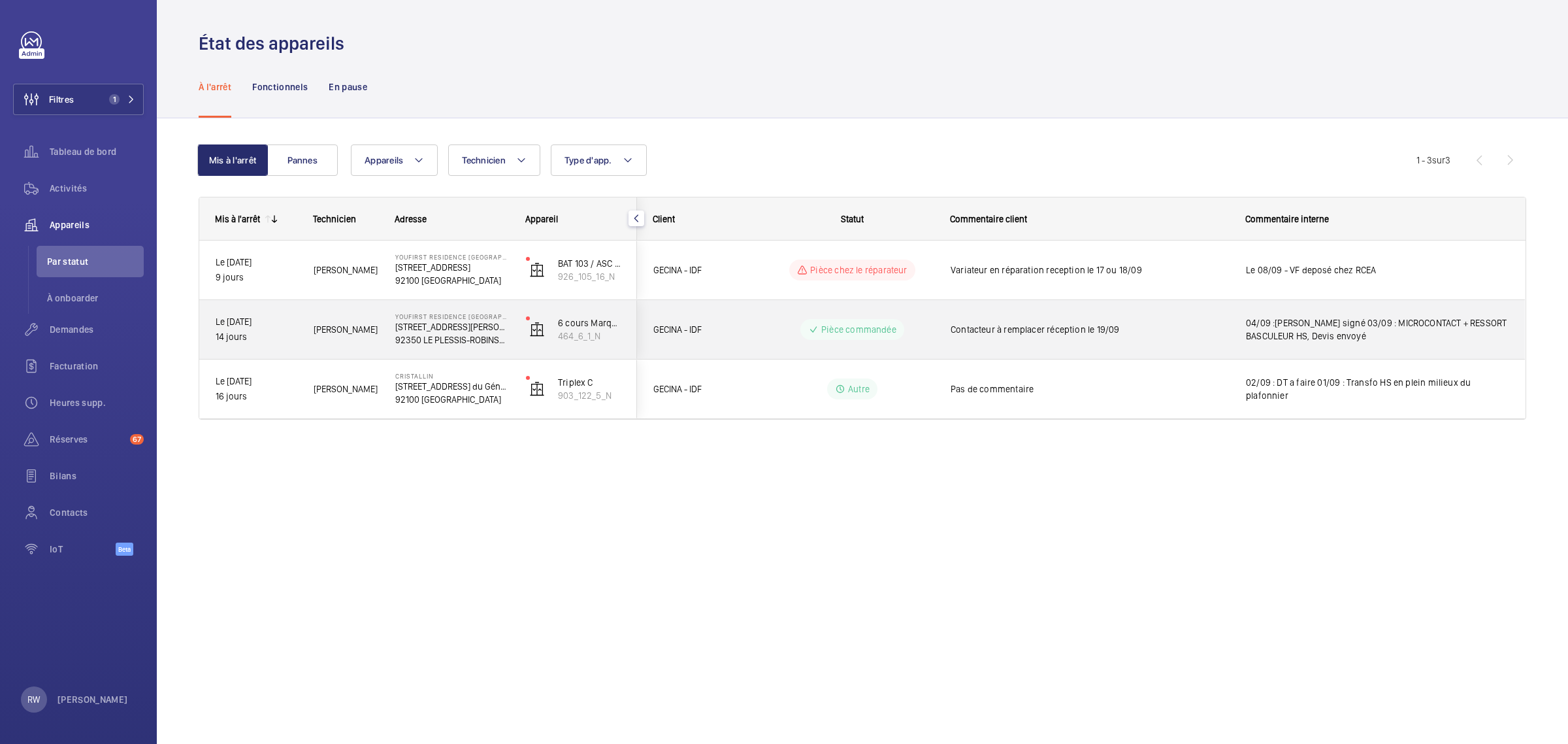
click at [1291, 332] on span "04/09 :[PERSON_NAME] signé 03/09 : MICROCONTACT + RESSORT BASCULEUR HS, Devis e…" at bounding box center [1378, 330] width 262 height 26
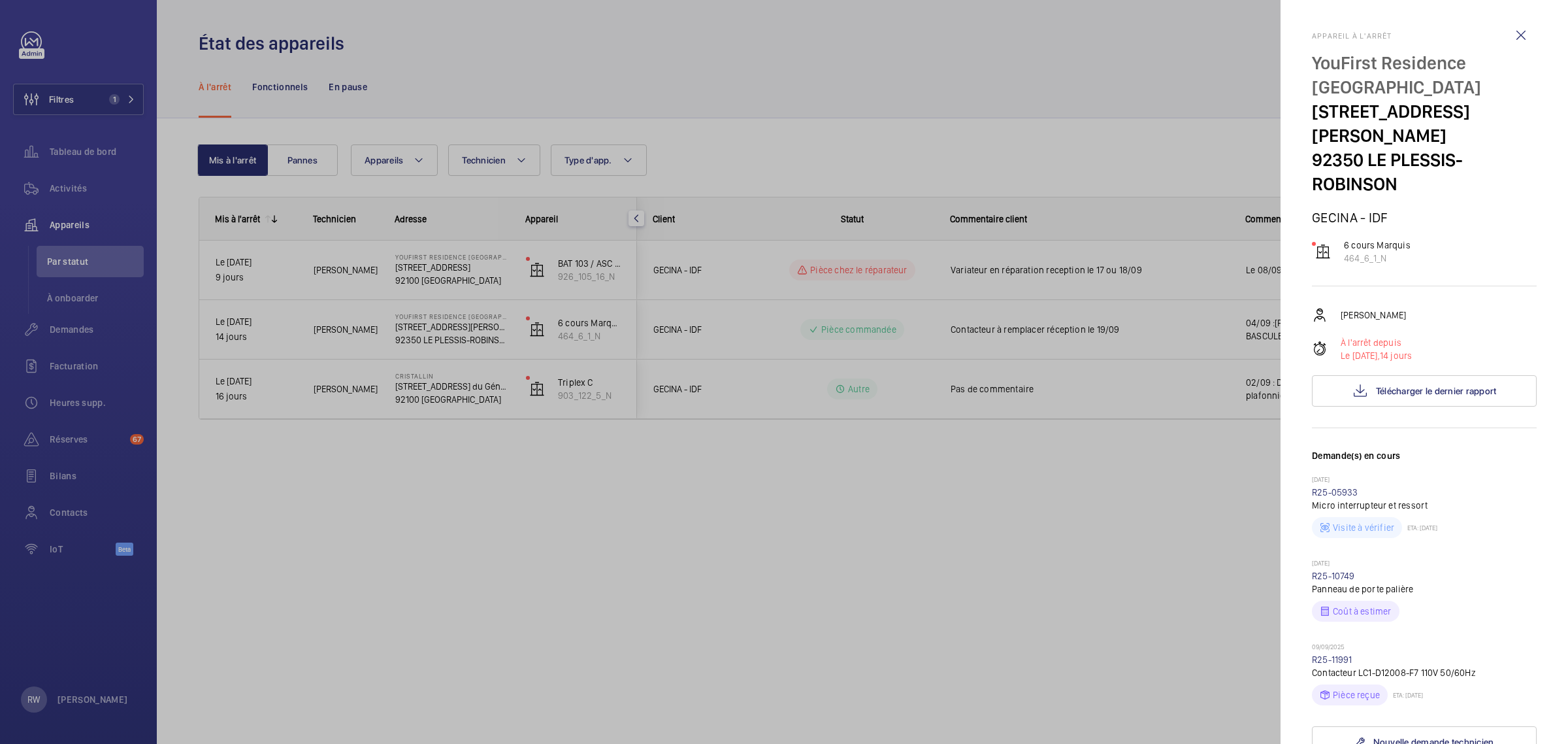
click at [1210, 521] on div at bounding box center [784, 372] width 1568 height 744
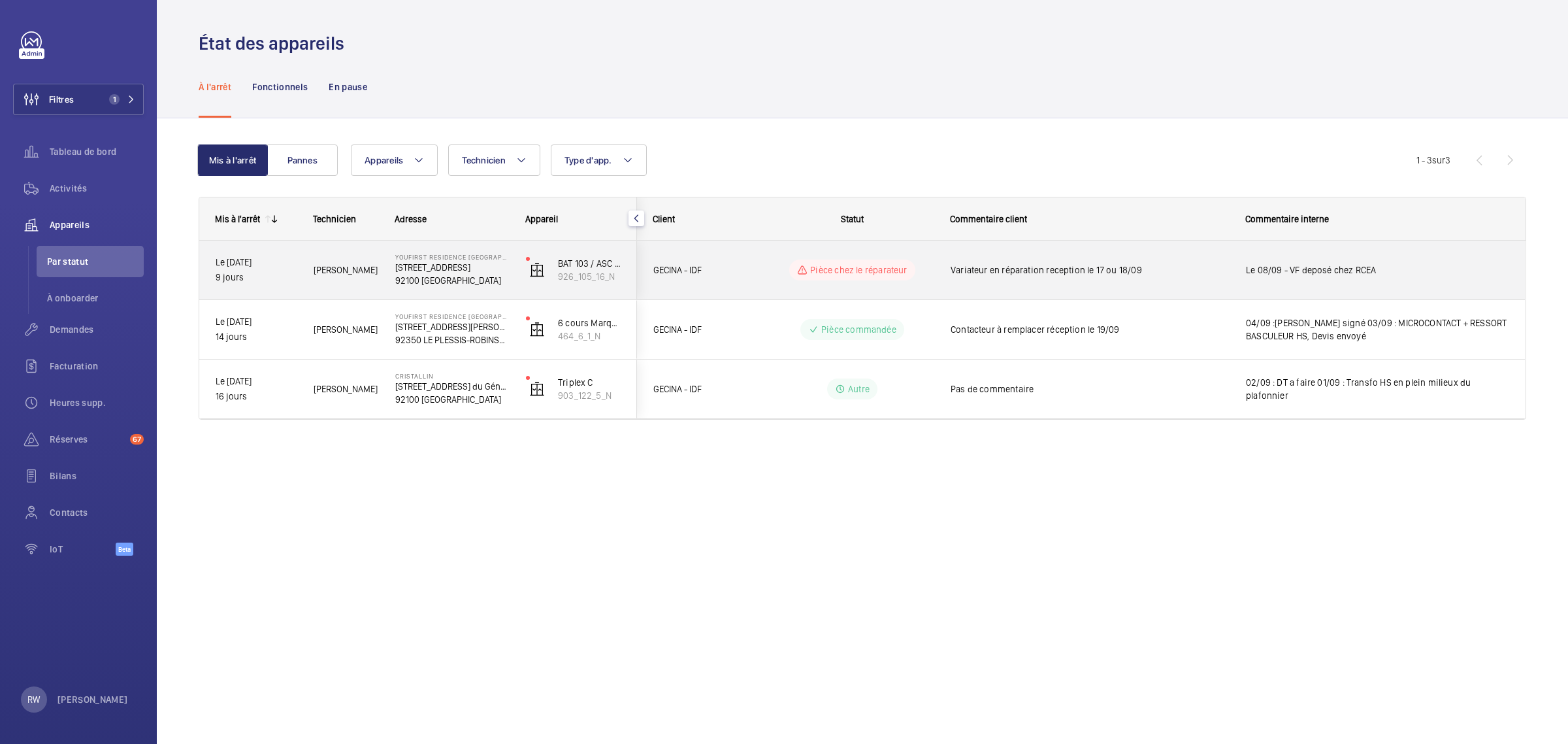
click at [1336, 276] on div "Le 08/09 - VF deposé chez RCEA" at bounding box center [1378, 270] width 262 height 30
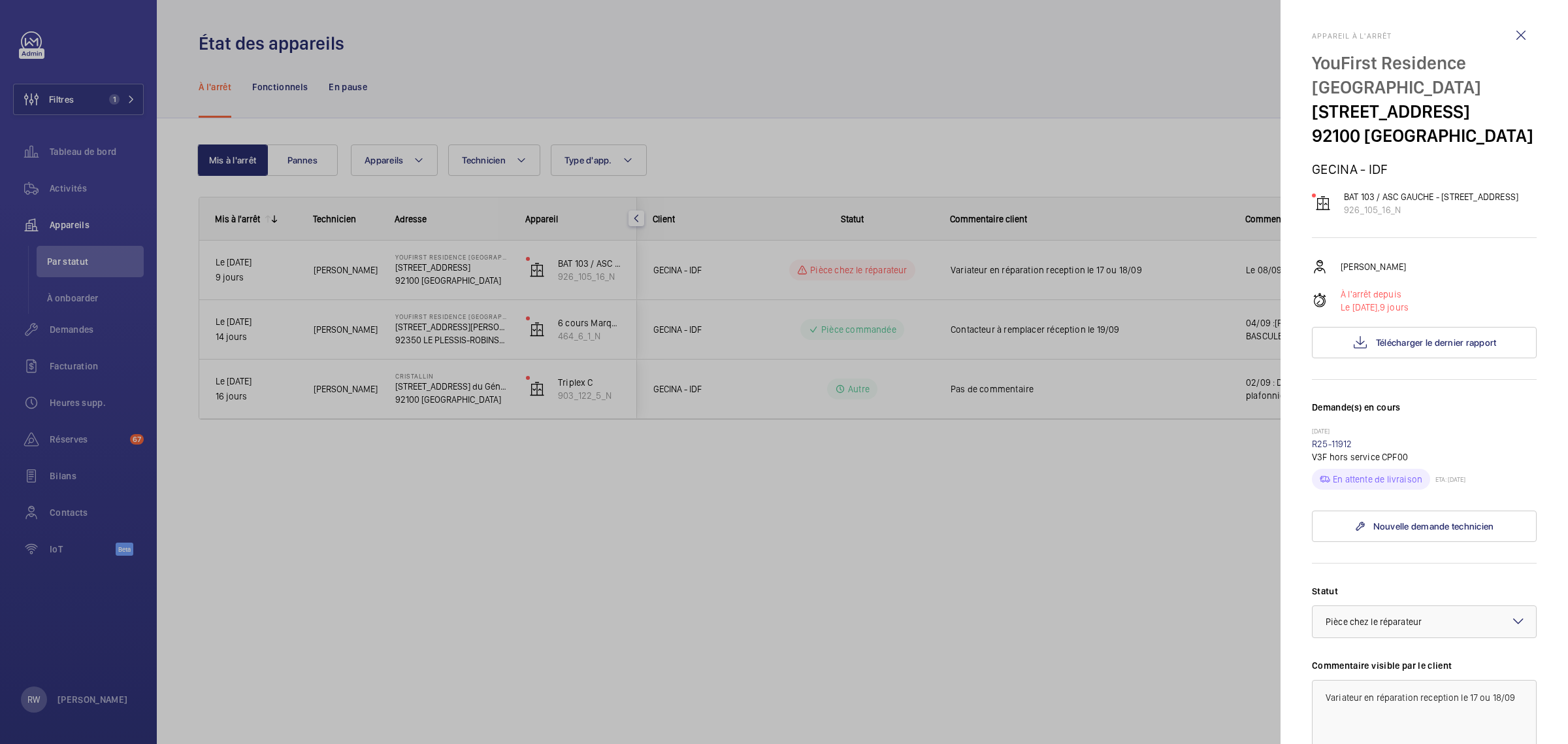
click at [1139, 87] on div at bounding box center [784, 372] width 1568 height 744
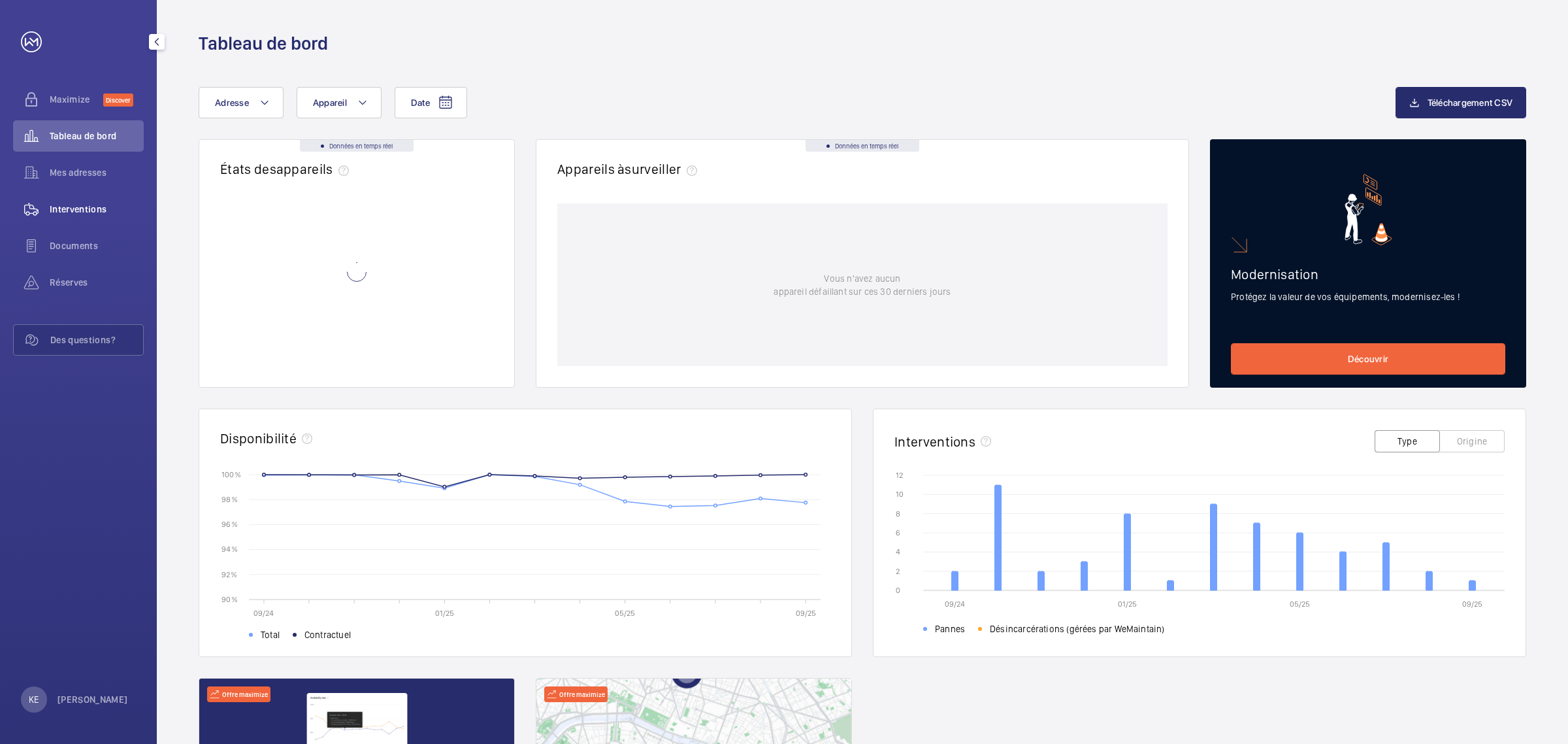
click at [70, 208] on span "Interventions" at bounding box center [97, 209] width 94 height 13
